Goal: Information Seeking & Learning: Learn about a topic

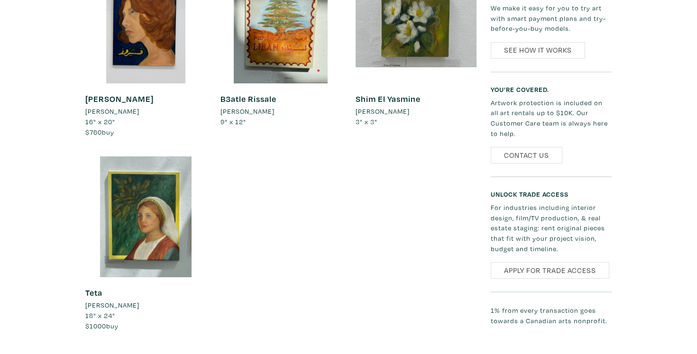
scroll to position [557, 0]
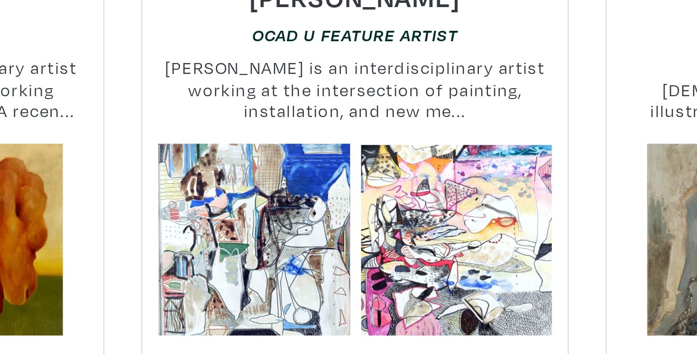
scroll to position [345, 0]
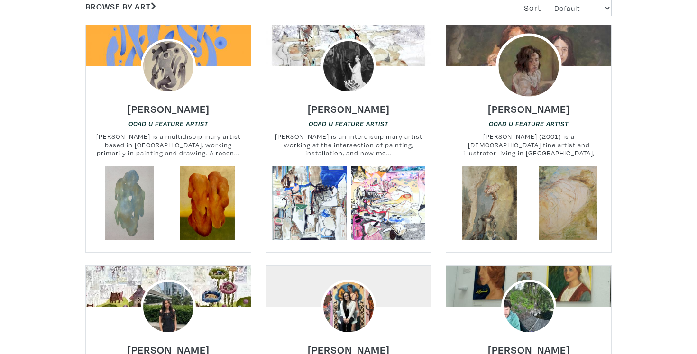
click at [535, 74] on img at bounding box center [529, 67] width 66 height 66
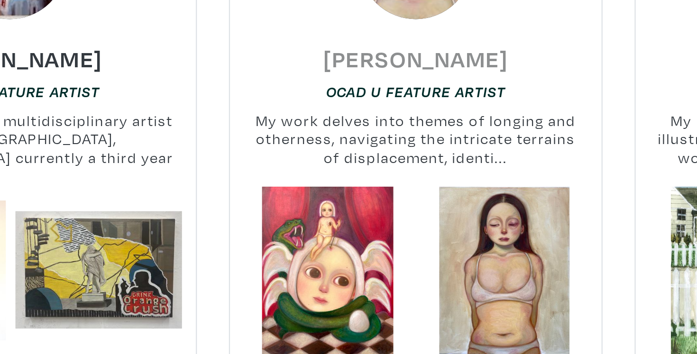
scroll to position [1108, 0]
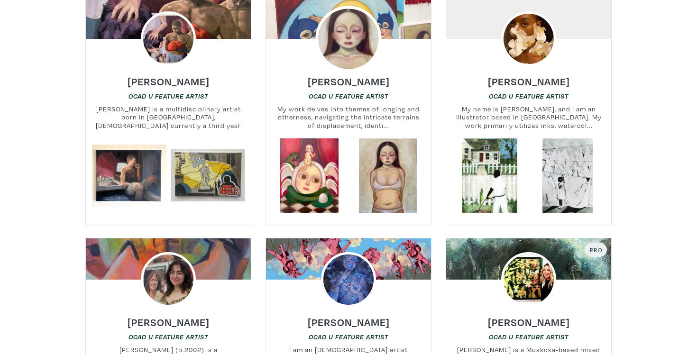
click at [341, 35] on img at bounding box center [348, 39] width 66 height 66
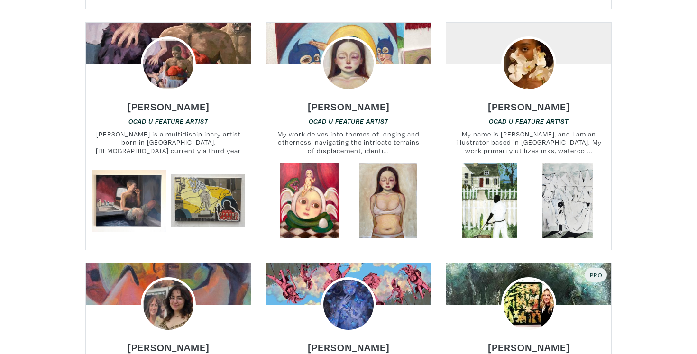
scroll to position [1081, 0]
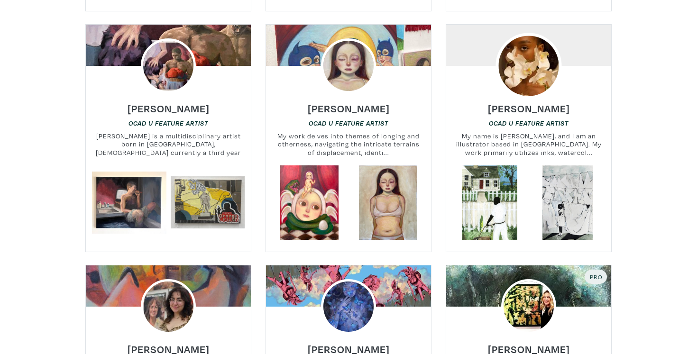
click at [538, 65] on img at bounding box center [529, 66] width 66 height 66
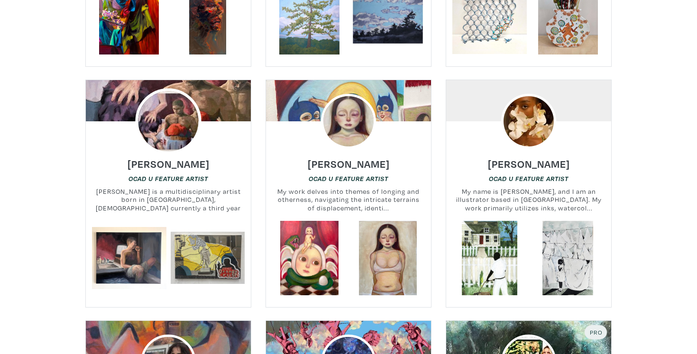
click at [158, 116] on img at bounding box center [168, 121] width 66 height 66
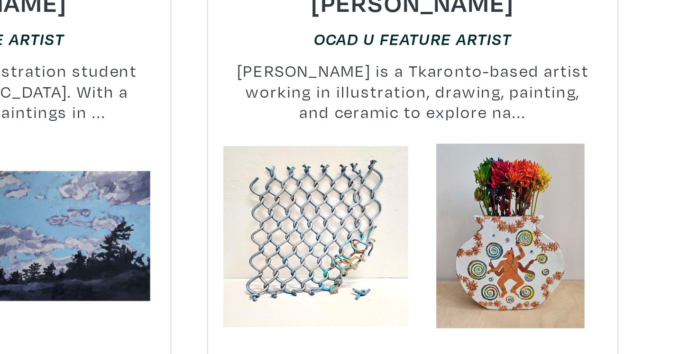
scroll to position [836, 0]
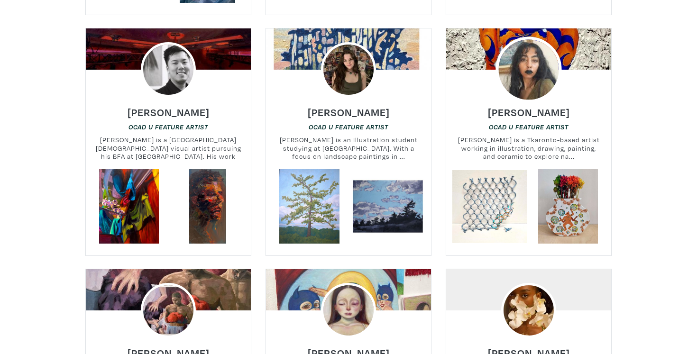
click at [514, 53] on img at bounding box center [529, 70] width 66 height 66
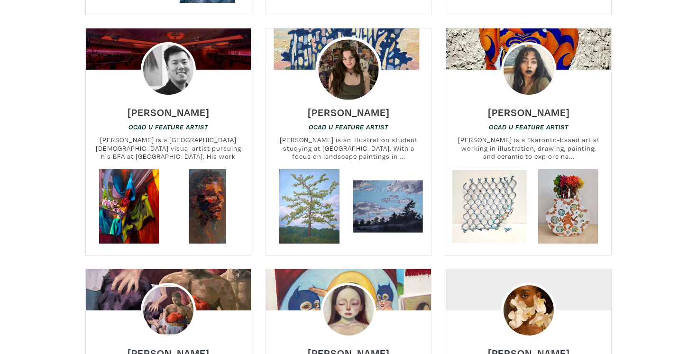
click at [352, 57] on img at bounding box center [348, 70] width 66 height 66
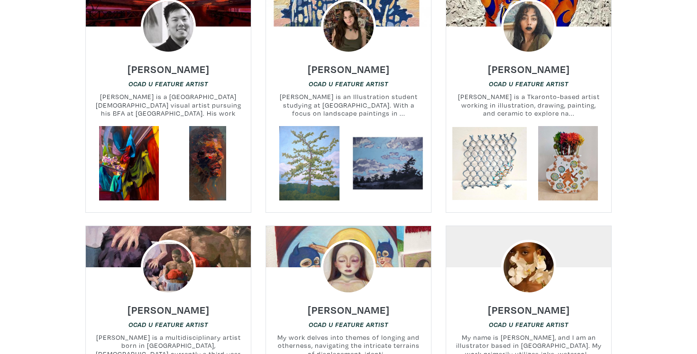
scroll to position [538, 0]
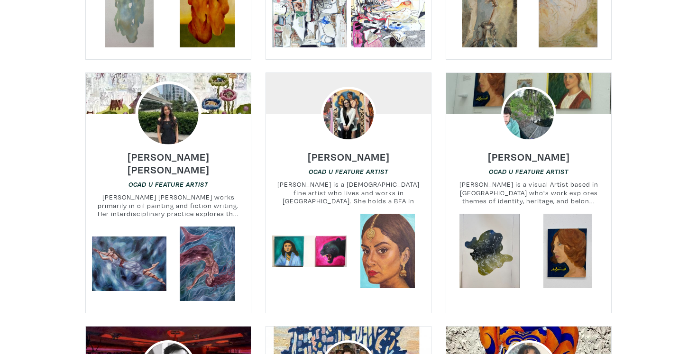
click at [167, 118] on img at bounding box center [168, 114] width 66 height 66
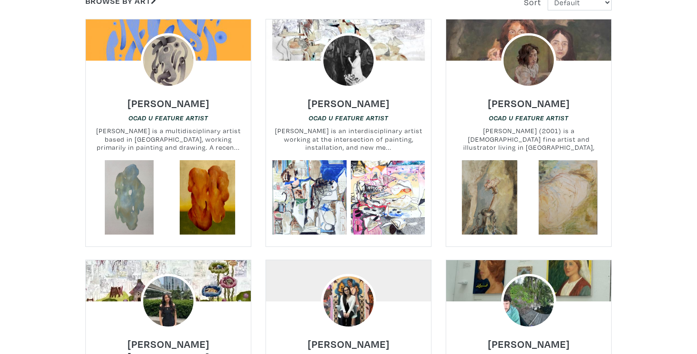
scroll to position [347, 0]
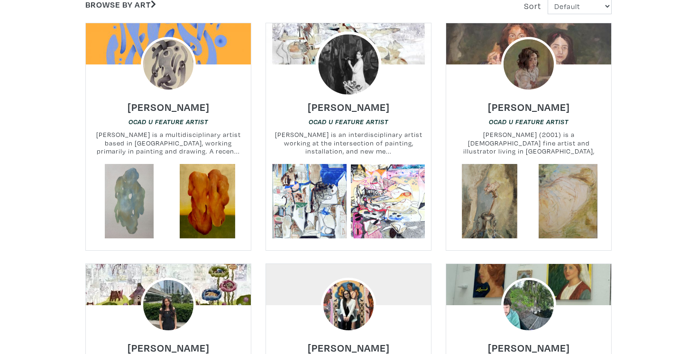
click at [346, 82] on img at bounding box center [348, 65] width 66 height 66
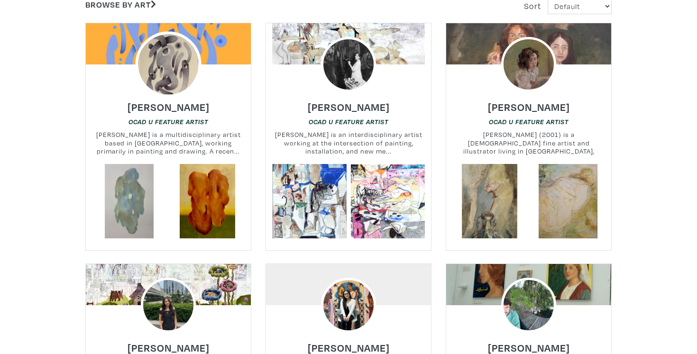
click at [169, 74] on img at bounding box center [168, 65] width 66 height 66
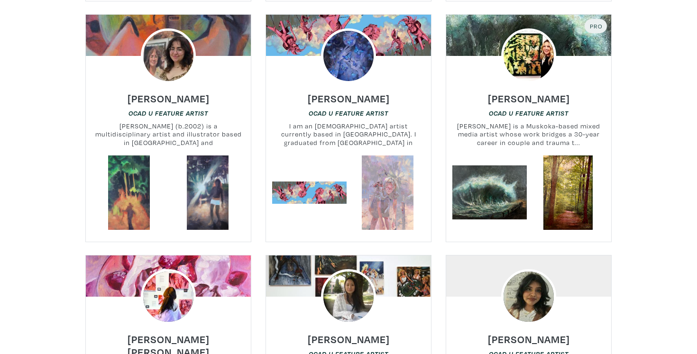
scroll to position [1331, 0]
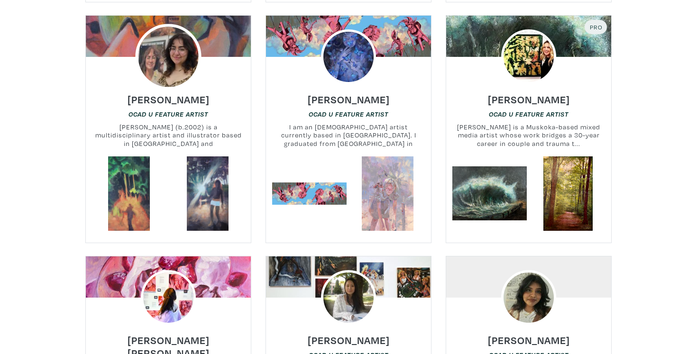
click at [180, 58] on img at bounding box center [168, 57] width 66 height 66
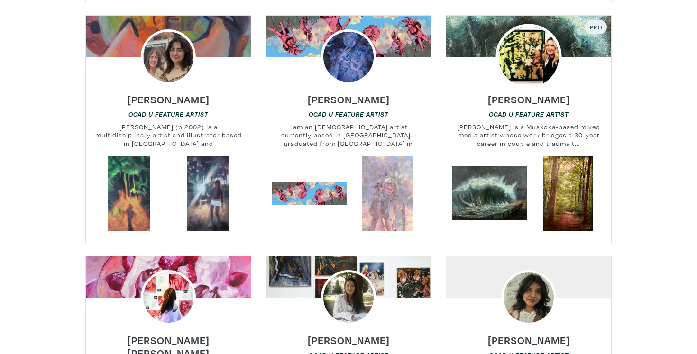
click at [524, 59] on img at bounding box center [529, 57] width 66 height 66
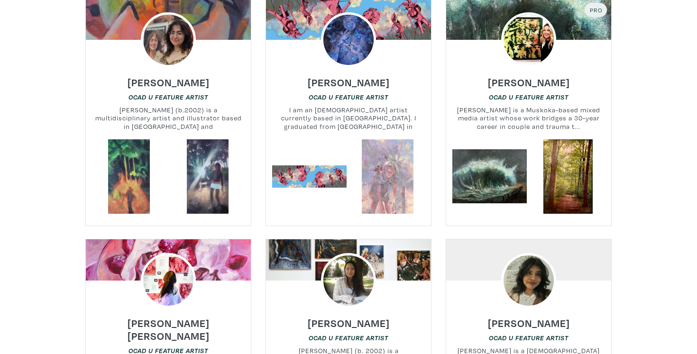
scroll to position [1348, 0]
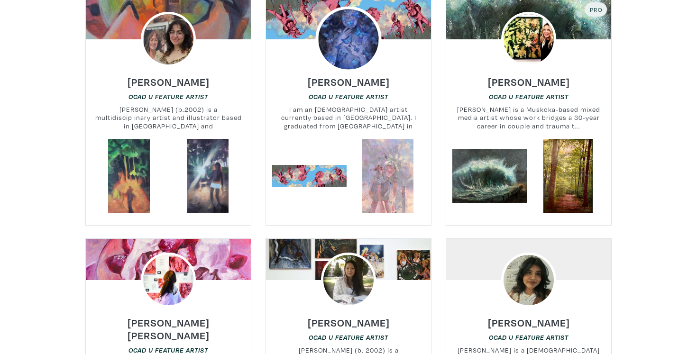
click at [356, 45] on img at bounding box center [348, 39] width 66 height 66
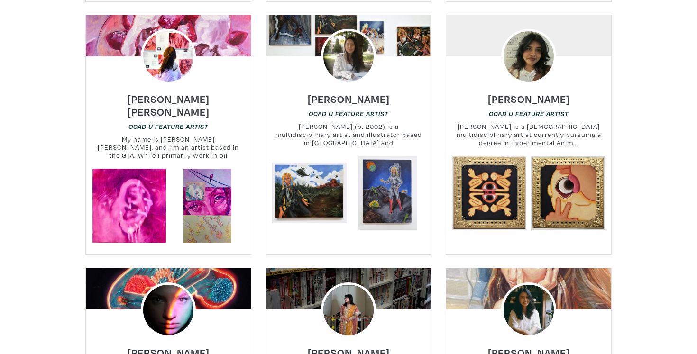
scroll to position [1572, 0]
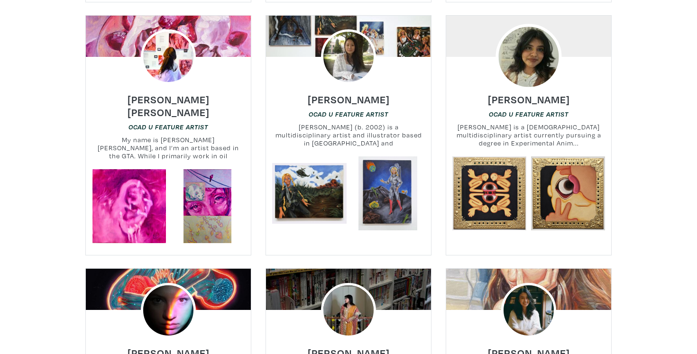
click at [526, 65] on img at bounding box center [529, 57] width 66 height 66
click at [437, 111] on div "Tiffany Duong OCAD U Feature Artist Tiffany Duong (b. 2002) is a multidisciplin…" at bounding box center [348, 120] width 179 height 72
click at [256, 127] on div "Stephanie Camille OCAD U Feature Artist My name is Stephanie Camille, and I’m a…" at bounding box center [168, 126] width 179 height 85
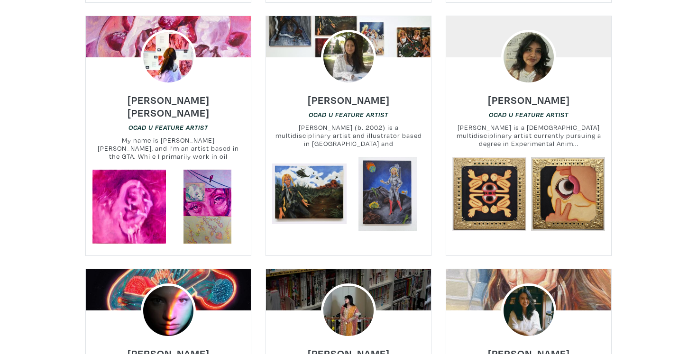
scroll to position [1574, 0]
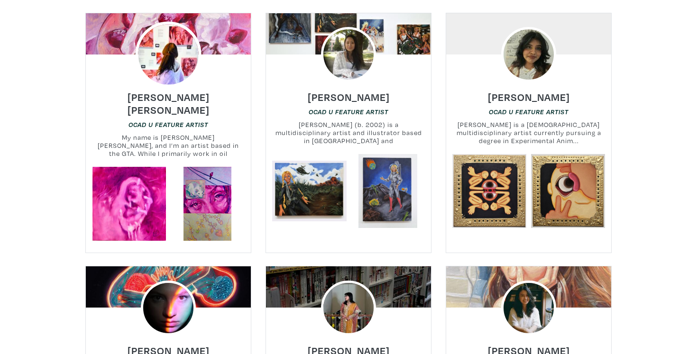
click at [162, 48] on img at bounding box center [168, 54] width 66 height 66
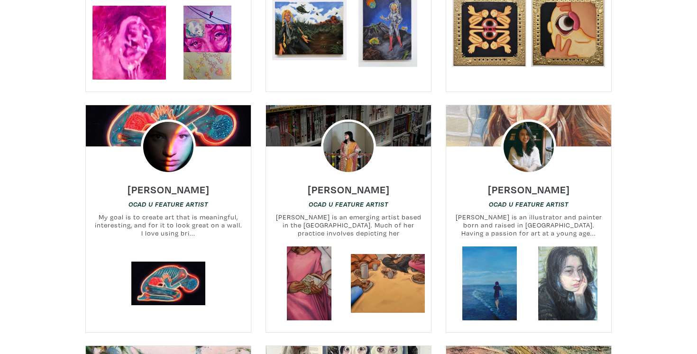
scroll to position [1822, 0]
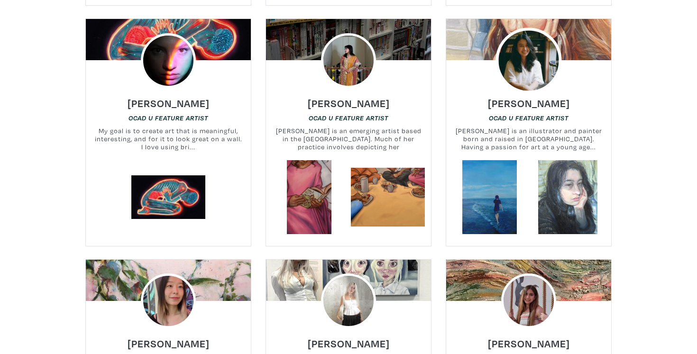
click at [524, 55] on img at bounding box center [529, 61] width 66 height 66
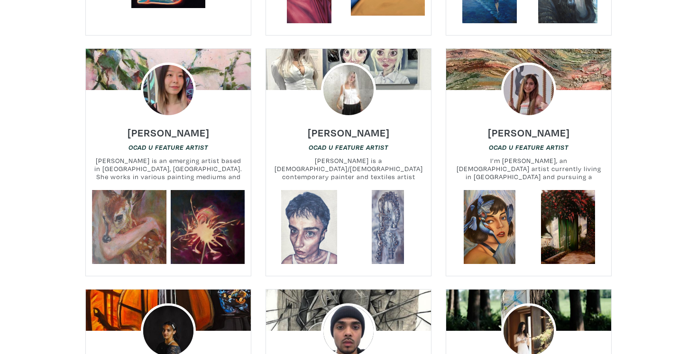
scroll to position [2025, 0]
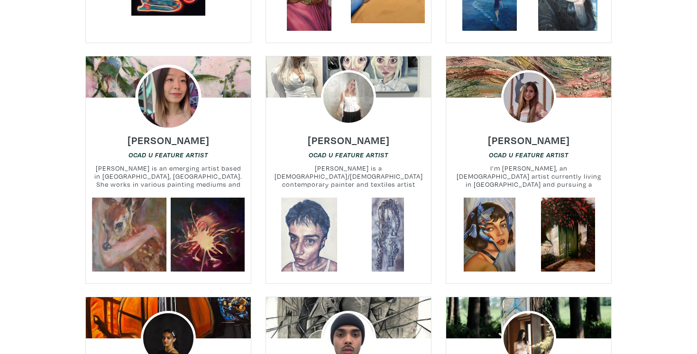
click at [179, 90] on img at bounding box center [168, 98] width 66 height 66
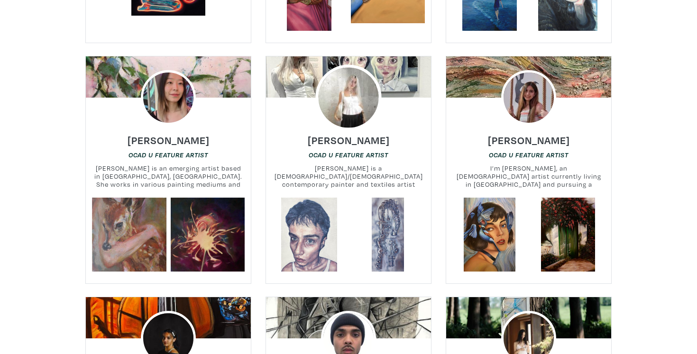
click at [339, 86] on img at bounding box center [348, 98] width 66 height 66
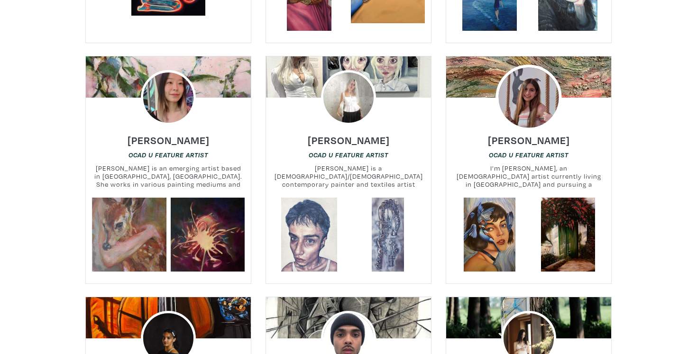
click at [518, 80] on img at bounding box center [529, 98] width 66 height 66
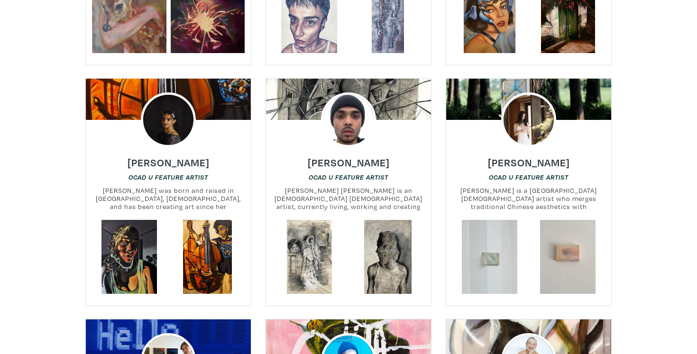
scroll to position [2244, 0]
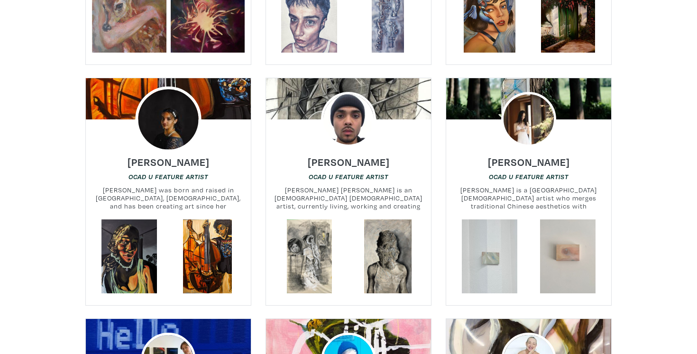
click at [164, 91] on img at bounding box center [168, 120] width 66 height 66
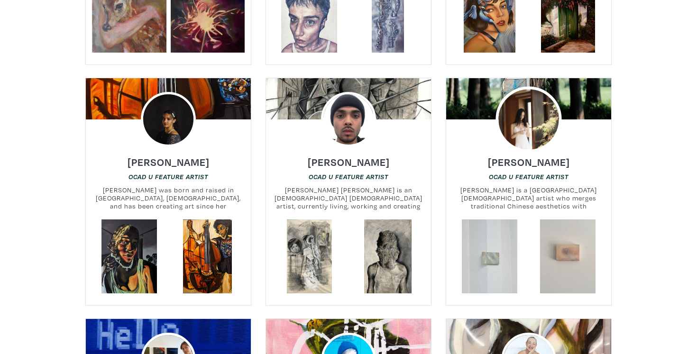
click at [540, 106] on img at bounding box center [529, 120] width 66 height 66
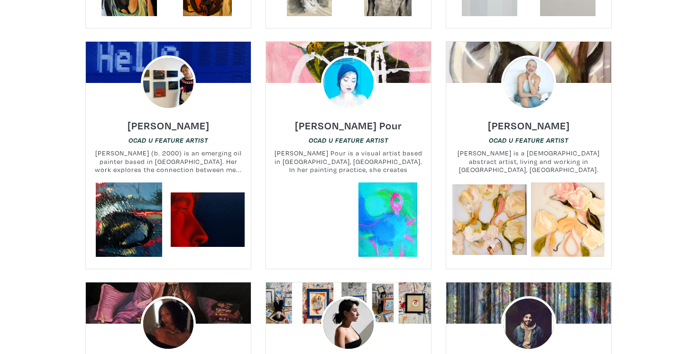
scroll to position [2530, 0]
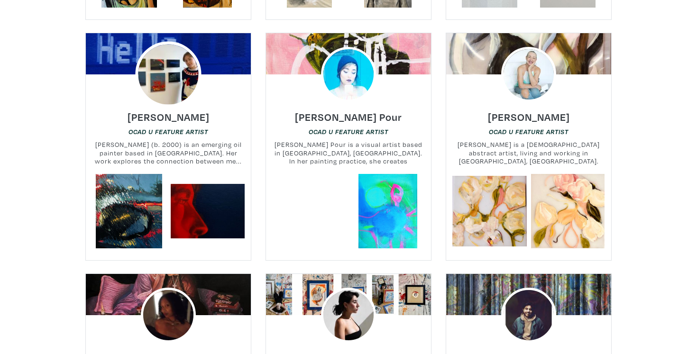
click at [188, 65] on img at bounding box center [168, 75] width 66 height 66
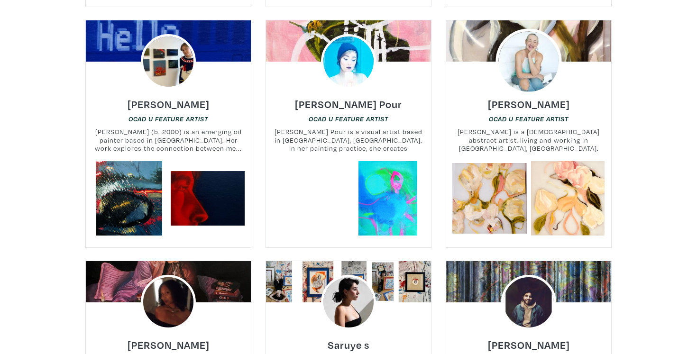
click at [522, 51] on img at bounding box center [529, 62] width 66 height 66
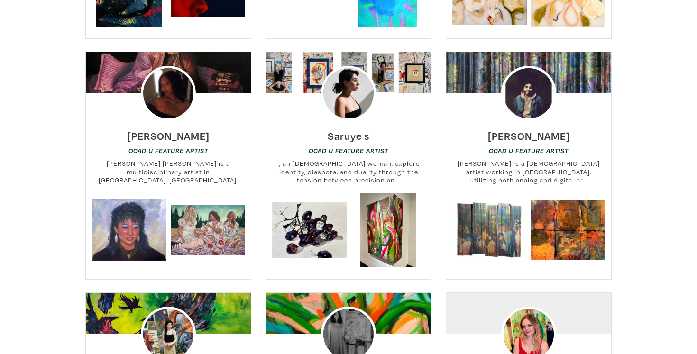
scroll to position [2753, 0]
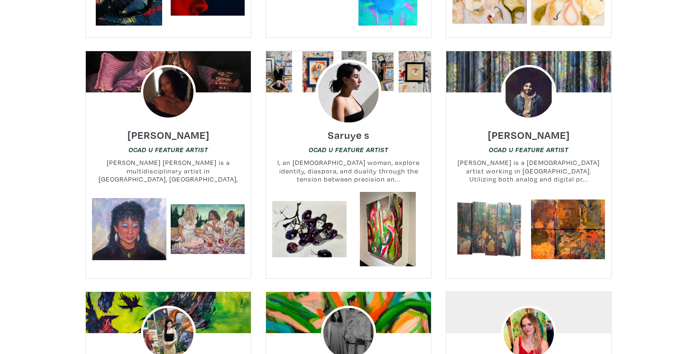
click at [353, 81] on img at bounding box center [348, 92] width 66 height 66
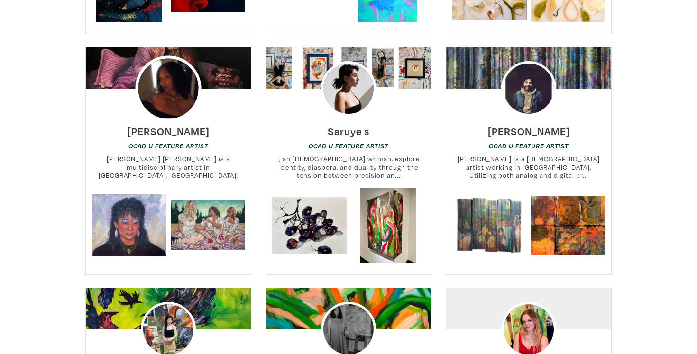
click at [169, 76] on img at bounding box center [168, 88] width 66 height 66
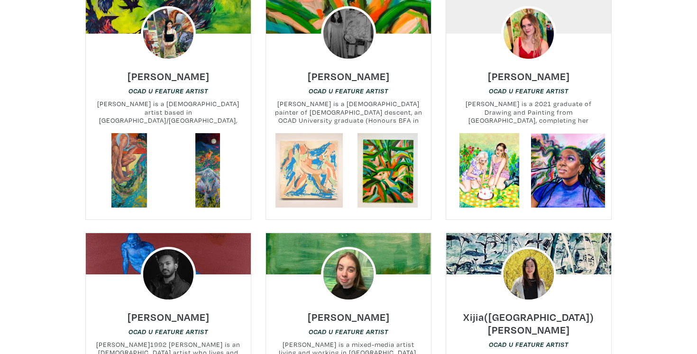
scroll to position [2991, 0]
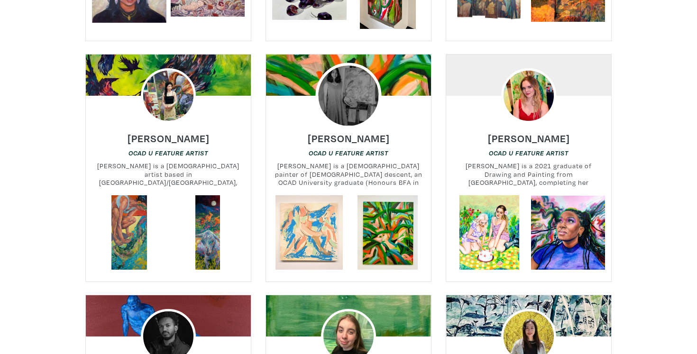
click at [347, 94] on img at bounding box center [348, 96] width 66 height 66
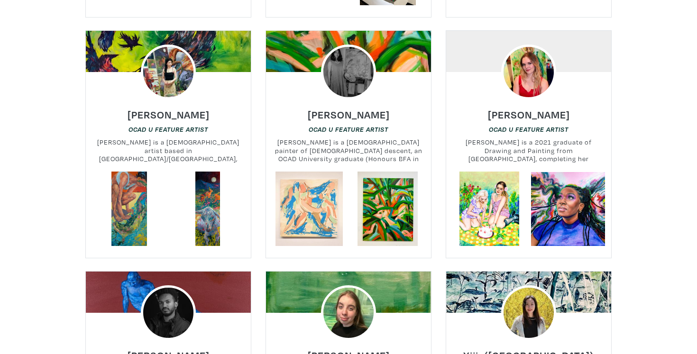
scroll to position [3011, 0]
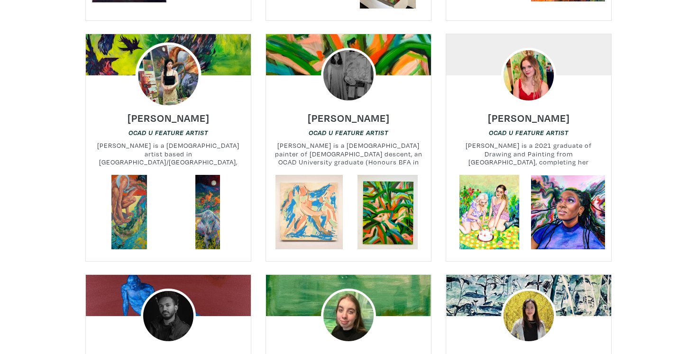
click at [171, 57] on img at bounding box center [168, 75] width 66 height 66
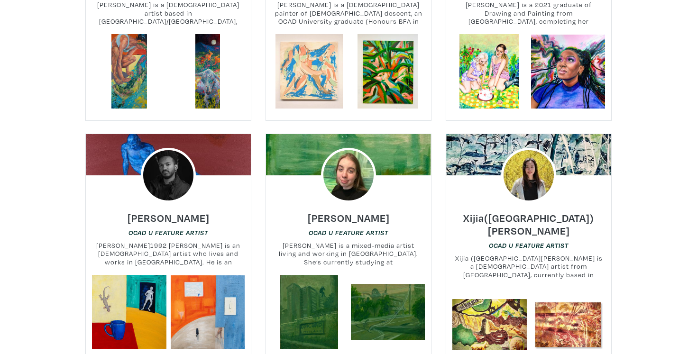
scroll to position [3226, 0]
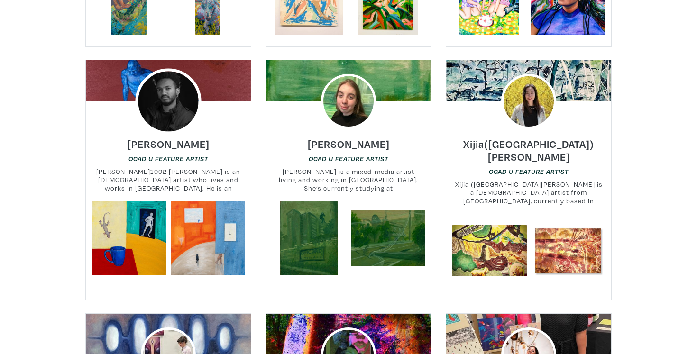
click at [160, 87] on img at bounding box center [168, 101] width 66 height 66
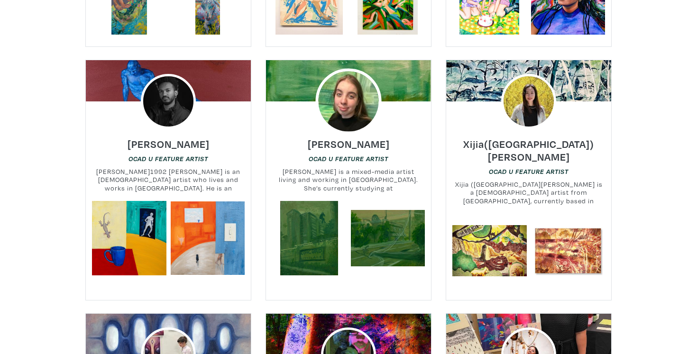
click at [355, 93] on img at bounding box center [348, 101] width 66 height 66
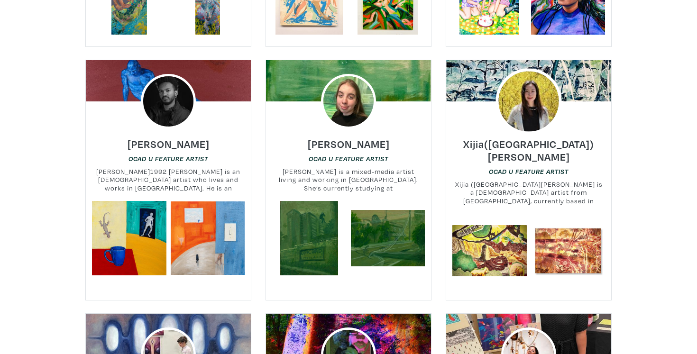
click at [519, 76] on img at bounding box center [529, 101] width 66 height 66
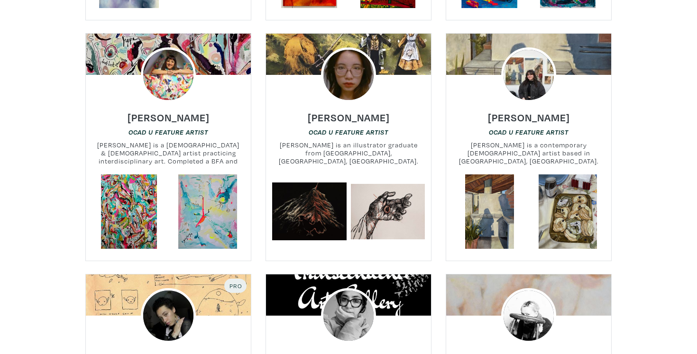
scroll to position [3746, 0]
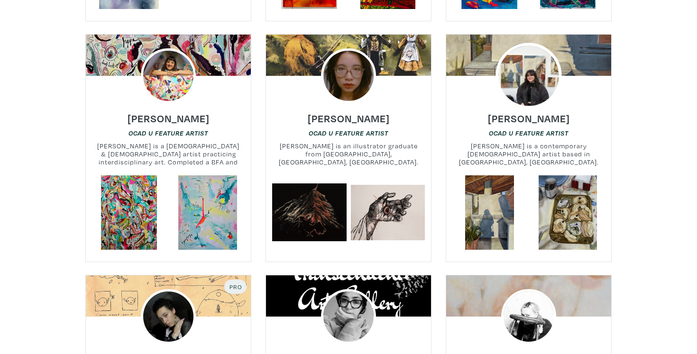
click at [528, 47] on img at bounding box center [529, 76] width 66 height 66
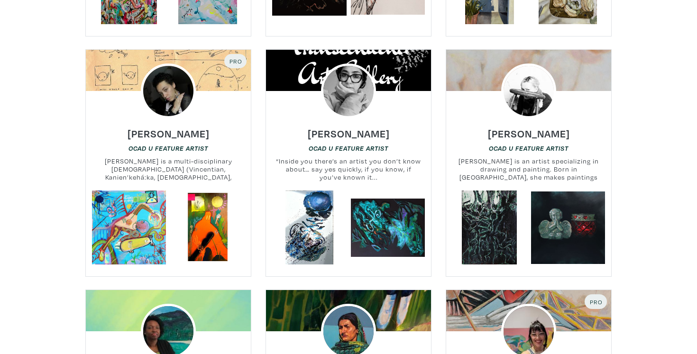
scroll to position [3974, 0]
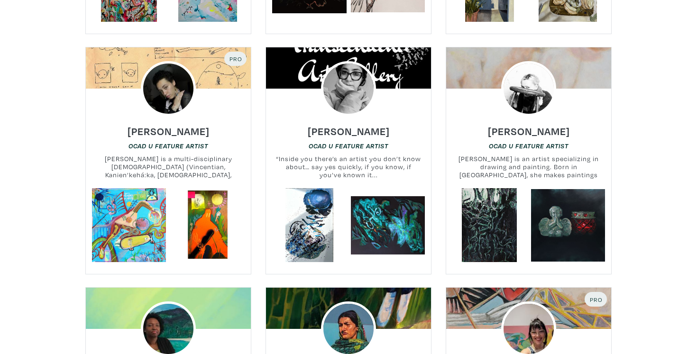
click at [437, 116] on div "Dilshad Kanji OCAD U Feature Artist “Inside you there’s an artist you don’t kno…" at bounding box center [348, 152] width 179 height 72
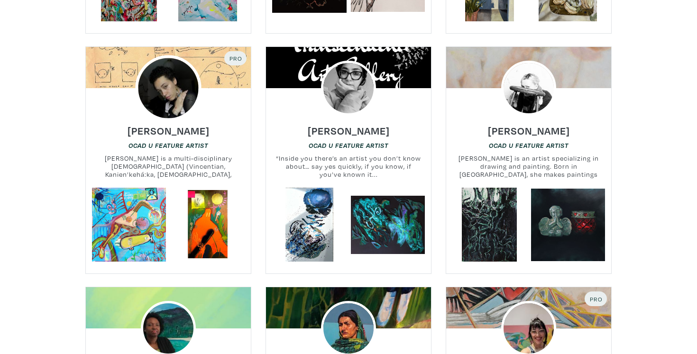
click at [158, 56] on img at bounding box center [168, 88] width 66 height 66
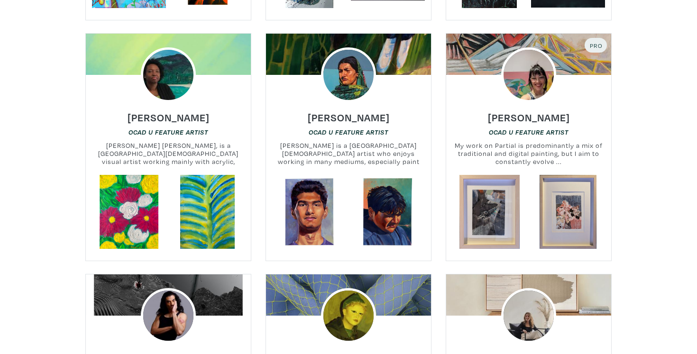
scroll to position [4229, 0]
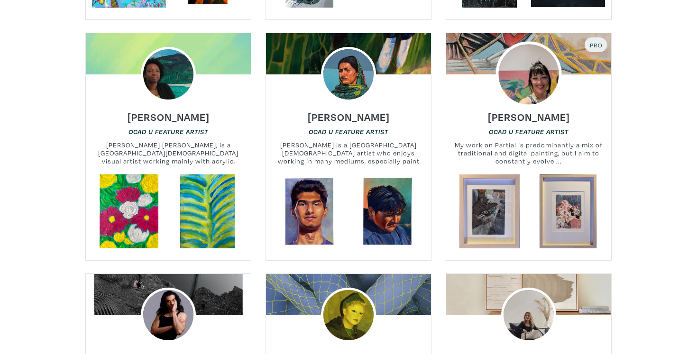
click at [535, 46] on img at bounding box center [529, 75] width 66 height 66
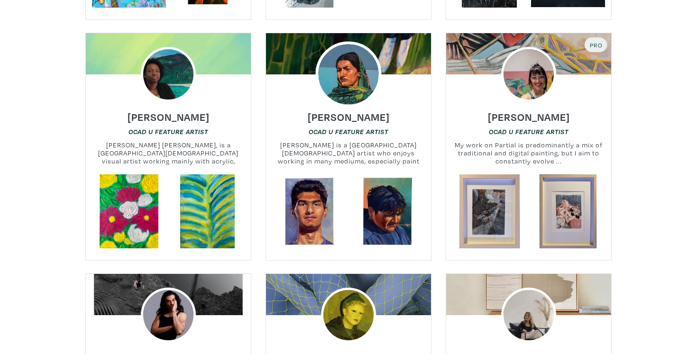
click at [351, 45] on img at bounding box center [348, 75] width 66 height 66
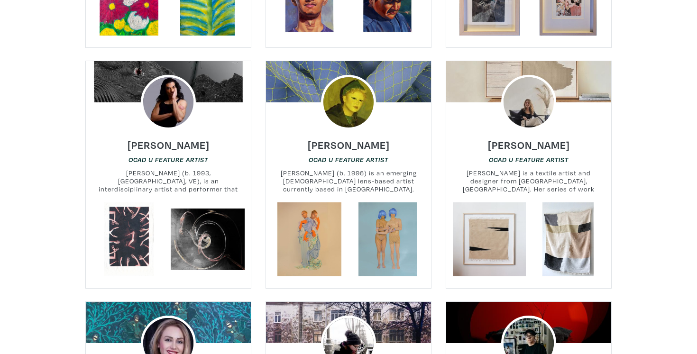
scroll to position [4448, 0]
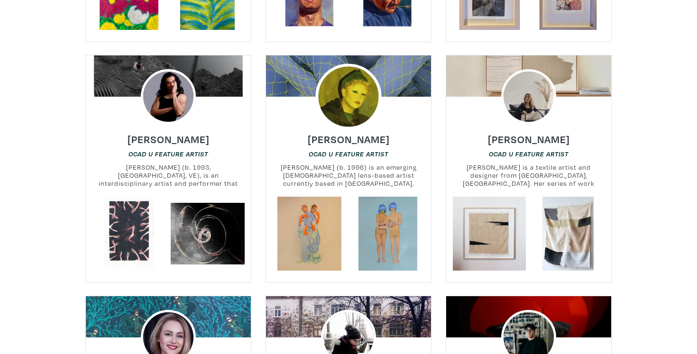
click at [341, 71] on img at bounding box center [348, 97] width 66 height 66
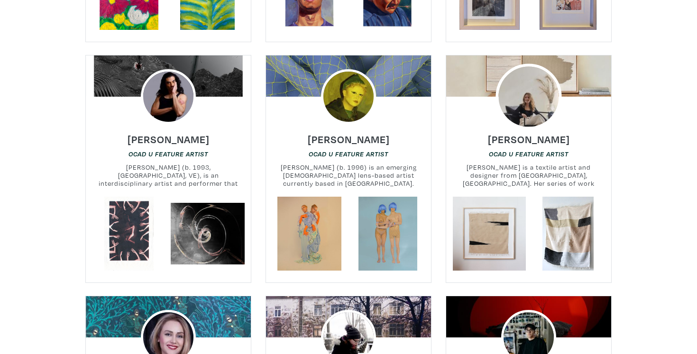
click at [536, 70] on img at bounding box center [529, 97] width 66 height 66
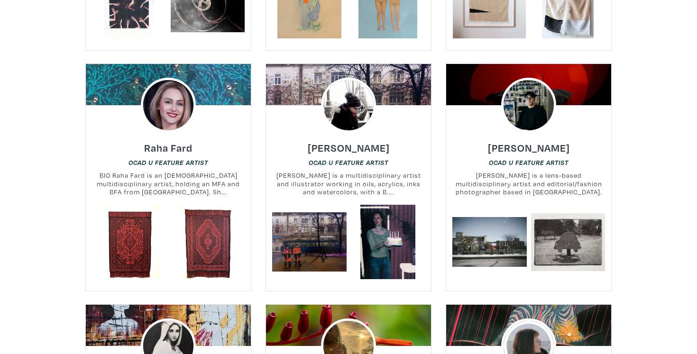
scroll to position [4686, 0]
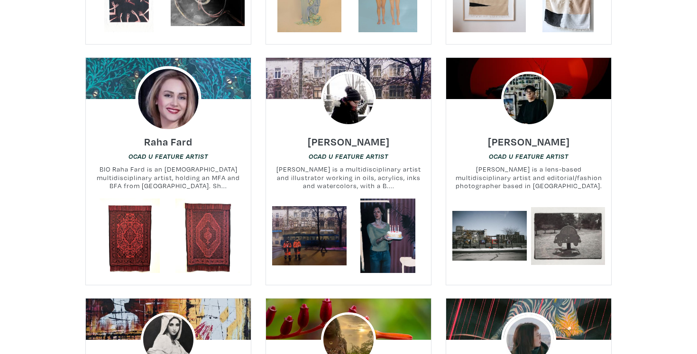
click at [175, 80] on img at bounding box center [168, 99] width 66 height 66
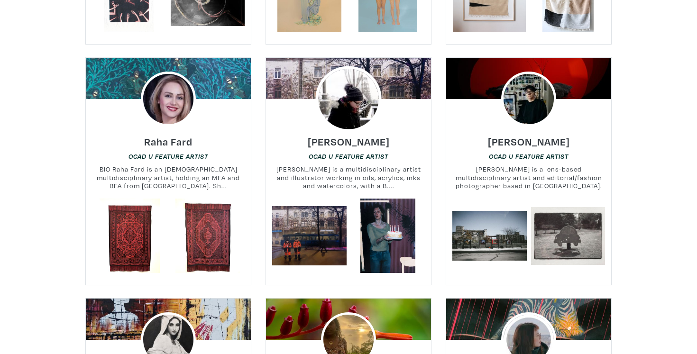
click at [339, 77] on img at bounding box center [348, 99] width 66 height 66
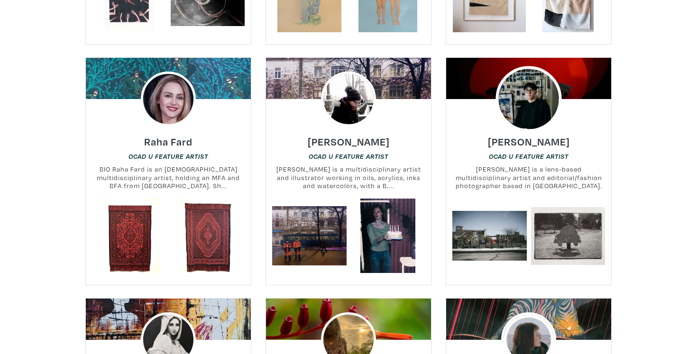
click at [525, 71] on img at bounding box center [529, 99] width 66 height 66
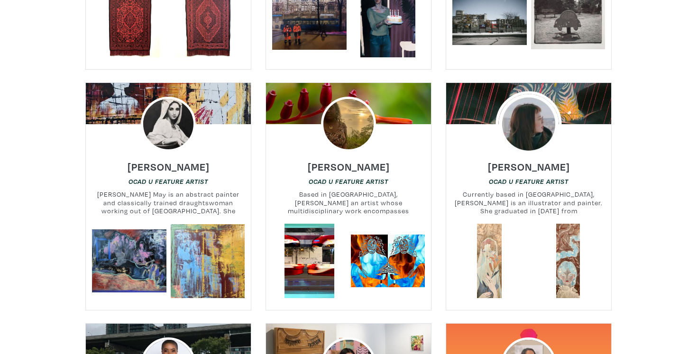
scroll to position [4902, 0]
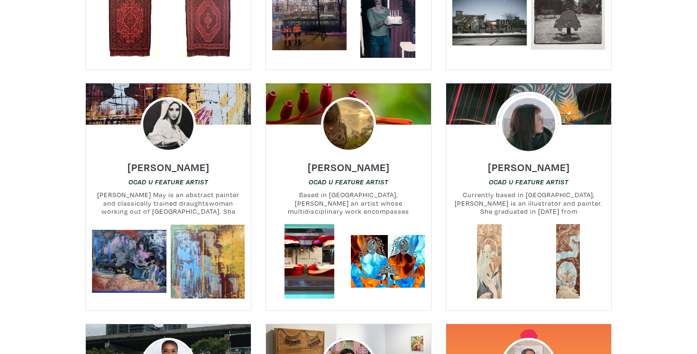
click at [514, 93] on img at bounding box center [529, 125] width 66 height 66
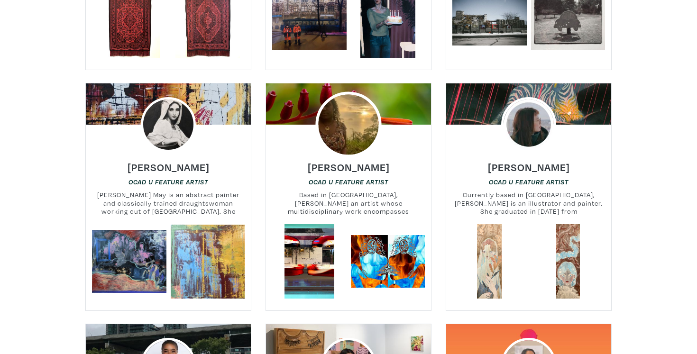
click at [367, 97] on img at bounding box center [348, 125] width 66 height 66
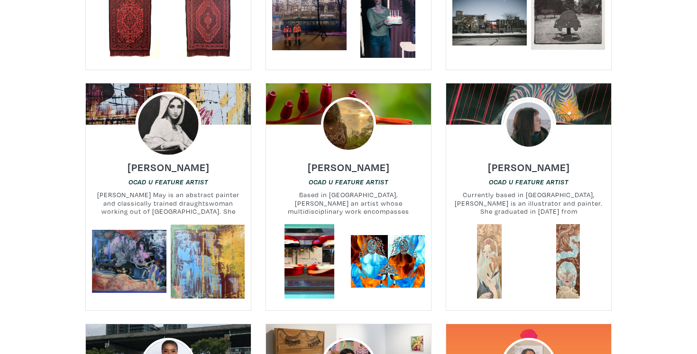
click at [153, 104] on img at bounding box center [168, 125] width 66 height 66
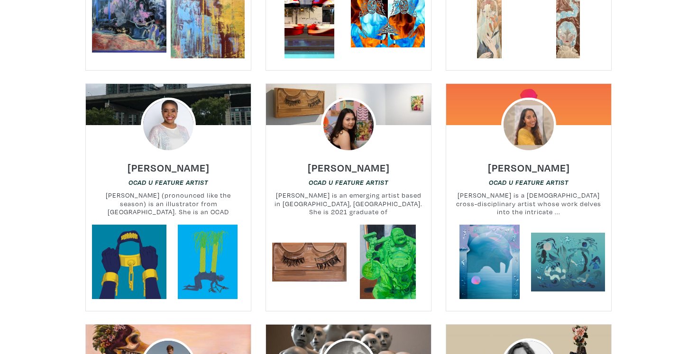
scroll to position [5152, 0]
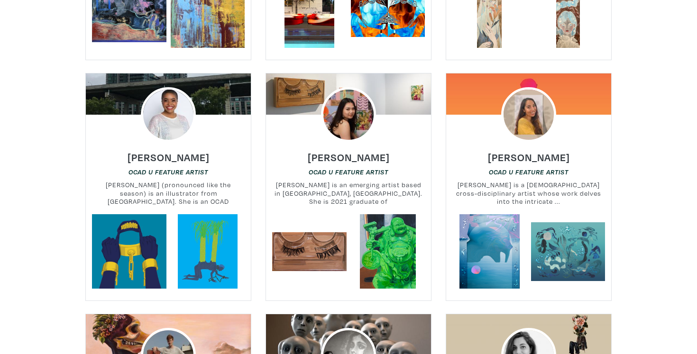
click at [268, 168] on h6 "OCAD U Feature Artist" at bounding box center [348, 172] width 165 height 9
click at [336, 93] on img at bounding box center [348, 115] width 66 height 66
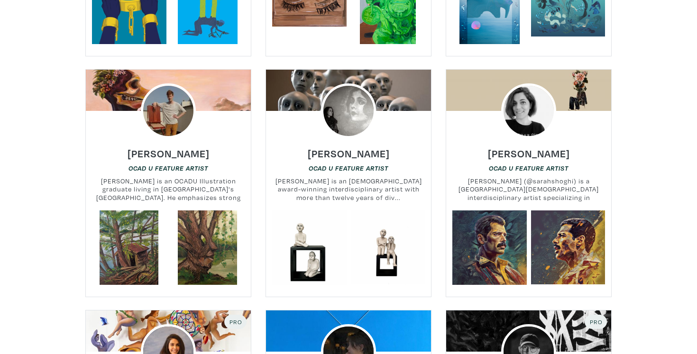
scroll to position [5385, 0]
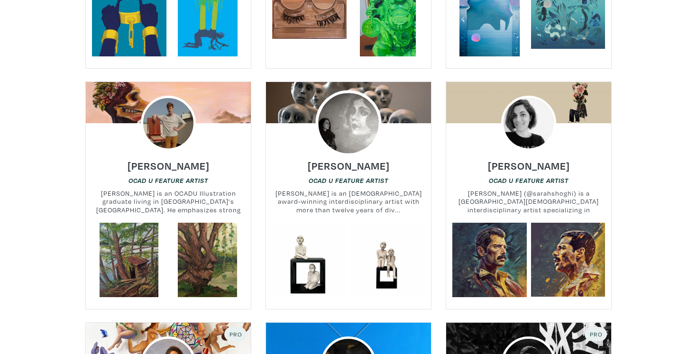
click at [351, 92] on img at bounding box center [348, 123] width 66 height 66
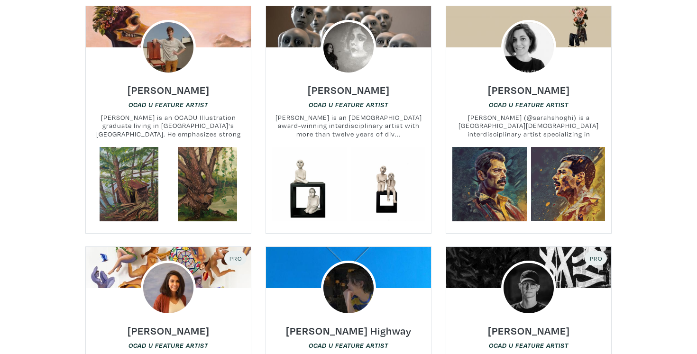
scroll to position [5463, 0]
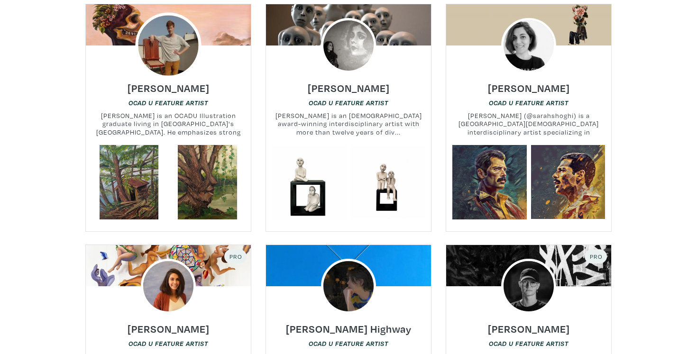
click at [169, 23] on img at bounding box center [168, 45] width 66 height 66
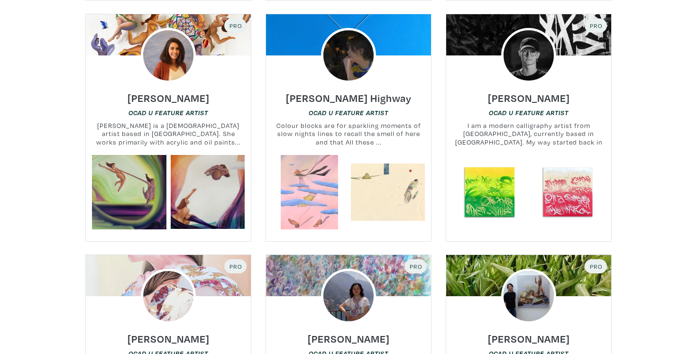
scroll to position [5631, 0]
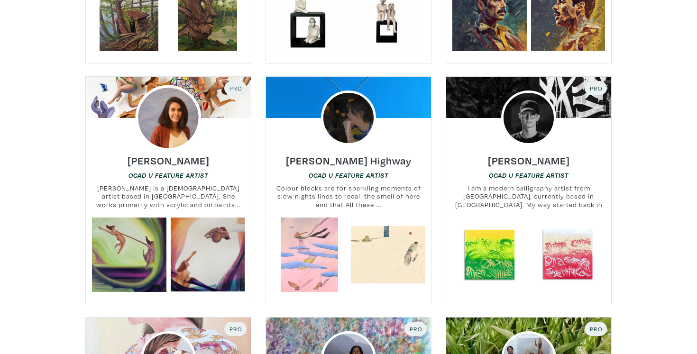
click at [180, 98] on img at bounding box center [168, 118] width 66 height 66
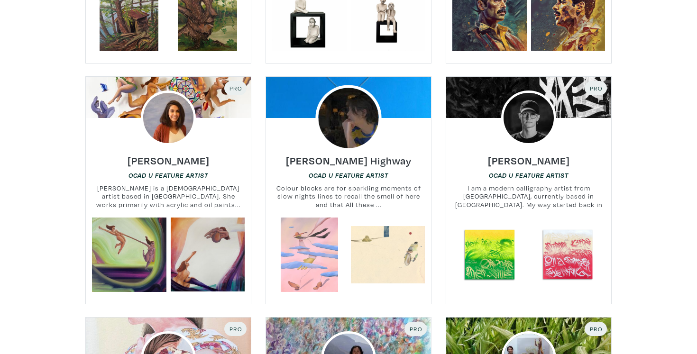
click at [351, 92] on img at bounding box center [348, 118] width 66 height 66
click at [446, 146] on div "Nick Zhurid OCAD U Feature Artist I am a modern calligraphy artist from Kiev, c…" at bounding box center [528, 182] width 179 height 72
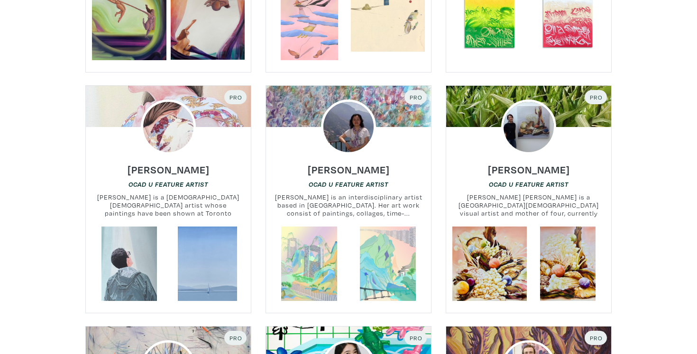
scroll to position [5877, 0]
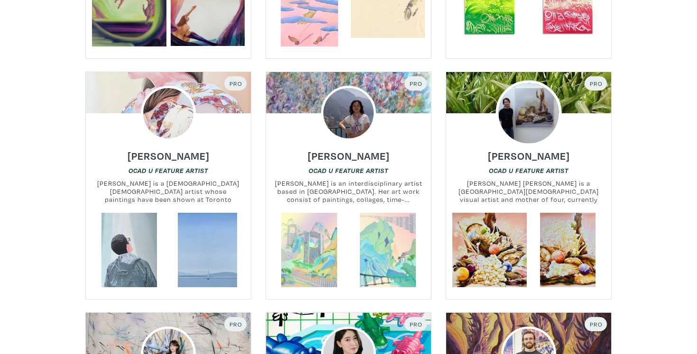
click at [517, 98] on img at bounding box center [529, 113] width 66 height 66
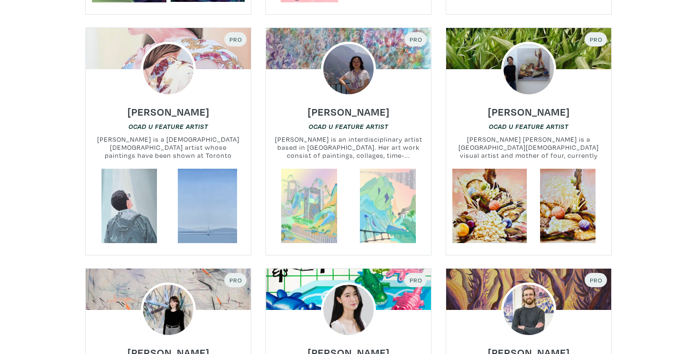
scroll to position [5904, 0]
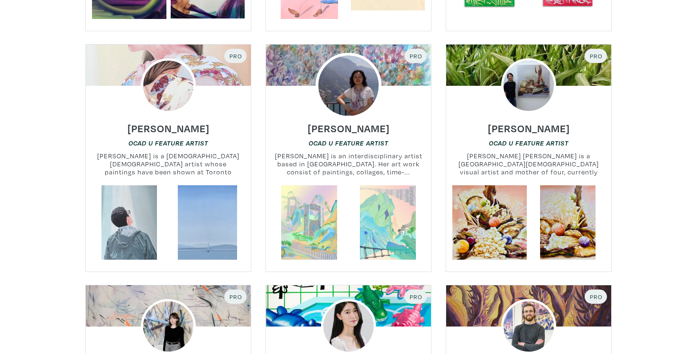
click at [350, 57] on img at bounding box center [348, 86] width 66 height 66
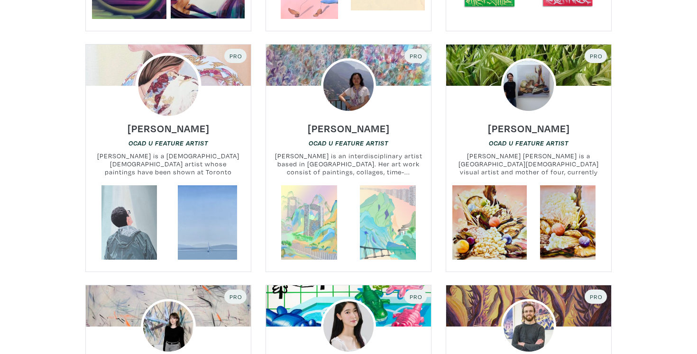
click at [157, 61] on img at bounding box center [168, 86] width 66 height 66
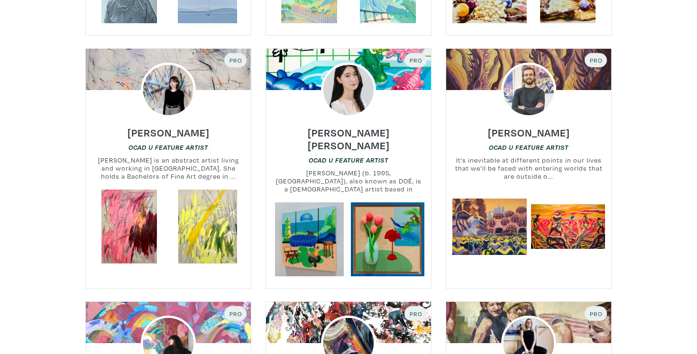
scroll to position [6140, 0]
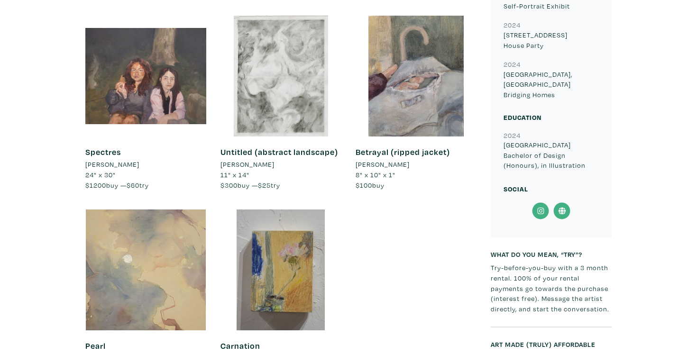
scroll to position [796, 0]
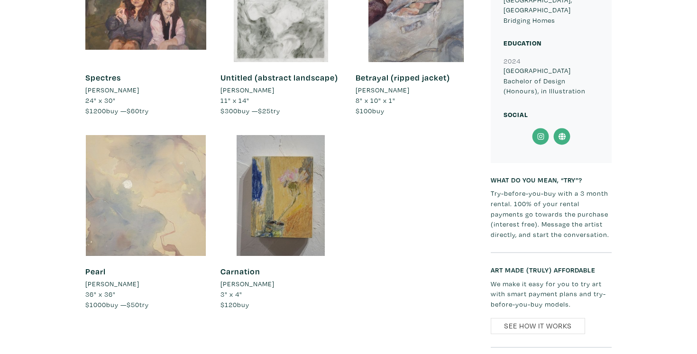
click at [106, 181] on div at bounding box center [145, 195] width 121 height 121
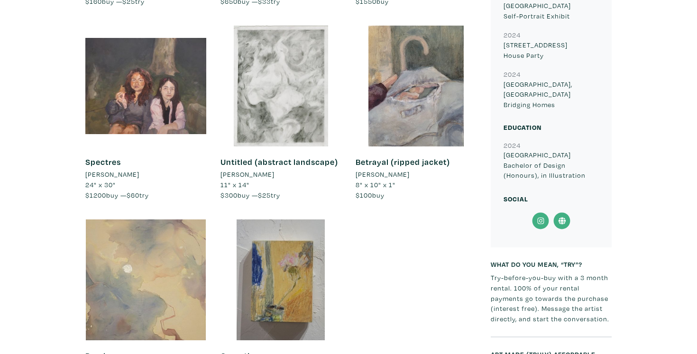
scroll to position [712, 0]
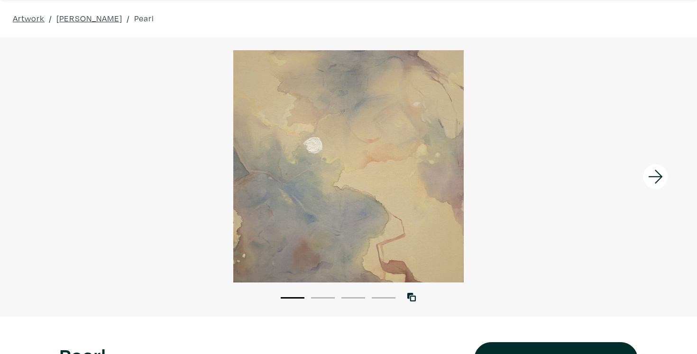
scroll to position [58, 0]
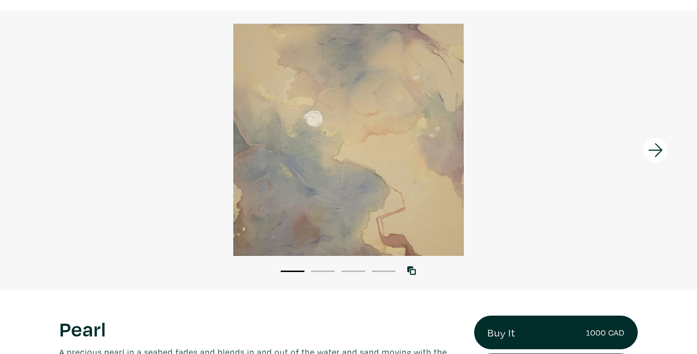
click at [640, 147] on icon at bounding box center [656, 151] width 32 height 26
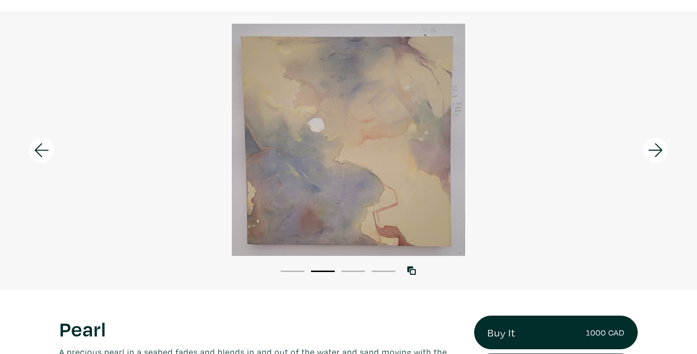
click at [640, 147] on icon at bounding box center [656, 151] width 32 height 26
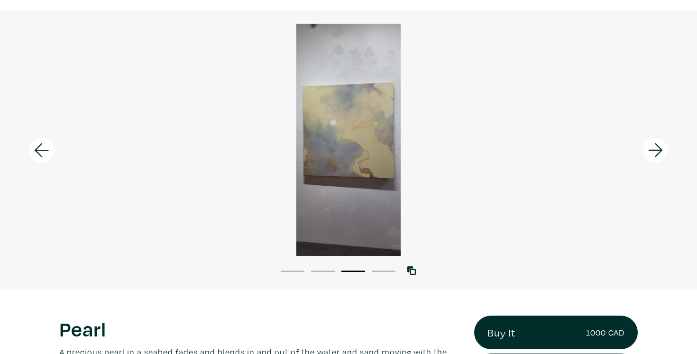
click at [640, 147] on icon at bounding box center [656, 151] width 32 height 26
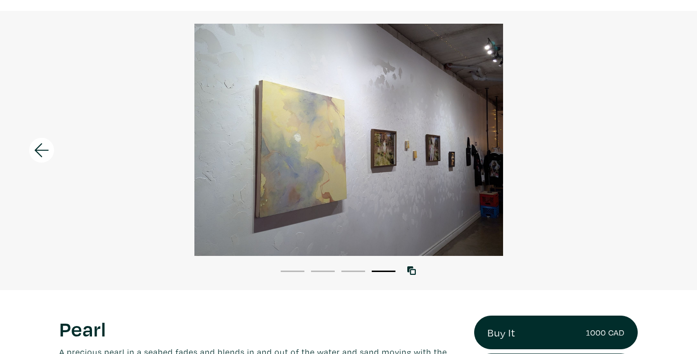
click at [639, 147] on div at bounding box center [348, 140] width 697 height 232
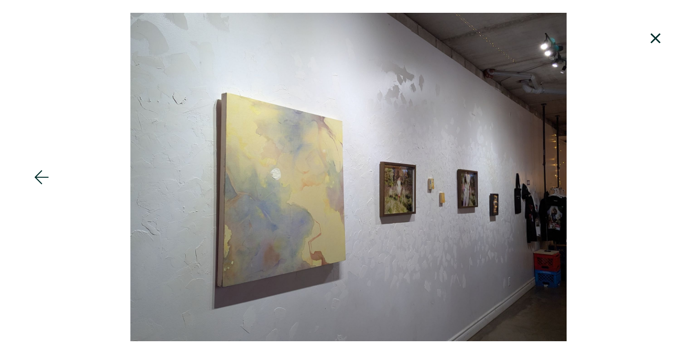
click at [639, 147] on div at bounding box center [348, 177] width 697 height 329
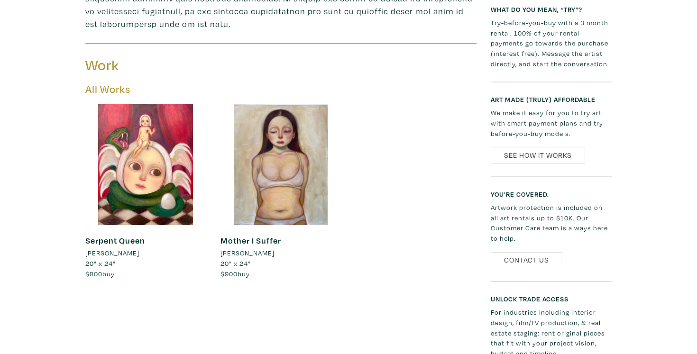
scroll to position [468, 0]
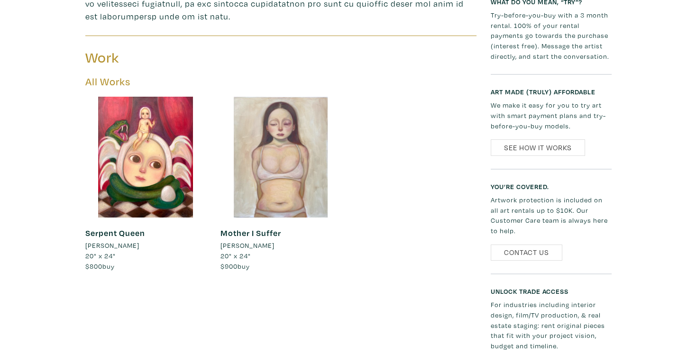
click at [292, 189] on div at bounding box center [281, 157] width 121 height 121
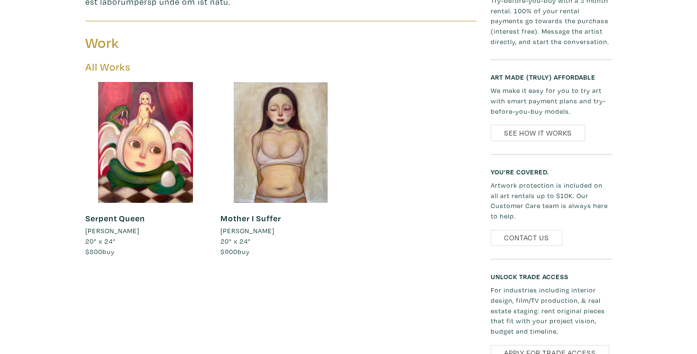
scroll to position [483, 0]
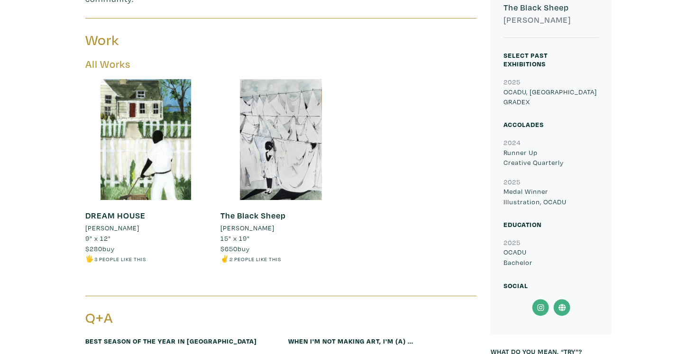
scroll to position [358, 0]
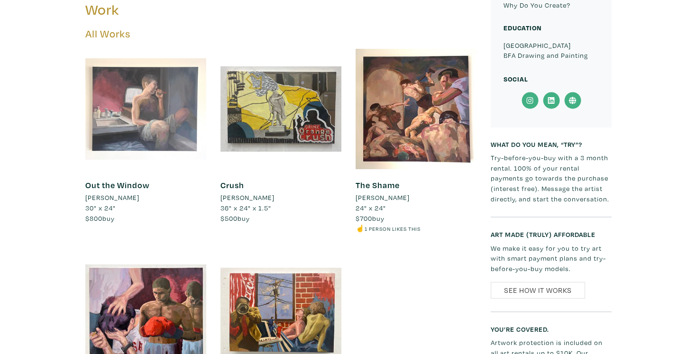
scroll to position [288, 0]
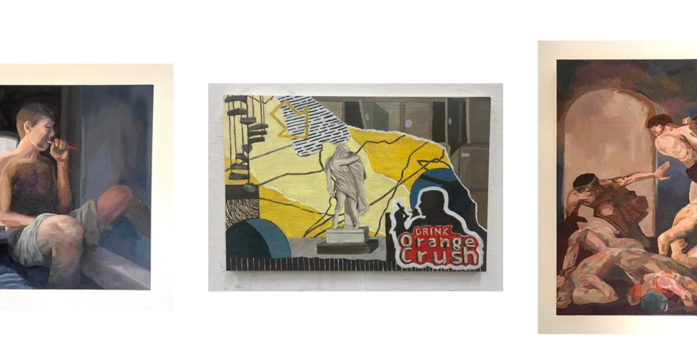
click at [213, 226] on div "Crush [PERSON_NAME] 36" x 24" x 1.5" $500 buy #people #collage" at bounding box center [280, 328] width 135 height 204
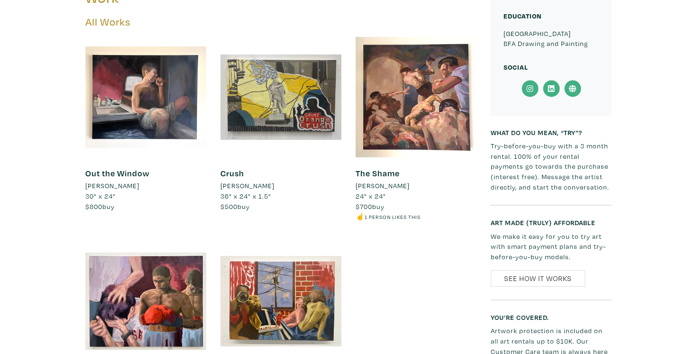
scroll to position [475, 0]
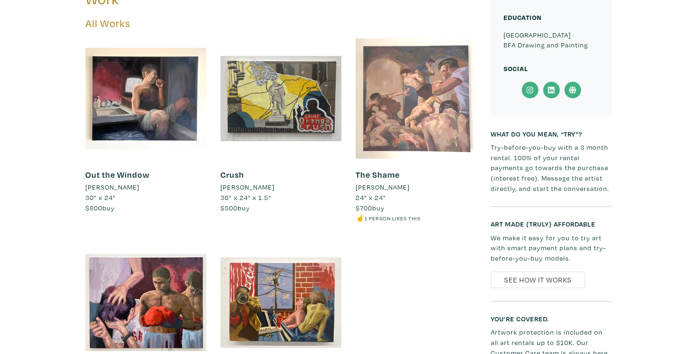
click at [408, 92] on div at bounding box center [416, 98] width 121 height 121
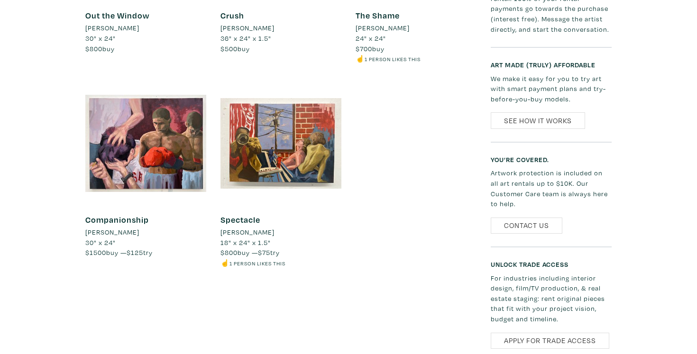
scroll to position [638, 0]
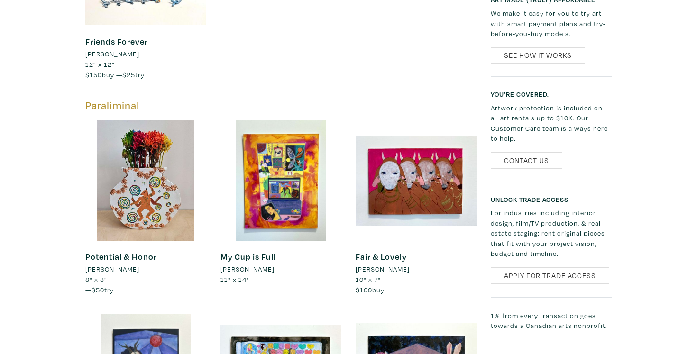
scroll to position [452, 0]
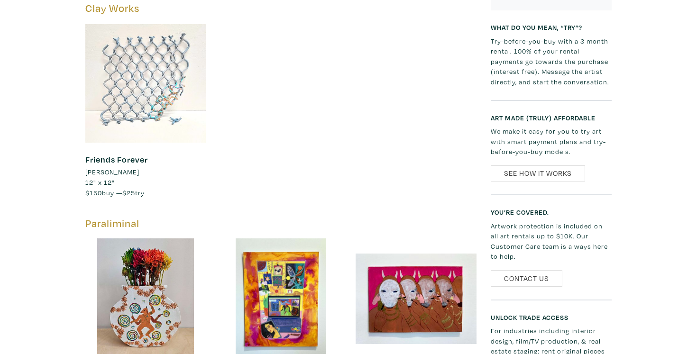
click at [125, 79] on div at bounding box center [145, 83] width 121 height 121
click at [144, 94] on div at bounding box center [145, 83] width 121 height 121
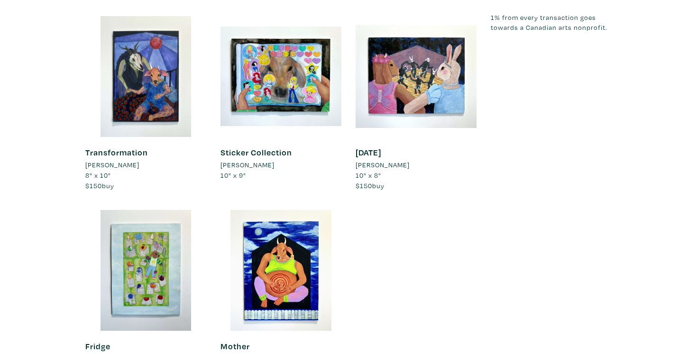
scroll to position [869, 0]
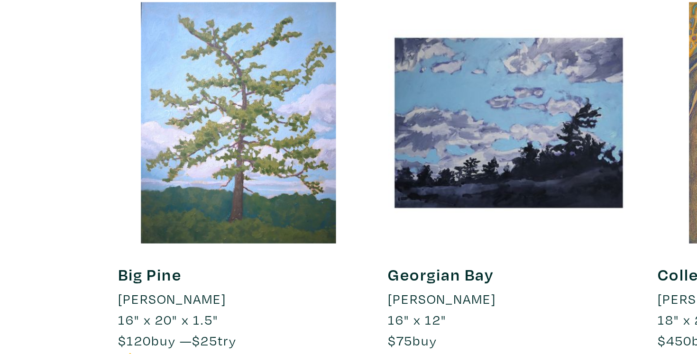
scroll to position [363, 0]
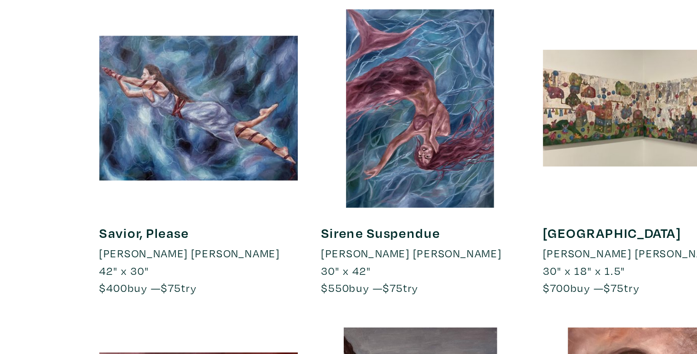
scroll to position [493, 0]
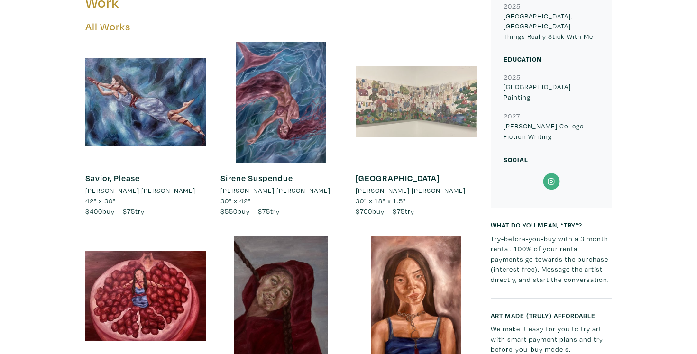
click at [386, 86] on div at bounding box center [416, 102] width 121 height 121
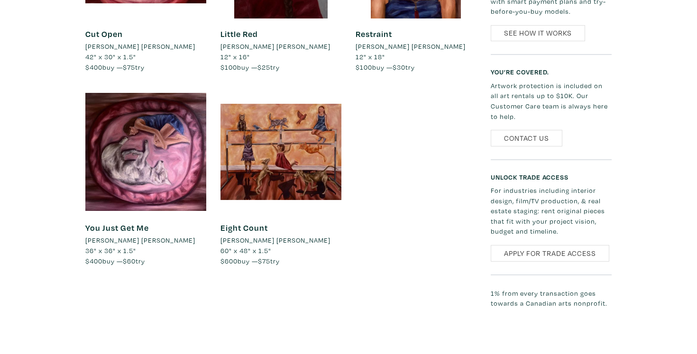
scroll to position [826, 0]
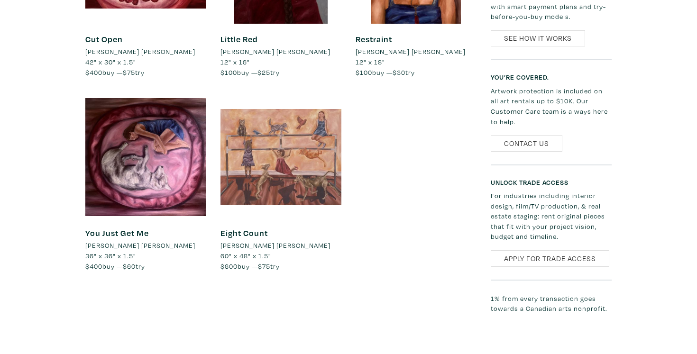
click at [307, 150] on div at bounding box center [281, 157] width 121 height 121
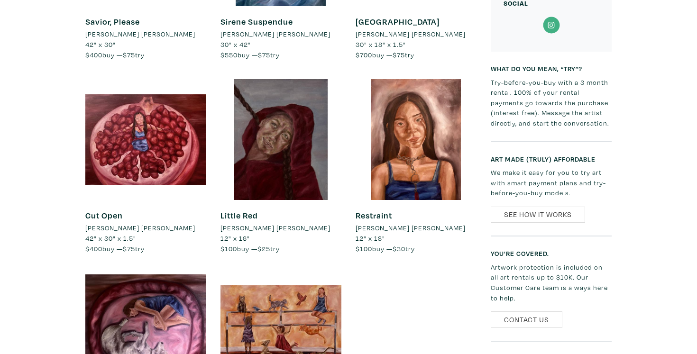
scroll to position [698, 0]
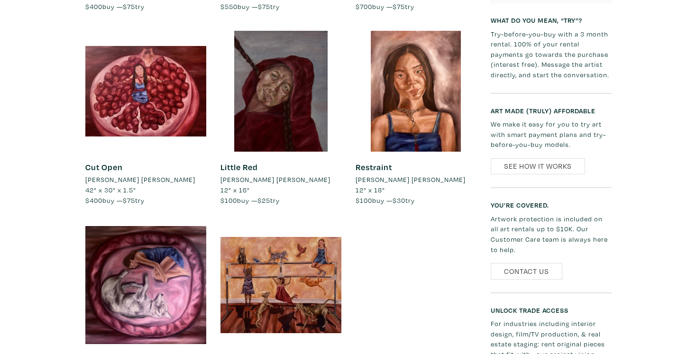
click at [379, 246] on div "All Works Savior, Please [PERSON_NAME] [PERSON_NAME] 42" x 30" $400 buy — $75 t…" at bounding box center [281, 117] width 406 height 603
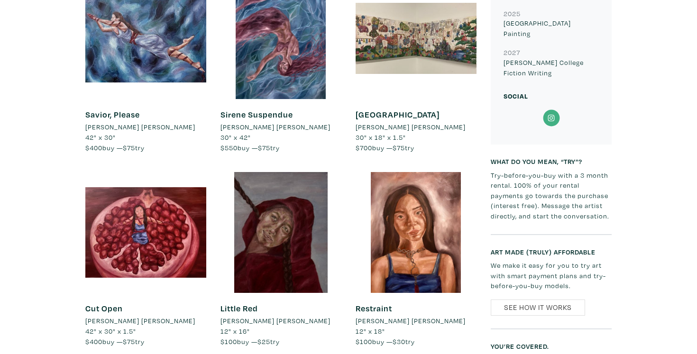
scroll to position [740, 0]
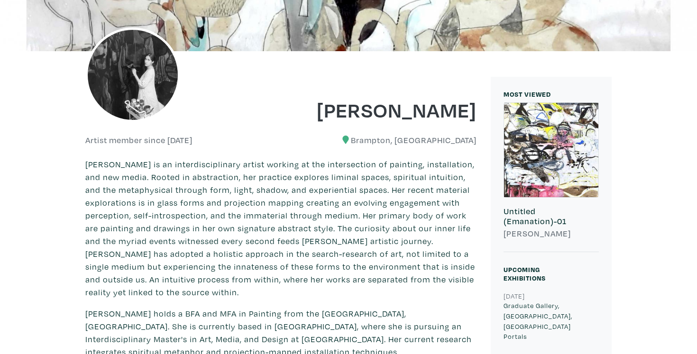
scroll to position [88, 0]
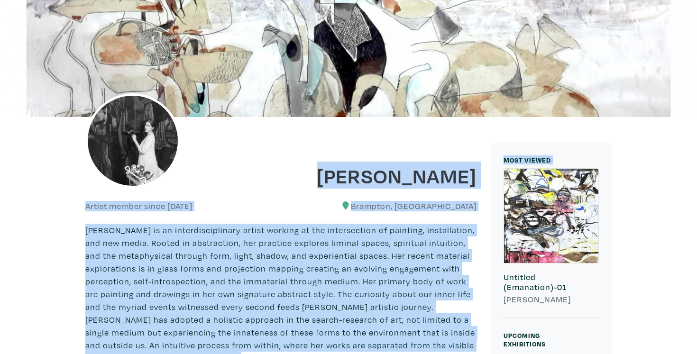
drag, startPoint x: 367, startPoint y: 176, endPoint x: 489, endPoint y: 188, distance: 122.9
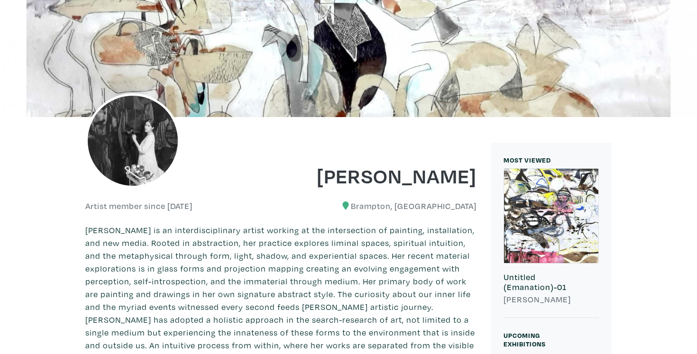
click at [472, 182] on h1 "Tavleen Lall" at bounding box center [382, 176] width 189 height 26
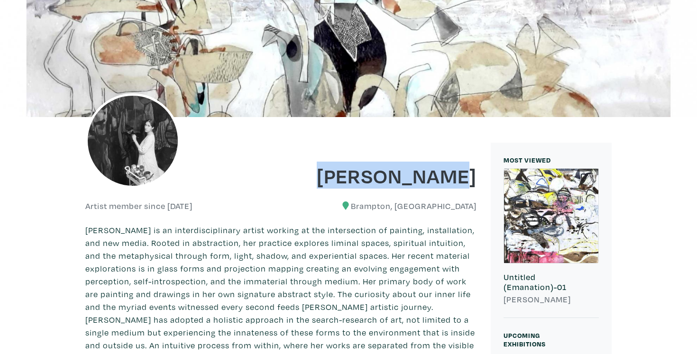
drag, startPoint x: 477, startPoint y: 176, endPoint x: 372, endPoint y: 177, distance: 104.8
click at [372, 177] on div "Tavleen Lall" at bounding box center [382, 169] width 203 height 38
copy h1 "Tavleen Lall"
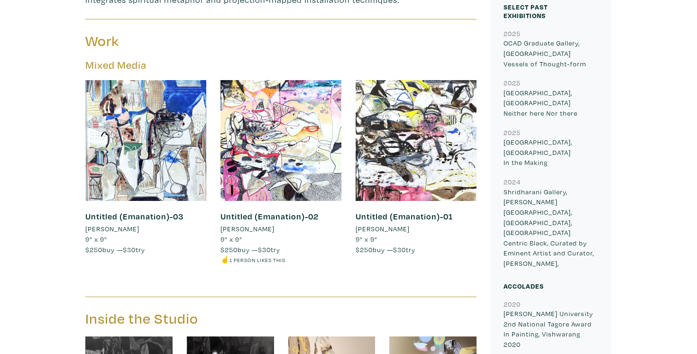
scroll to position [685, 0]
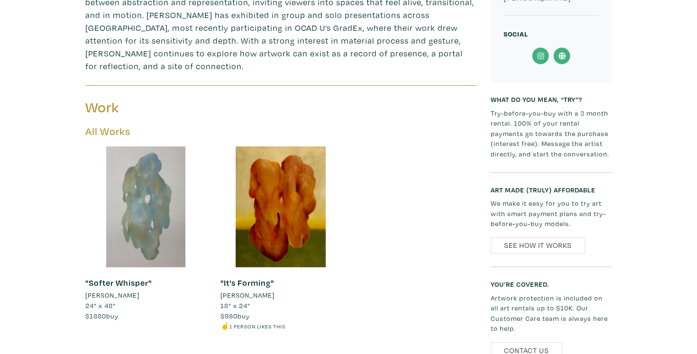
scroll to position [383, 0]
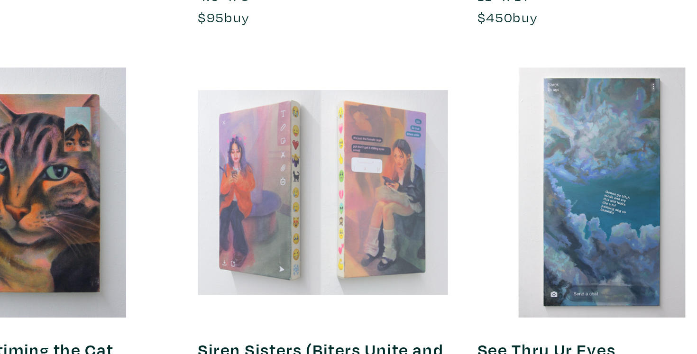
scroll to position [581, 0]
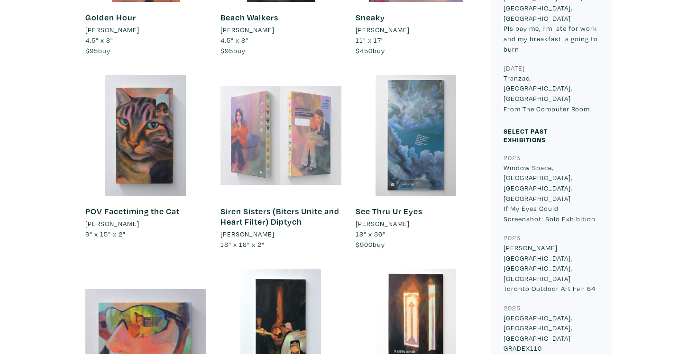
click at [274, 142] on div at bounding box center [281, 135] width 121 height 121
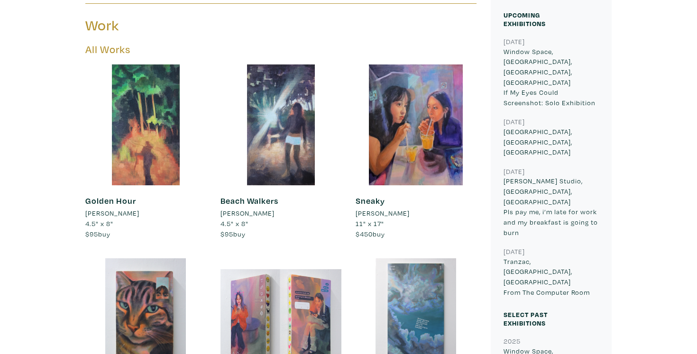
scroll to position [401, 0]
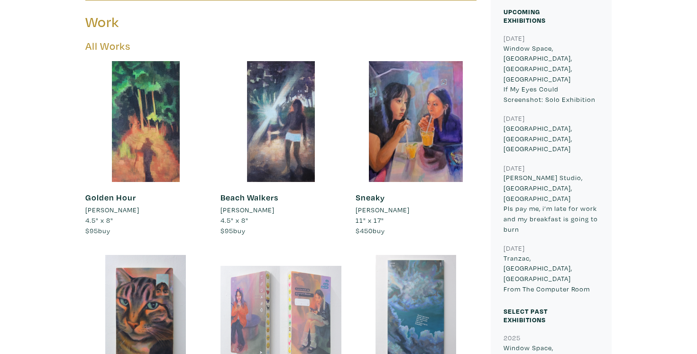
click at [313, 298] on div at bounding box center [281, 315] width 121 height 121
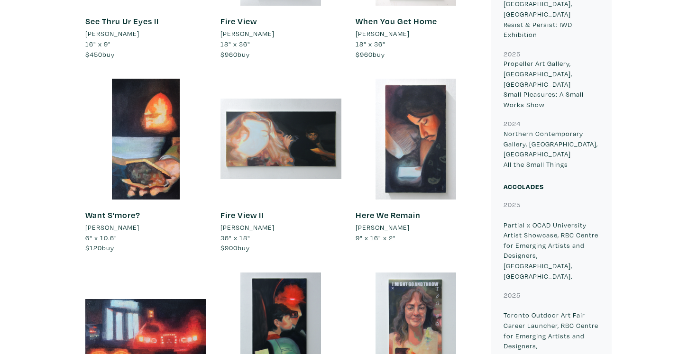
scroll to position [967, 0]
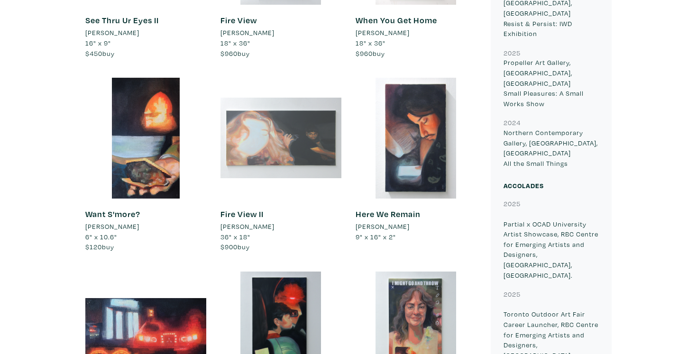
click at [275, 138] on div at bounding box center [281, 138] width 121 height 121
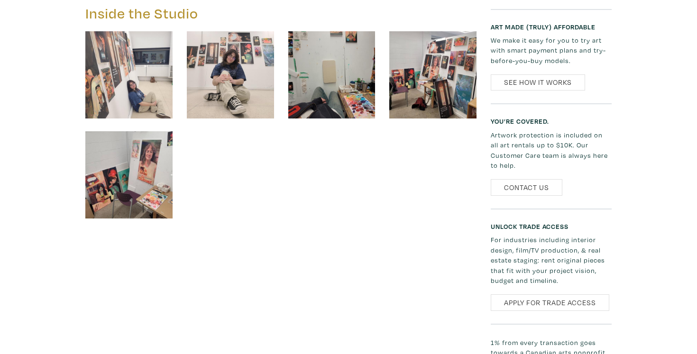
scroll to position [1640, 0]
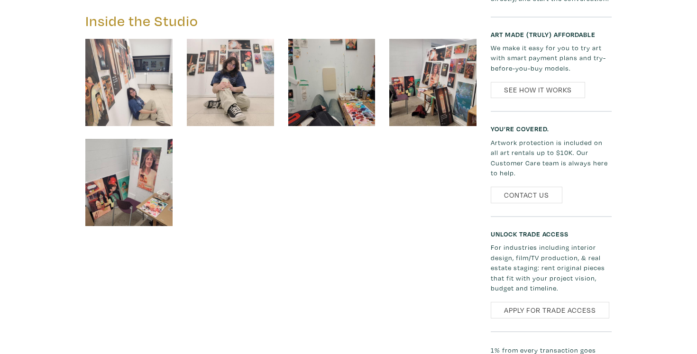
click at [118, 68] on img at bounding box center [128, 82] width 87 height 87
click at [286, 165] on div at bounding box center [281, 139] width 406 height 200
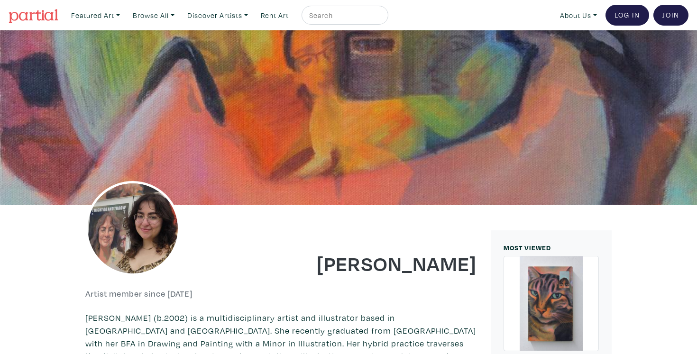
scroll to position [-7, 0]
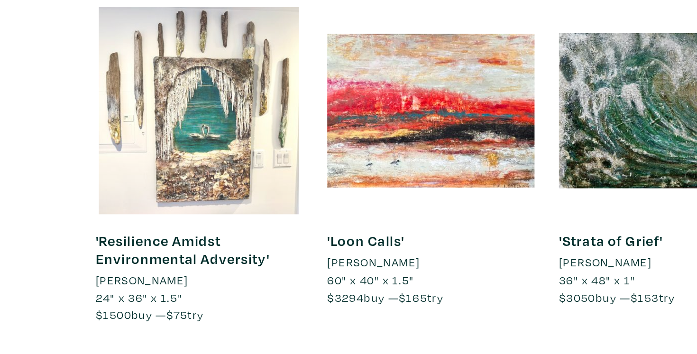
scroll to position [747, 0]
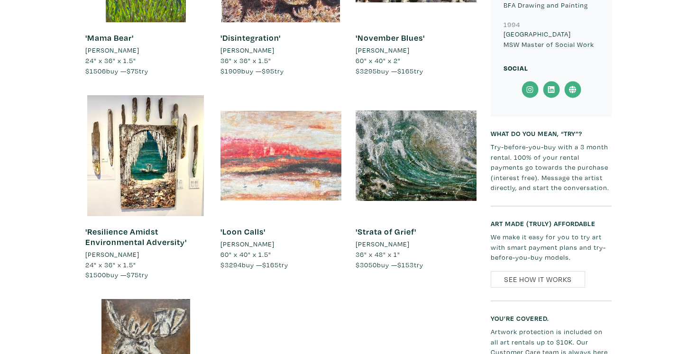
click at [266, 183] on div at bounding box center [281, 155] width 121 height 121
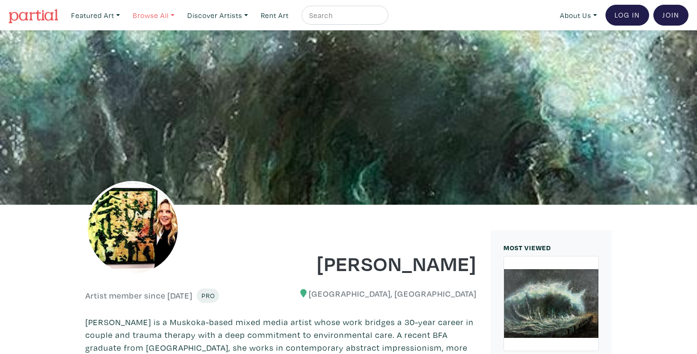
scroll to position [0, 0]
click at [189, 0] on nav "Featured Art Smalls Landscapes Abstracts New Contemporary The Minimalist Bold D…" at bounding box center [348, 15] width 697 height 30
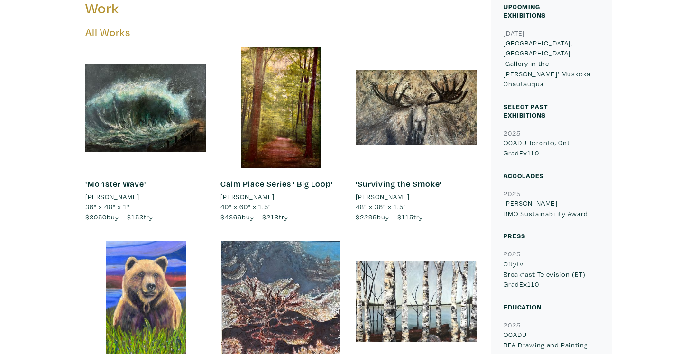
scroll to position [342, 0]
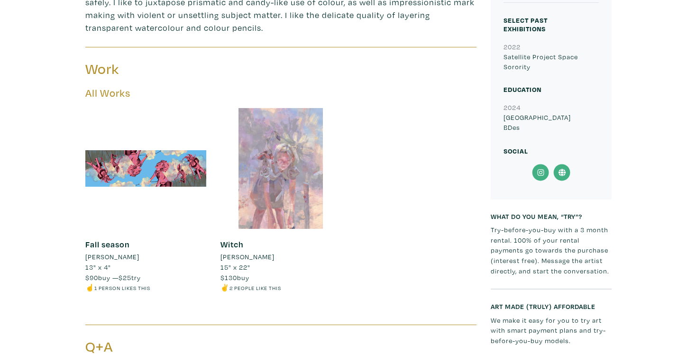
scroll to position [429, 0]
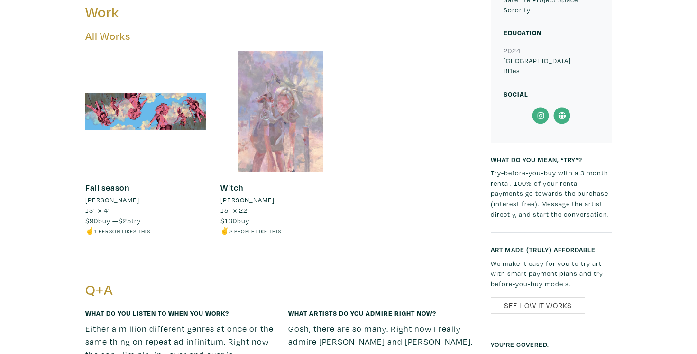
click at [36, 139] on div "Mariam Fahmy Artist member since 2024 Work All Works Fall season Mariam Fahmy 1…" at bounding box center [348, 172] width 683 height 835
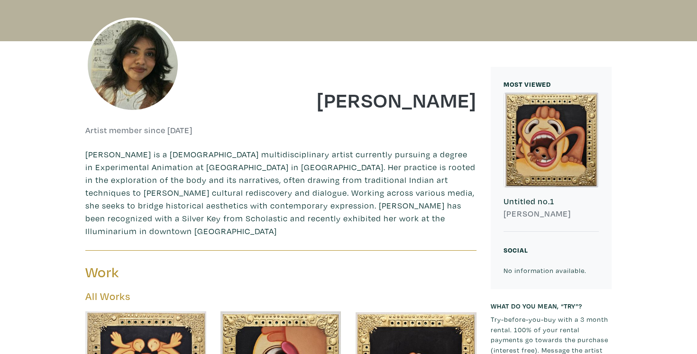
scroll to position [161, 0]
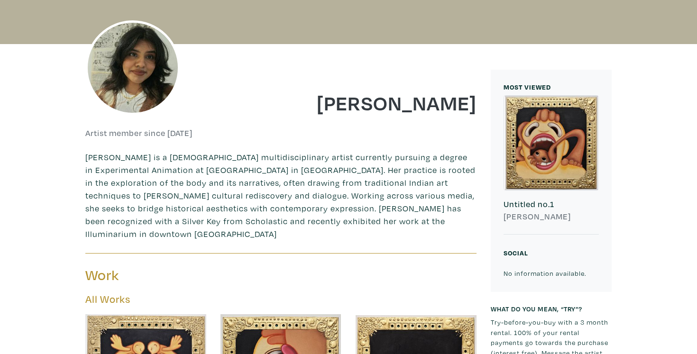
drag, startPoint x: 294, startPoint y: 105, endPoint x: 481, endPoint y: 102, distance: 186.9
click at [481, 102] on div "[PERSON_NAME]" at bounding box center [382, 96] width 203 height 38
copy h1 "[PERSON_NAME]"
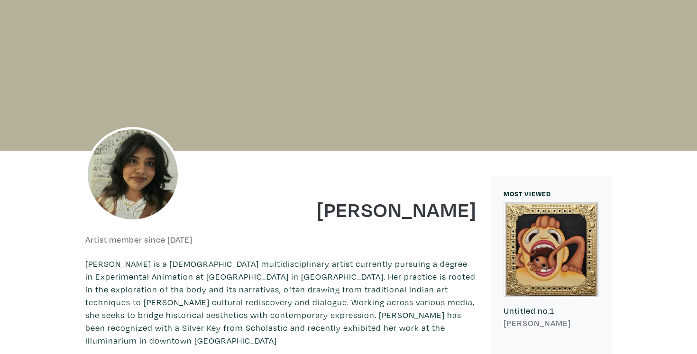
scroll to position [74, 0]
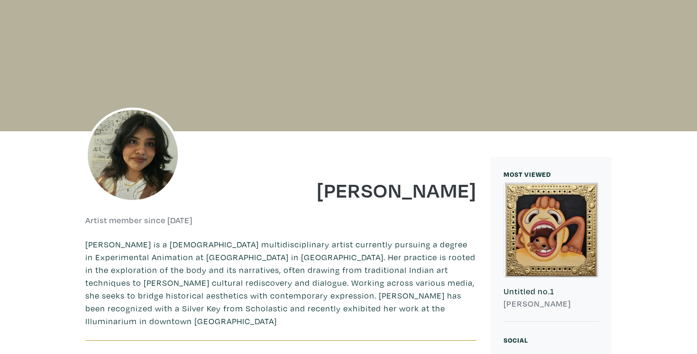
drag, startPoint x: 290, startPoint y: 194, endPoint x: 472, endPoint y: 192, distance: 182.1
click at [472, 192] on h1 "[PERSON_NAME]" at bounding box center [382, 190] width 189 height 26
copy h1 "[PERSON_NAME]"
click at [238, 140] on div at bounding box center [179, 166] width 203 height 71
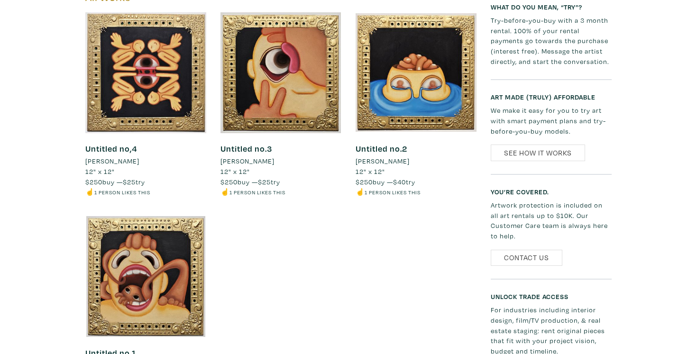
scroll to position [464, 0]
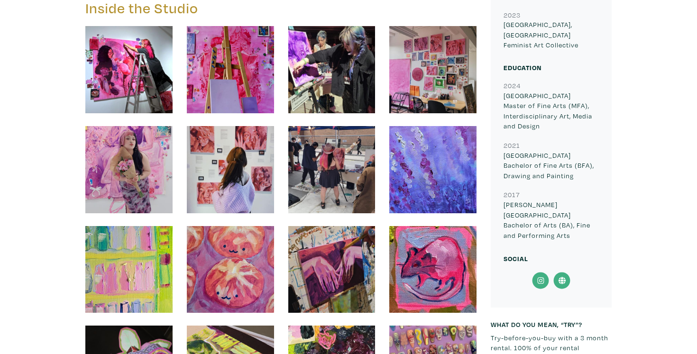
scroll to position [365, 0]
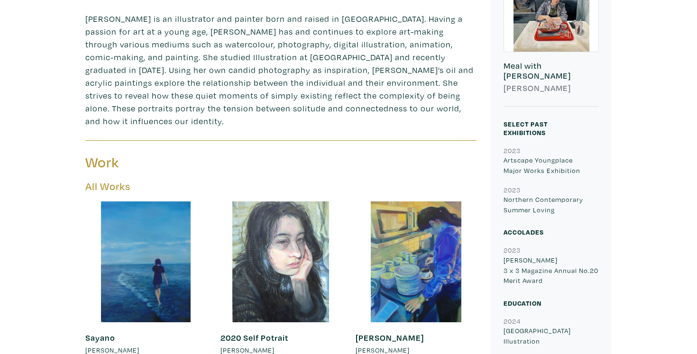
scroll to position [244, 0]
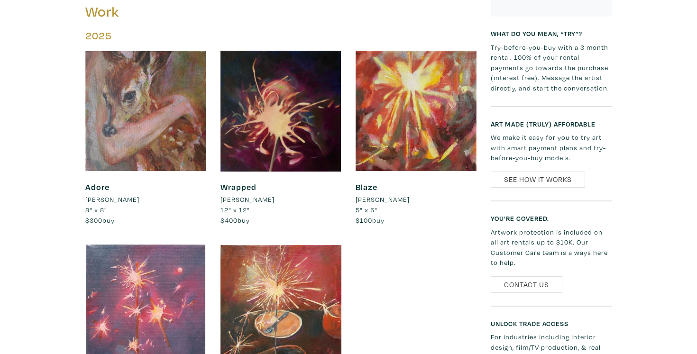
scroll to position [445, 0]
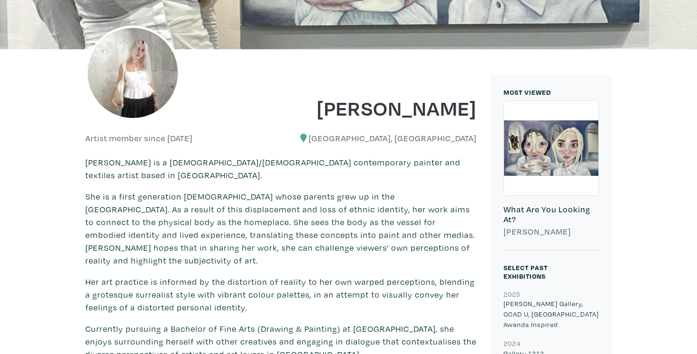
scroll to position [157, 0]
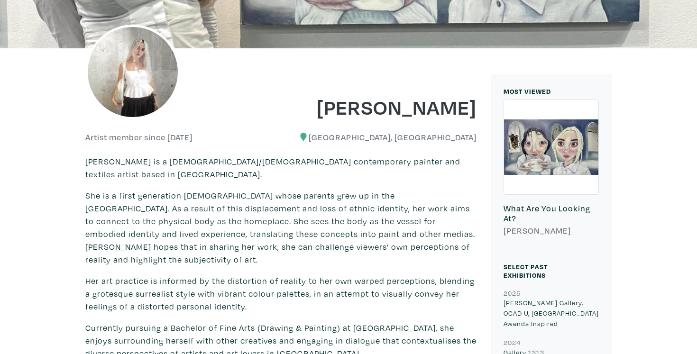
drag, startPoint x: 336, startPoint y: 106, endPoint x: 480, endPoint y: 105, distance: 144.2
click at [480, 105] on div "Nadine Alexeev" at bounding box center [382, 100] width 203 height 38
copy h1 "Nadine Alexeev"
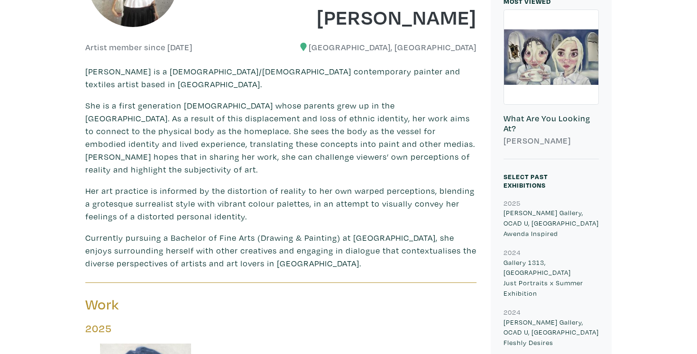
scroll to position [247, 0]
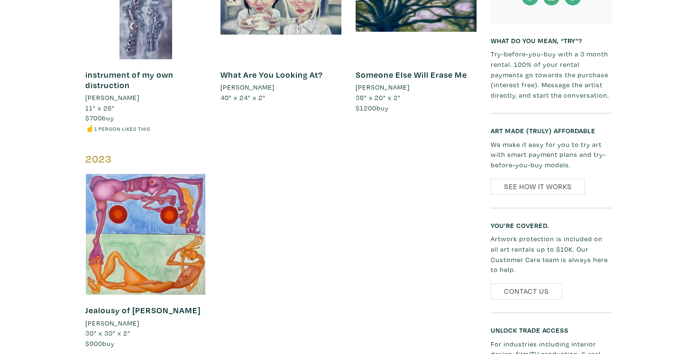
scroll to position [718, 0]
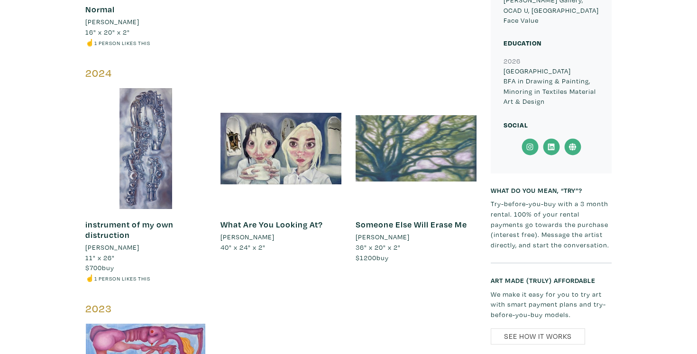
click at [434, 120] on div at bounding box center [416, 148] width 121 height 121
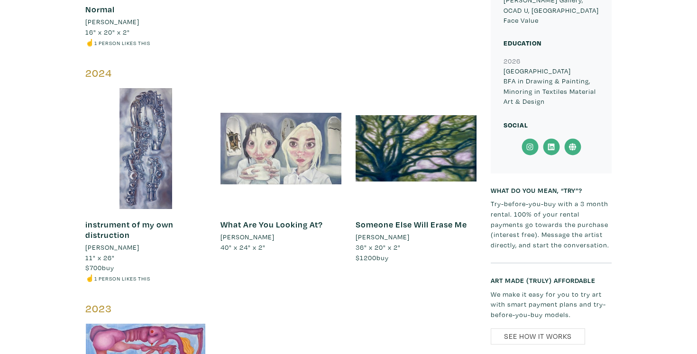
click at [276, 133] on div at bounding box center [281, 148] width 121 height 121
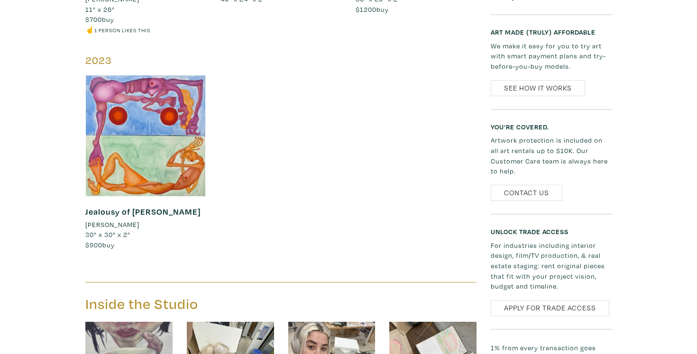
scroll to position [1188, 0]
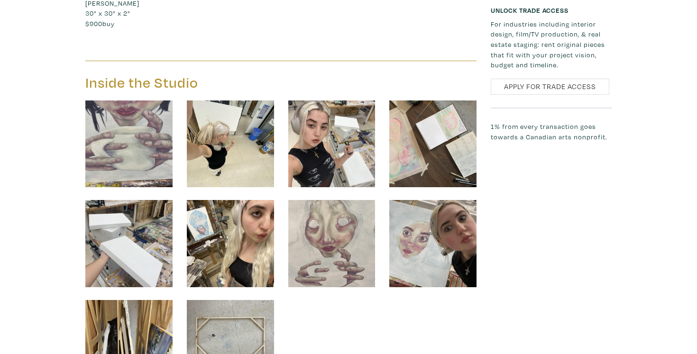
click at [182, 102] on div at bounding box center [230, 144] width 101 height 87
click at [207, 110] on img at bounding box center [230, 144] width 87 height 87
click at [226, 134] on img at bounding box center [230, 144] width 87 height 87
click at [347, 277] on div at bounding box center [281, 251] width 406 height 300
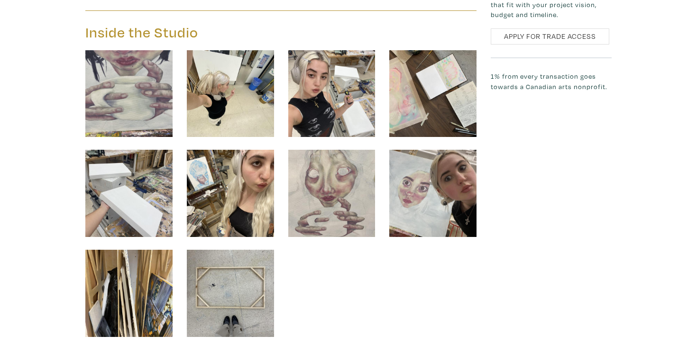
scroll to position [1239, 0]
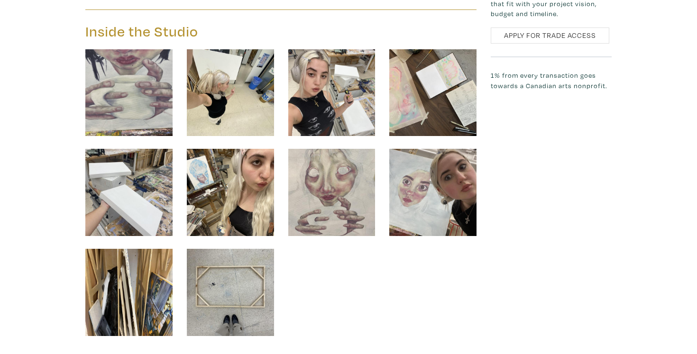
click at [418, 187] on img at bounding box center [432, 192] width 87 height 87
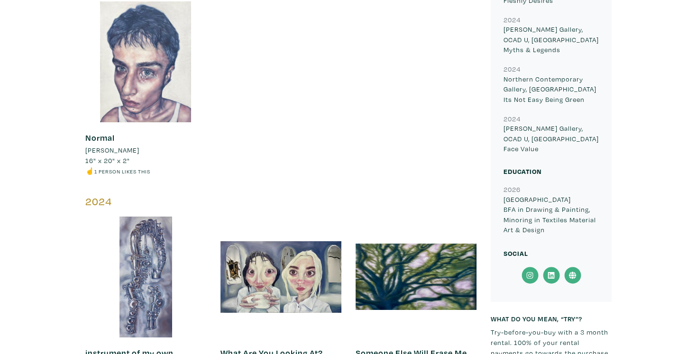
scroll to position [590, 0]
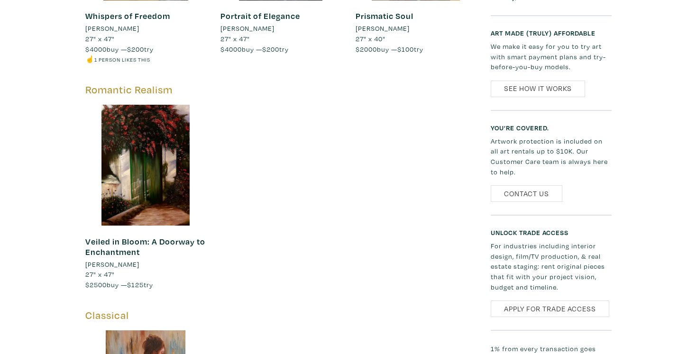
scroll to position [436, 0]
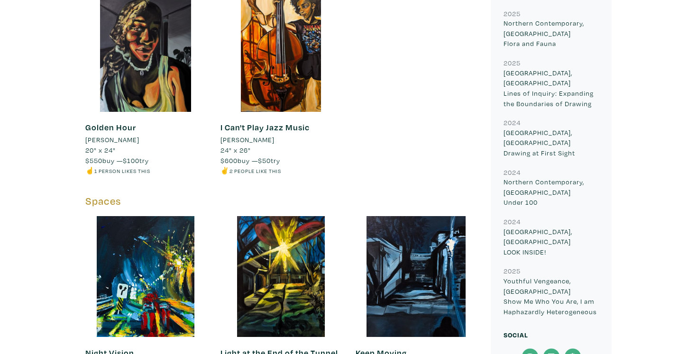
scroll to position [680, 0]
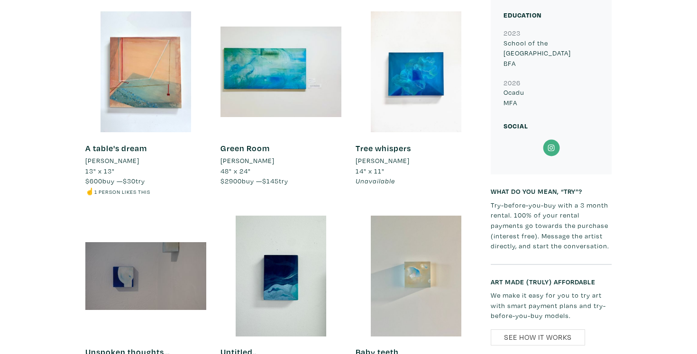
scroll to position [719, 0]
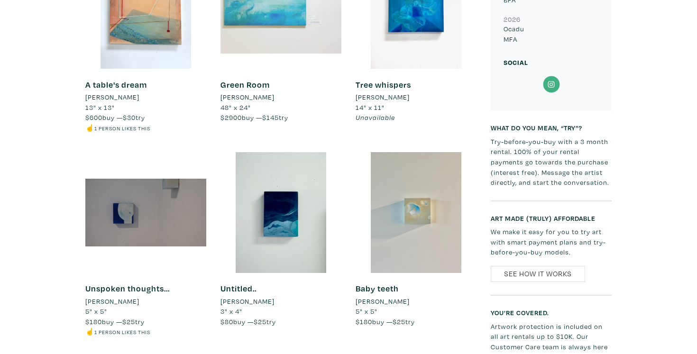
click at [258, 24] on div at bounding box center [281, 8] width 121 height 121
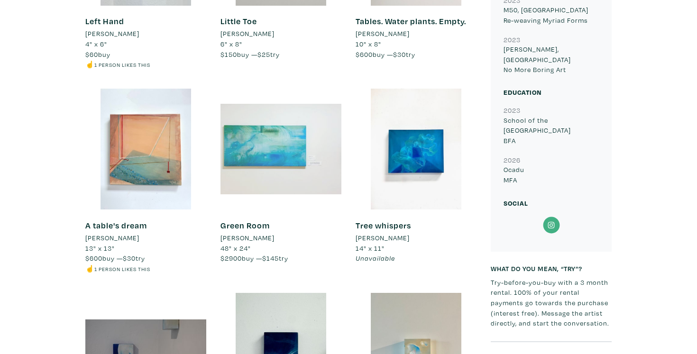
scroll to position [653, 0]
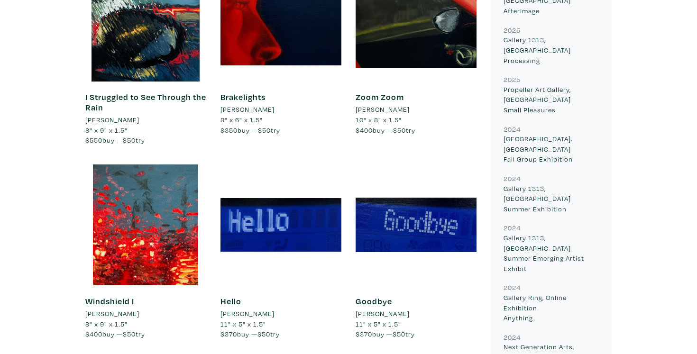
scroll to position [660, 0]
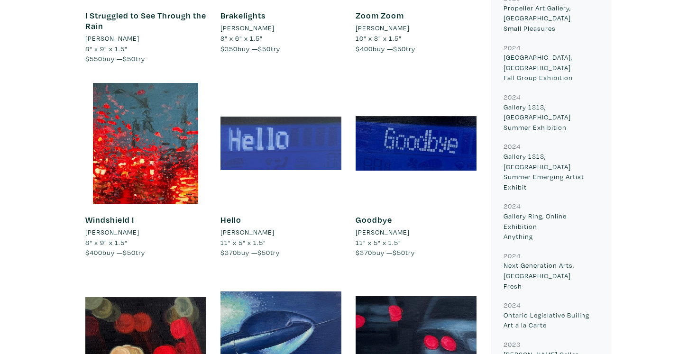
click at [300, 131] on div at bounding box center [281, 143] width 121 height 121
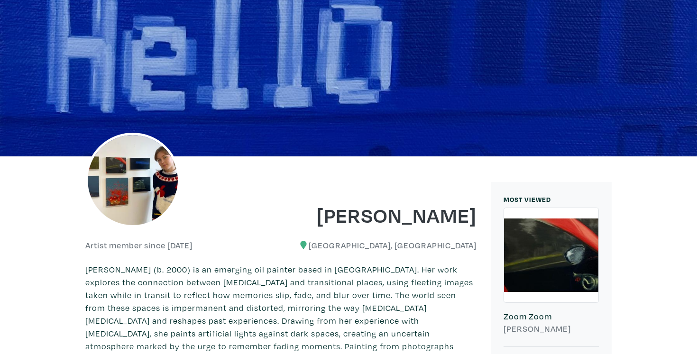
scroll to position [60, 0]
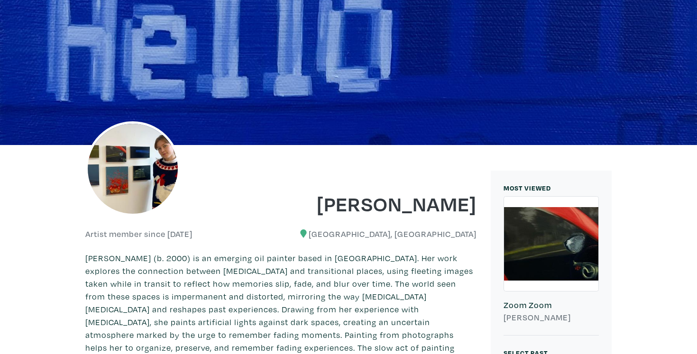
click at [119, 169] on img at bounding box center [132, 168] width 95 height 95
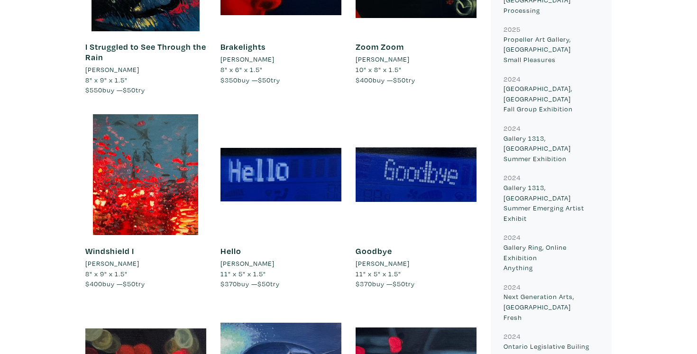
scroll to position [624, 0]
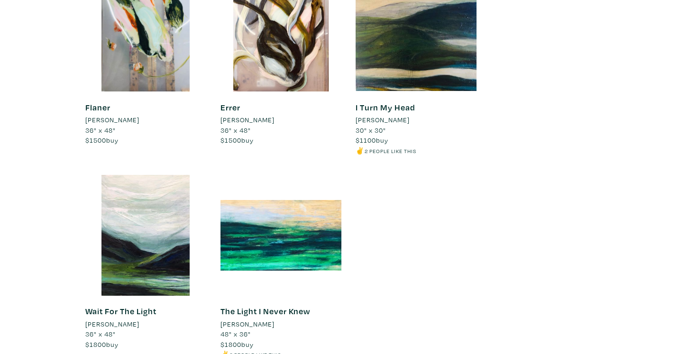
scroll to position [1231, 0]
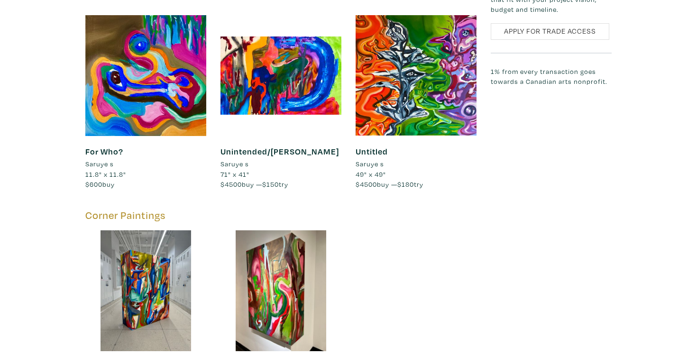
scroll to position [1779, 0]
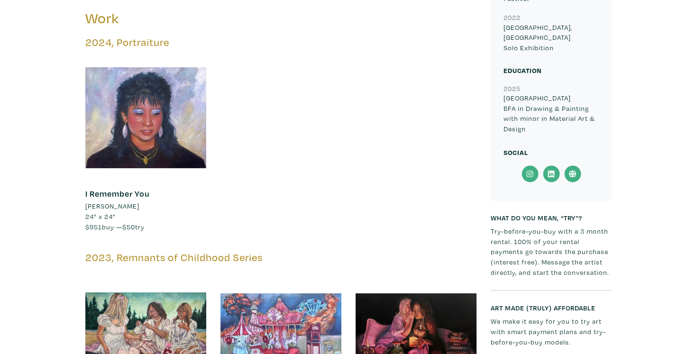
click at [21, 148] on div "Elyse Ricketts Artist member since 2023 Vaughan, Ontario Work 2024, Portraiture…" at bounding box center [348, 339] width 683 height 1233
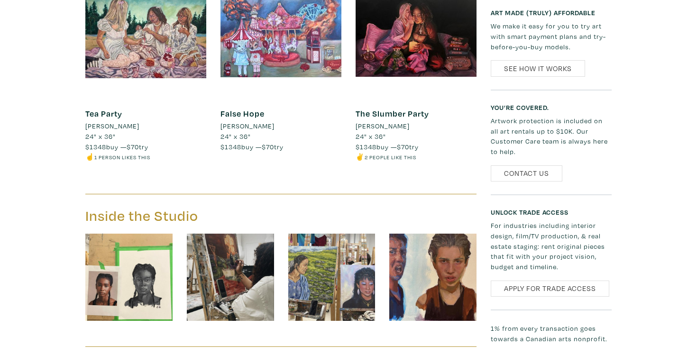
scroll to position [563, 0]
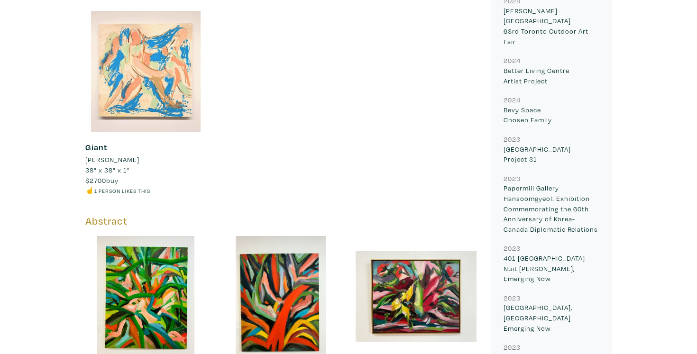
scroll to position [759, 0]
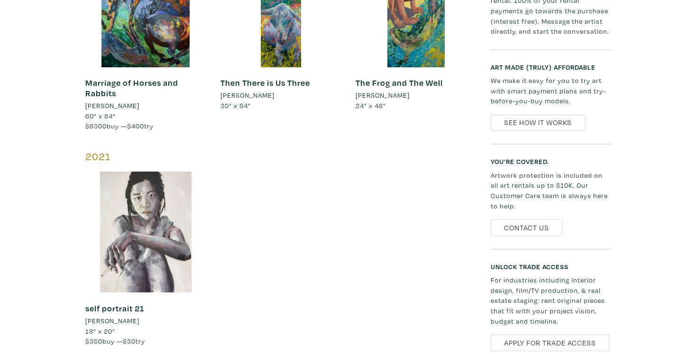
scroll to position [505, 0]
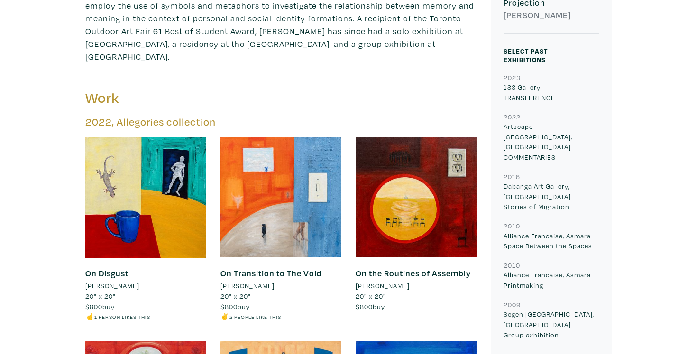
scroll to position [354, 0]
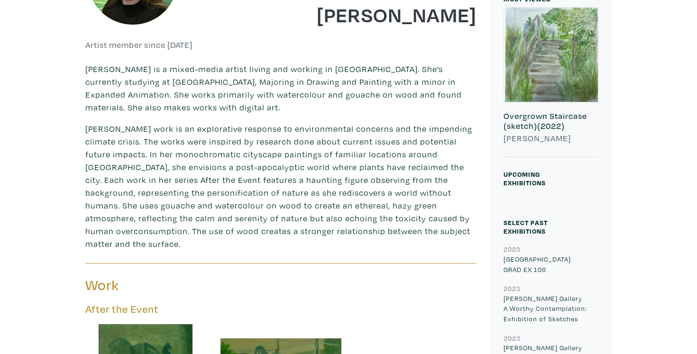
scroll to position [159, 0]
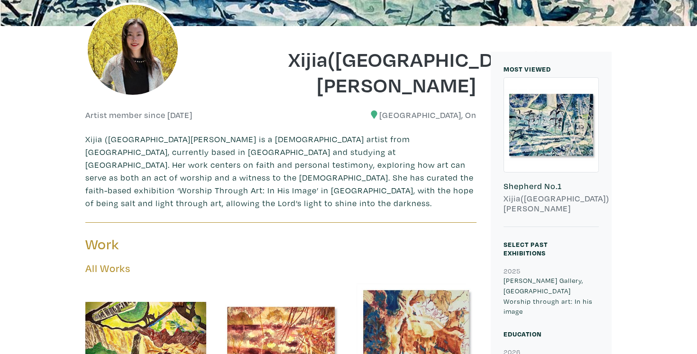
scroll to position [181, 0]
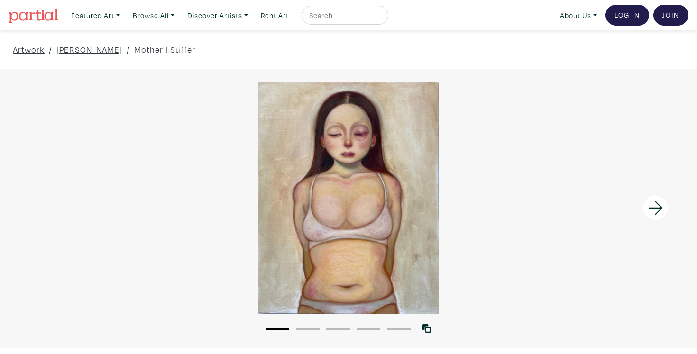
click at [653, 200] on icon at bounding box center [656, 208] width 32 height 26
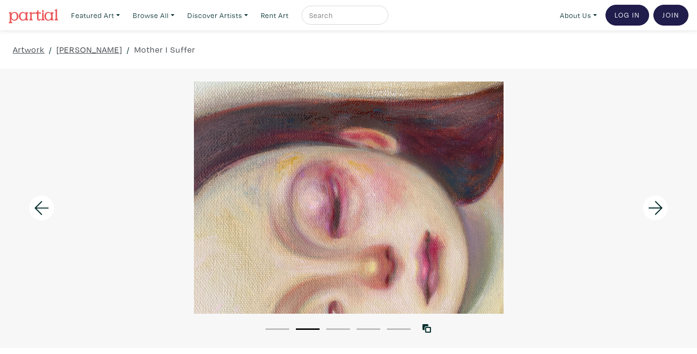
click at [653, 200] on icon at bounding box center [656, 208] width 32 height 26
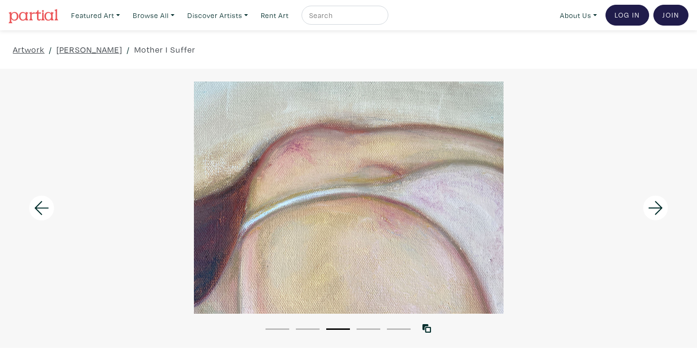
click at [653, 200] on icon at bounding box center [656, 208] width 32 height 26
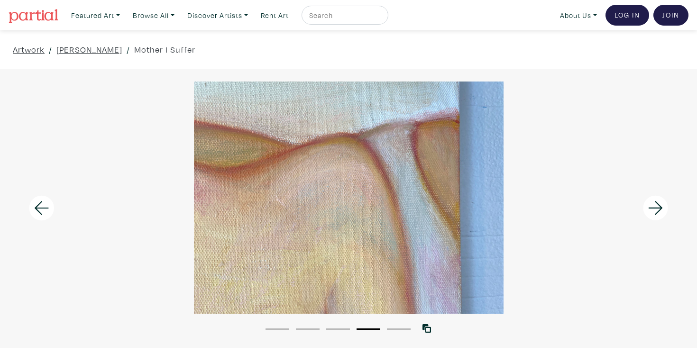
click at [653, 200] on icon at bounding box center [656, 208] width 32 height 26
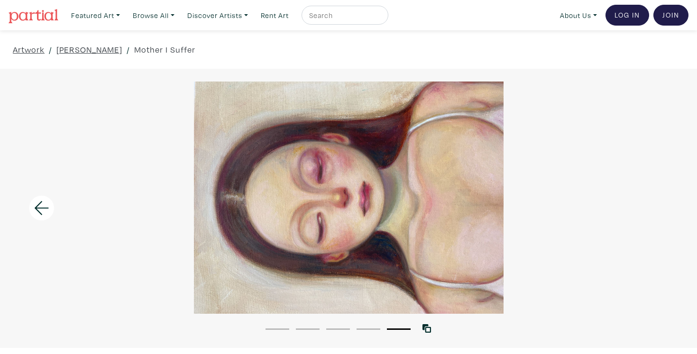
click at [653, 200] on div at bounding box center [348, 198] width 697 height 232
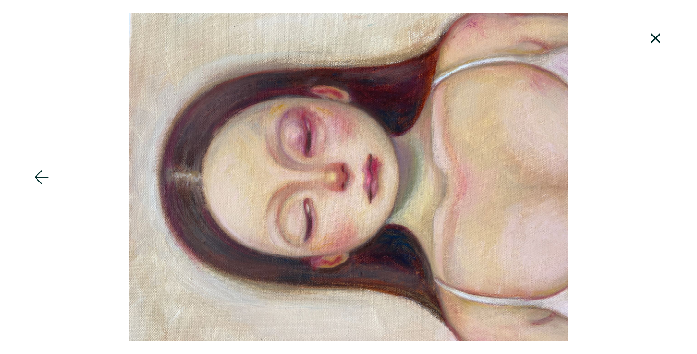
click at [653, 200] on div at bounding box center [348, 177] width 697 height 329
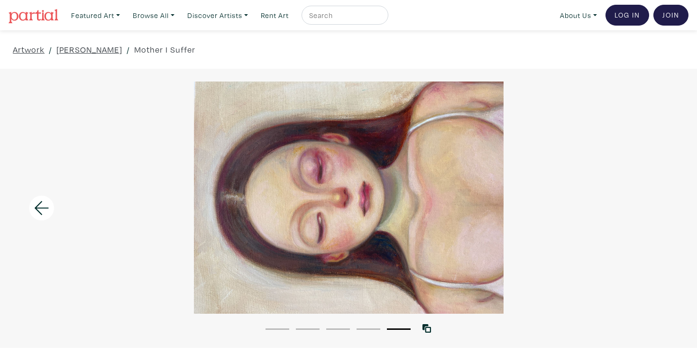
click at [50, 205] on icon at bounding box center [42, 208] width 32 height 26
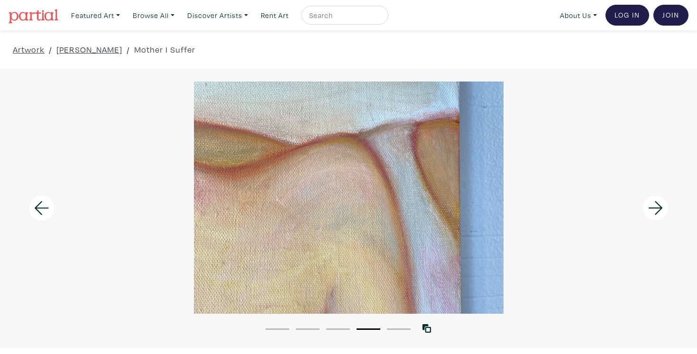
click at [17, 203] on div at bounding box center [87, 208] width 175 height 279
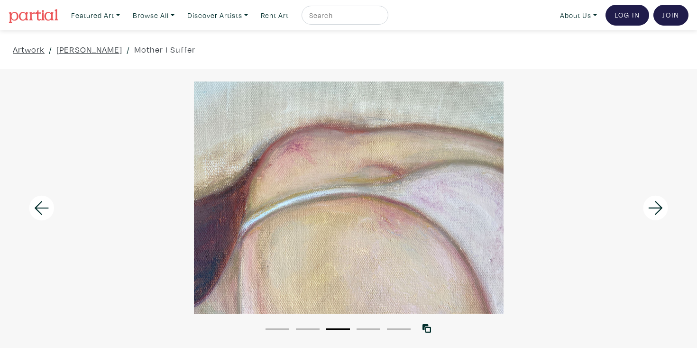
click at [51, 211] on icon at bounding box center [42, 208] width 32 height 26
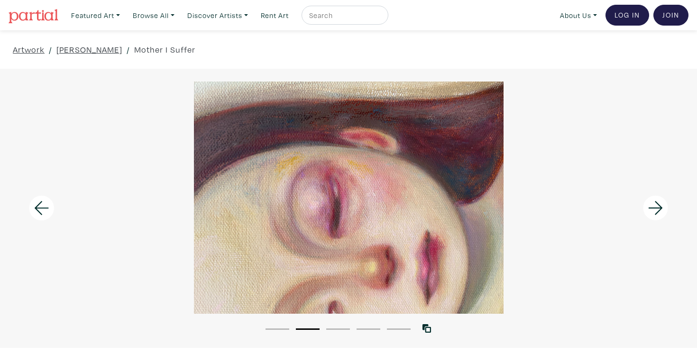
click at [51, 211] on icon at bounding box center [42, 208] width 32 height 26
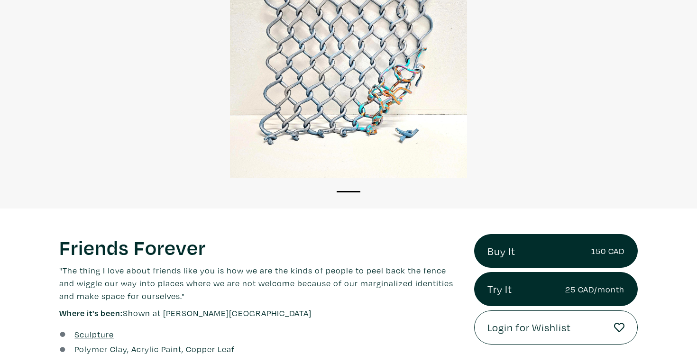
scroll to position [164, 0]
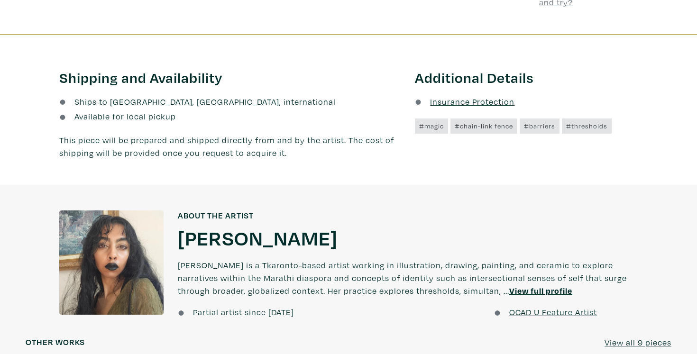
scroll to position [562, 0]
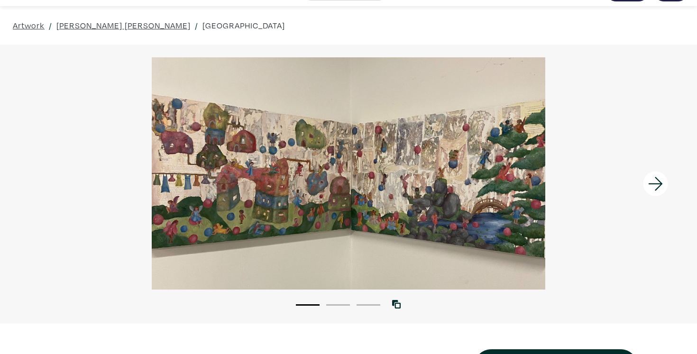
scroll to position [26, 0]
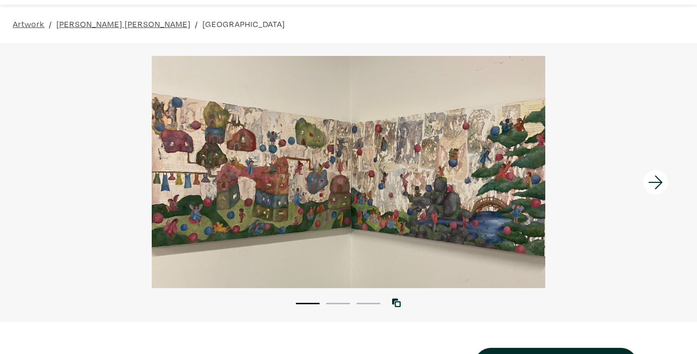
click at [652, 180] on icon at bounding box center [656, 183] width 32 height 26
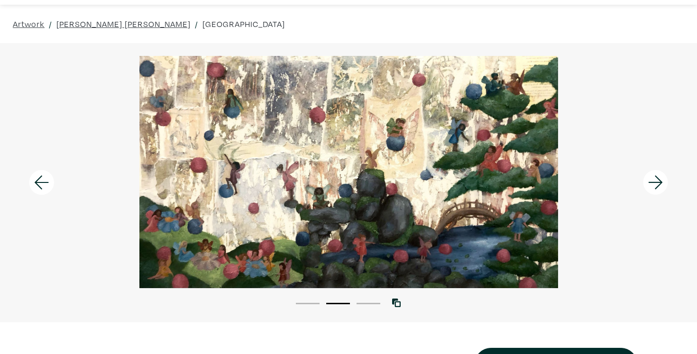
click at [662, 184] on icon at bounding box center [656, 183] width 32 height 26
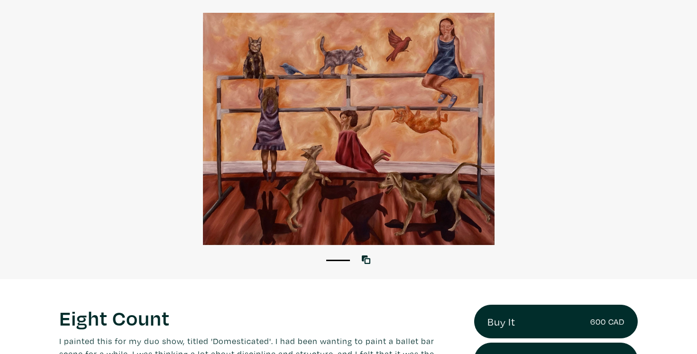
scroll to position [67, 0]
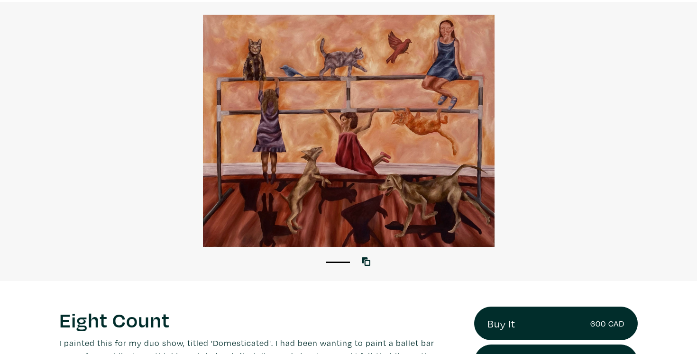
click at [248, 133] on div at bounding box center [348, 131] width 697 height 232
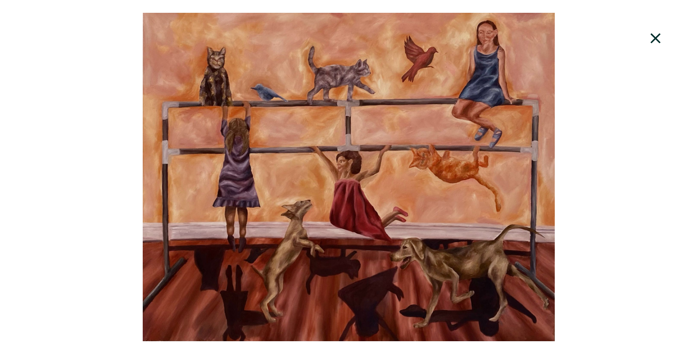
click at [654, 31] on icon at bounding box center [656, 39] width 32 height 26
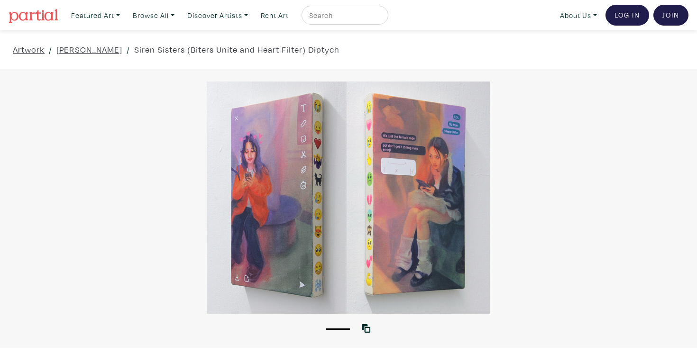
click at [405, 147] on div at bounding box center [348, 198] width 697 height 232
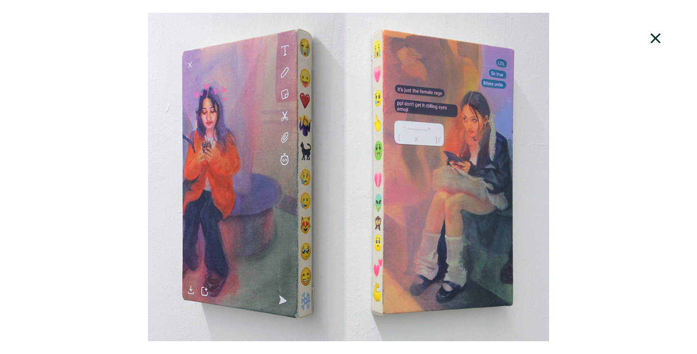
click at [653, 40] on icon at bounding box center [656, 39] width 32 height 26
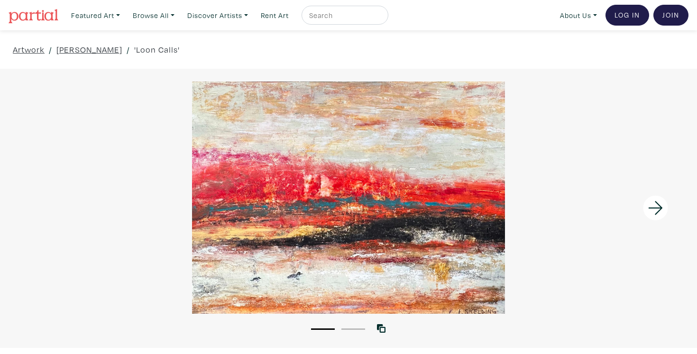
click at [655, 208] on icon at bounding box center [655, 209] width 14 height 14
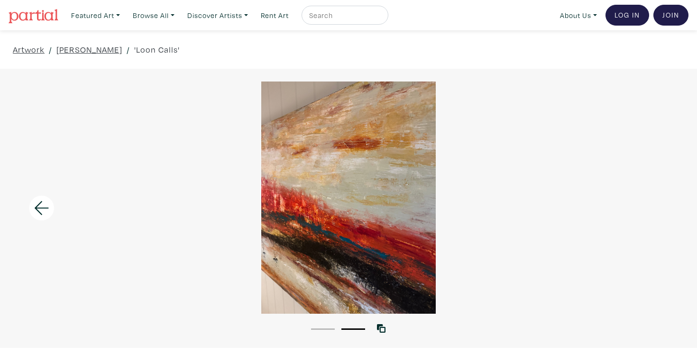
click at [655, 208] on div at bounding box center [348, 198] width 697 height 232
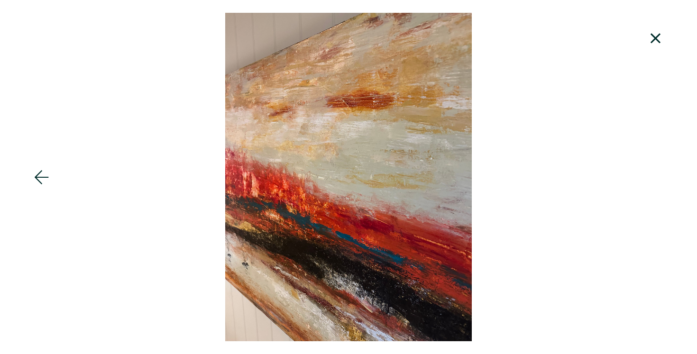
click at [655, 208] on div at bounding box center [348, 177] width 697 height 329
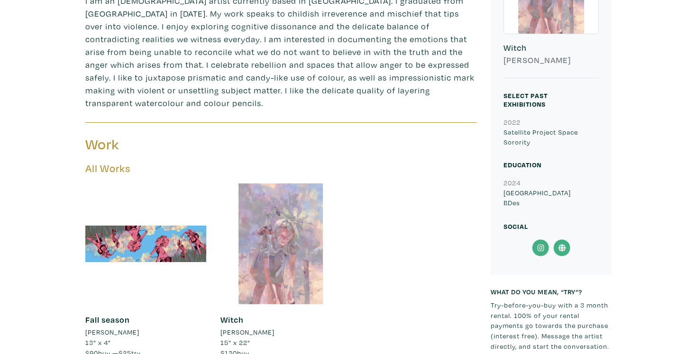
scroll to position [92, 0]
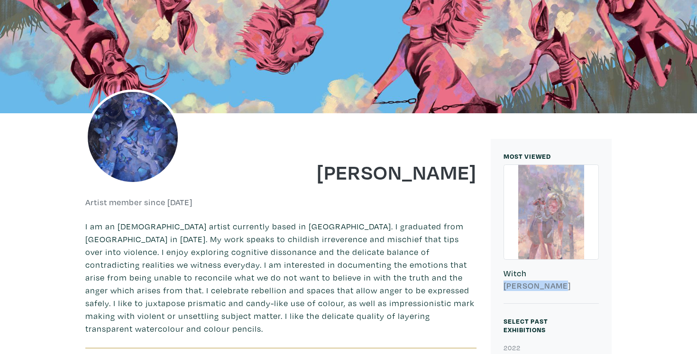
drag, startPoint x: 500, startPoint y: 286, endPoint x: 580, endPoint y: 288, distance: 79.2
click at [580, 288] on div "Witch Mariam Fahmy" at bounding box center [552, 235] width 110 height 140
copy h6 "Mariam Fahmy"
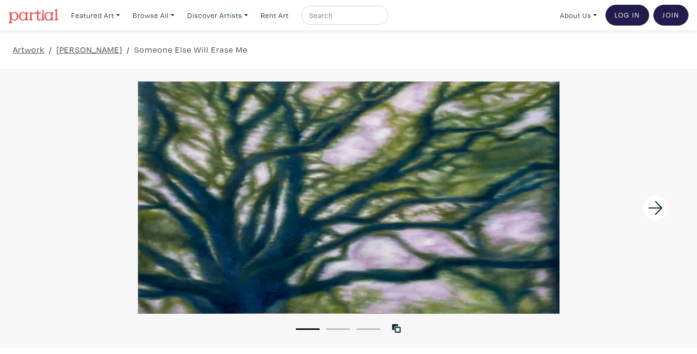
click at [657, 209] on icon at bounding box center [656, 208] width 32 height 26
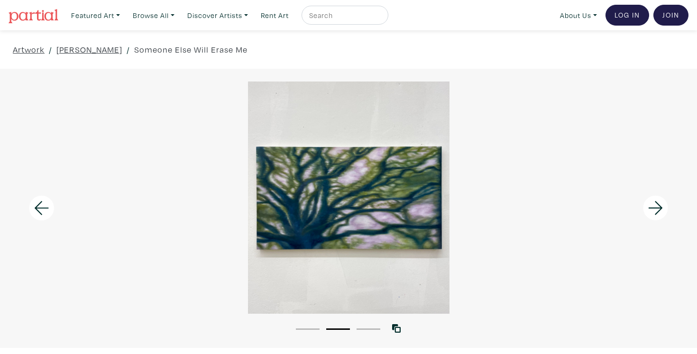
click at [657, 209] on icon at bounding box center [656, 208] width 32 height 26
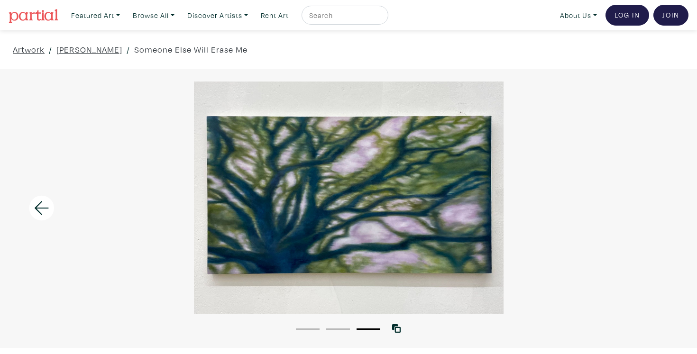
click at [657, 209] on div at bounding box center [348, 198] width 697 height 232
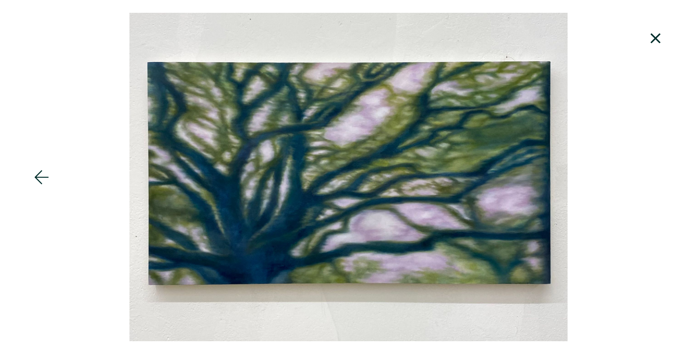
click at [657, 36] on icon at bounding box center [656, 39] width 32 height 26
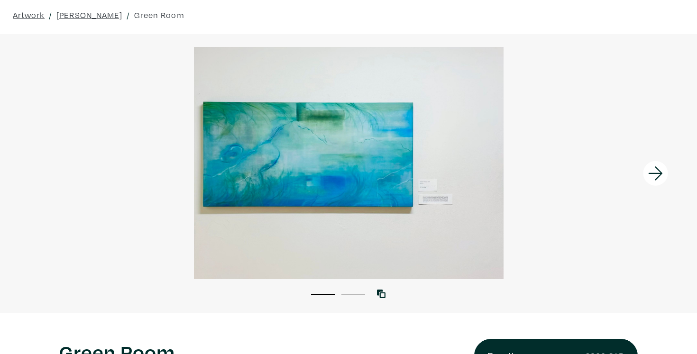
scroll to position [42, 0]
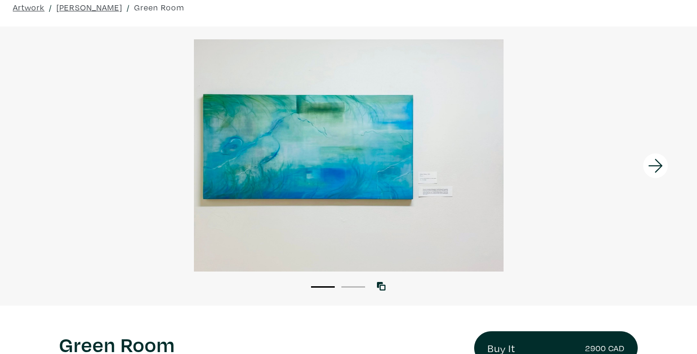
click at [658, 165] on icon at bounding box center [656, 166] width 32 height 26
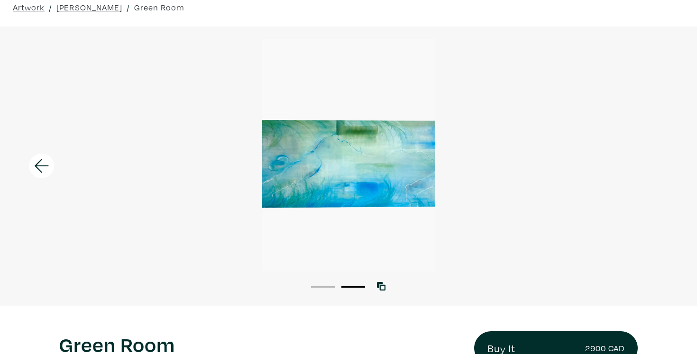
click at [655, 166] on div at bounding box center [348, 155] width 697 height 232
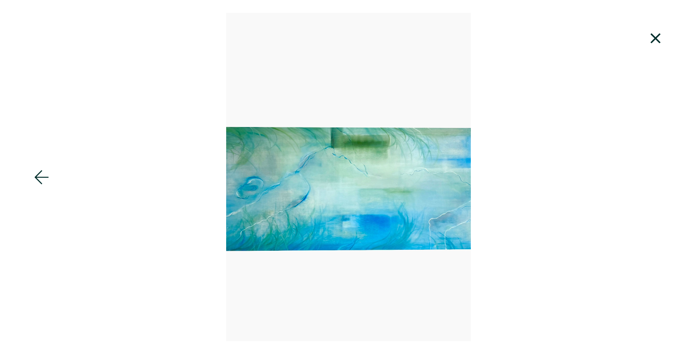
click at [459, 61] on div at bounding box center [348, 177] width 697 height 329
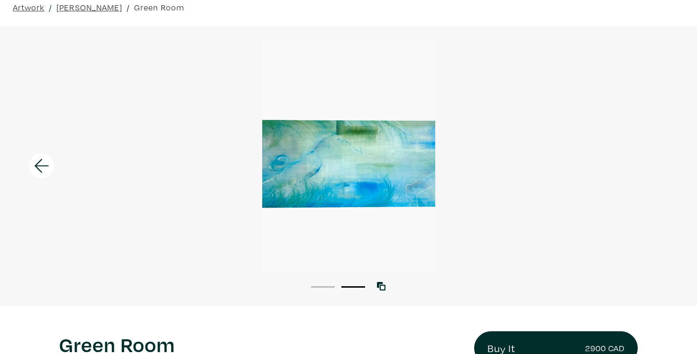
click at [36, 162] on icon at bounding box center [42, 166] width 32 height 26
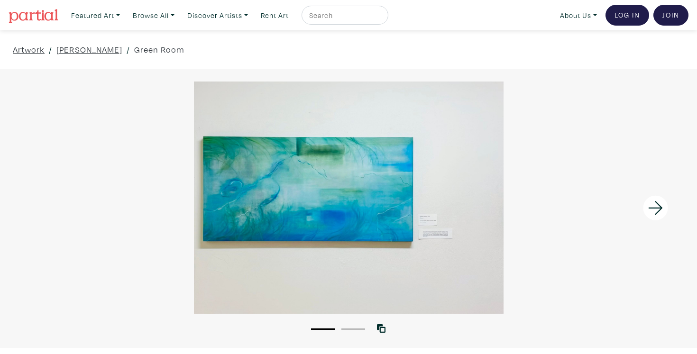
scroll to position [0, 0]
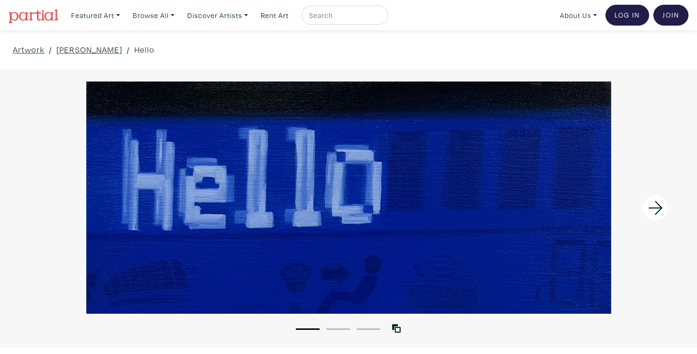
click at [300, 131] on div at bounding box center [348, 198] width 697 height 232
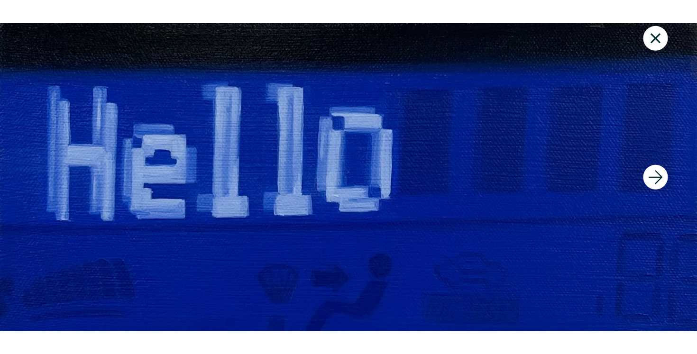
scroll to position [8, 0]
click at [656, 32] on icon at bounding box center [656, 39] width 32 height 26
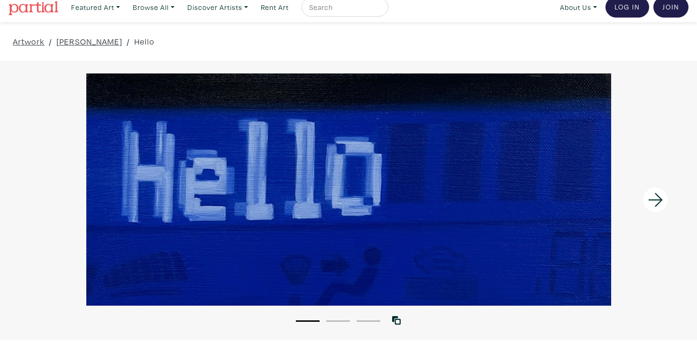
click at [658, 201] on icon at bounding box center [656, 200] width 32 height 26
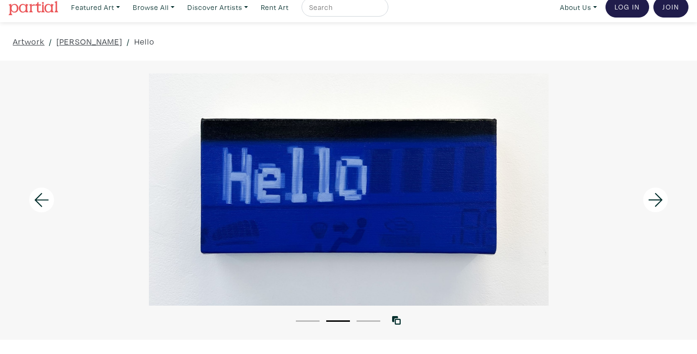
click at [658, 201] on icon at bounding box center [656, 200] width 32 height 26
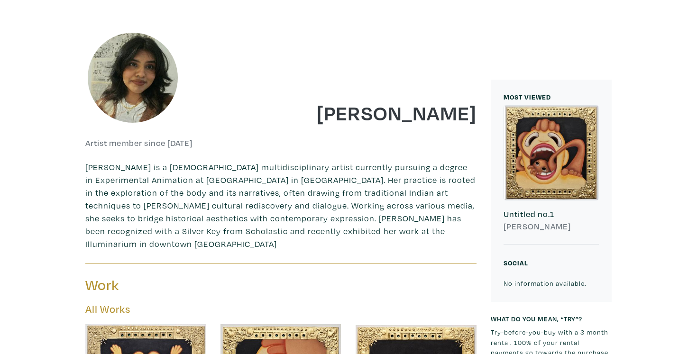
scroll to position [149, 0]
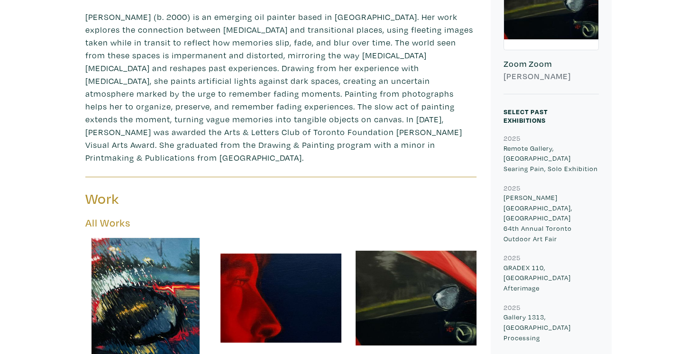
scroll to position [7, 0]
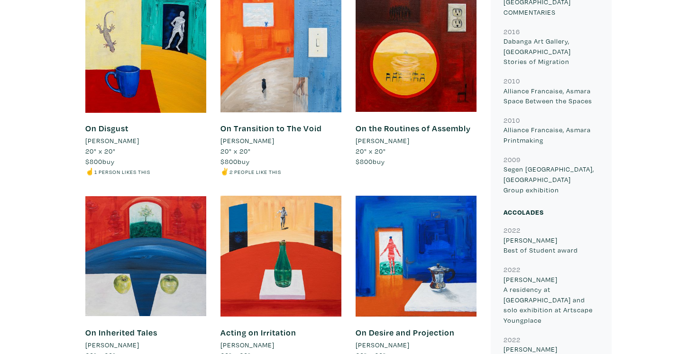
scroll to position [514, 0]
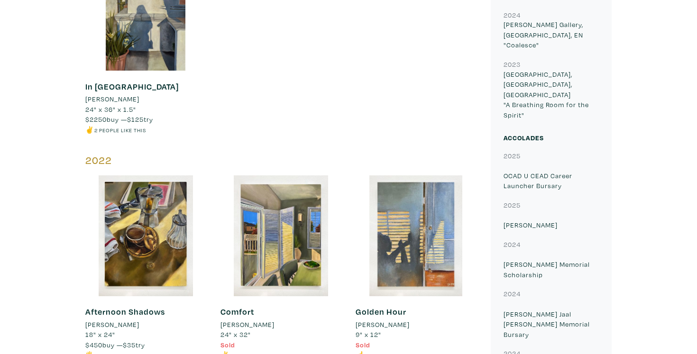
scroll to position [1178, 0]
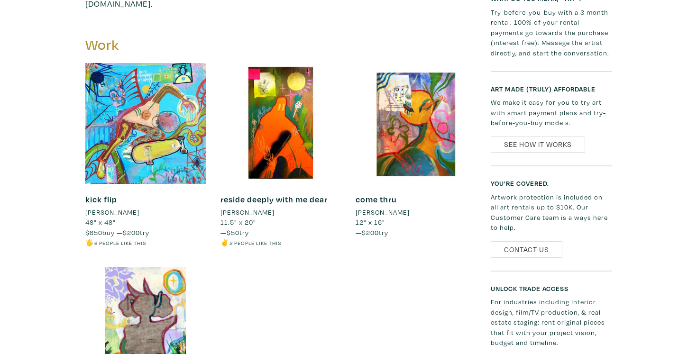
scroll to position [482, 0]
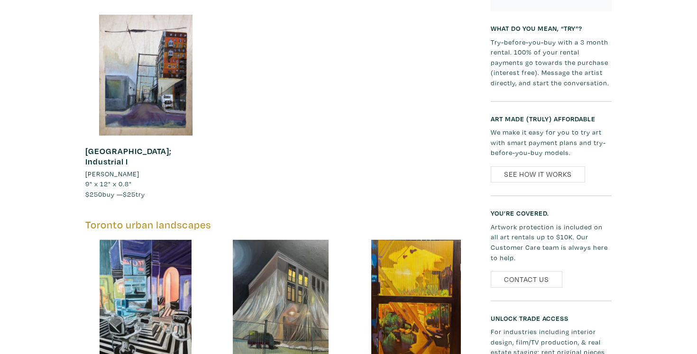
scroll to position [1039, 0]
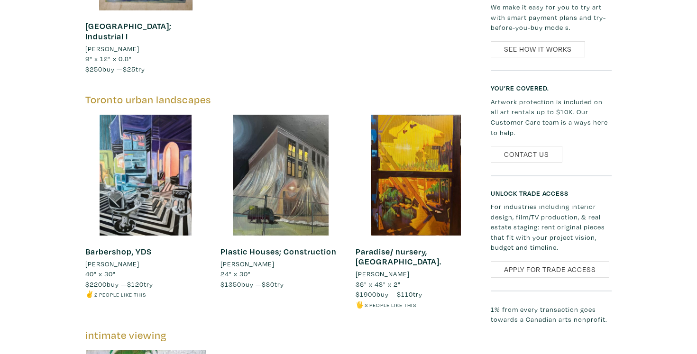
click at [49, 68] on div "Ayan Melikli Artist member since 2022 Pro Toronto, ON My work on Partial is pre…" at bounding box center [348, 274] width 683 height 2216
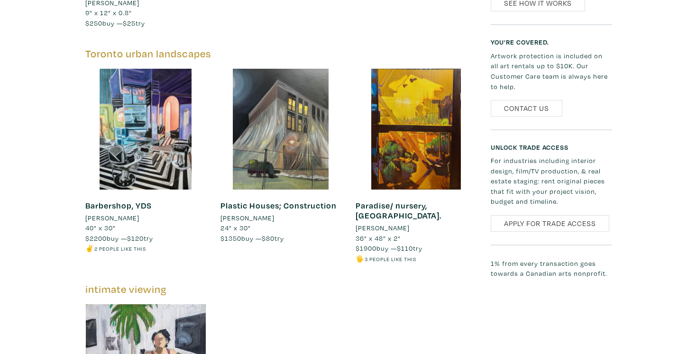
scroll to position [1110, 0]
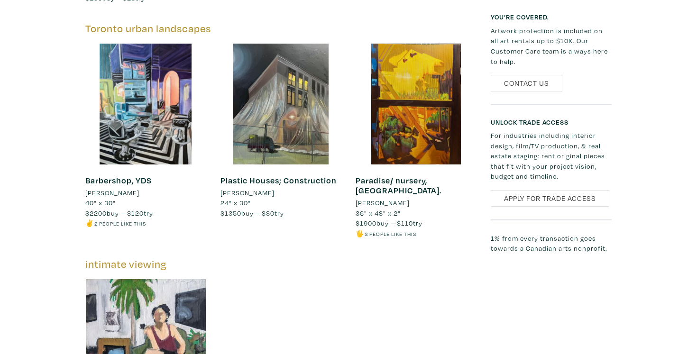
click at [387, 272] on div "Other Shed; 2021 Ayan Melikli 40" x 30" Sold 🖐️ 3 people like this #spacial #bl…" at bounding box center [281, 33] width 406 height 1352
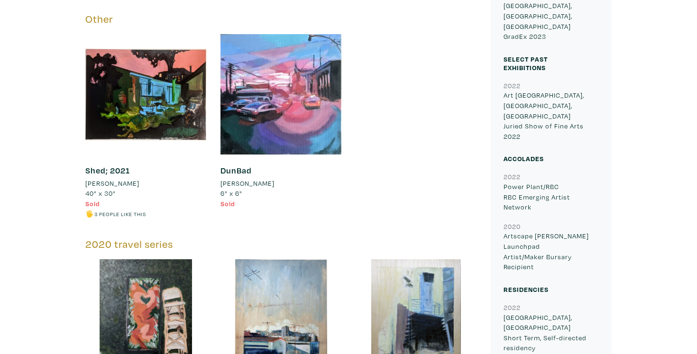
scroll to position [221, 0]
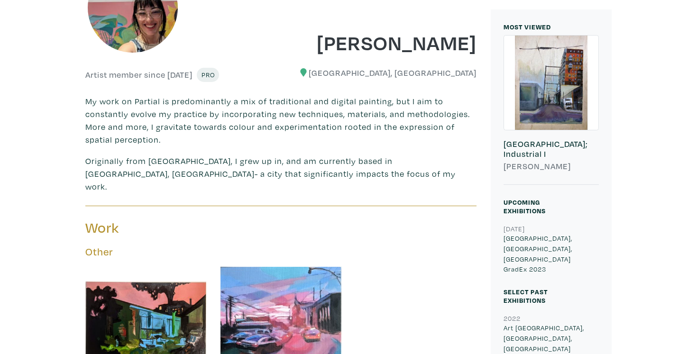
click at [108, 33] on img at bounding box center [132, 7] width 95 height 95
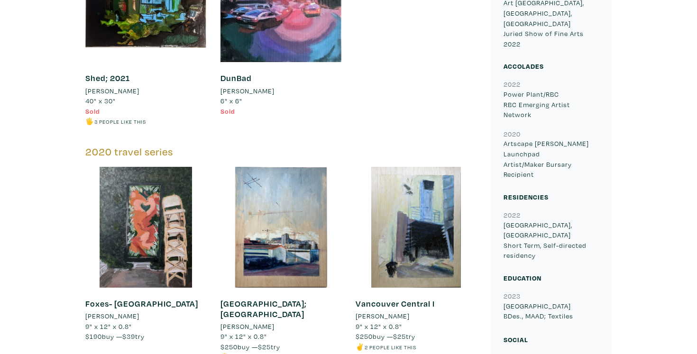
scroll to position [214, 0]
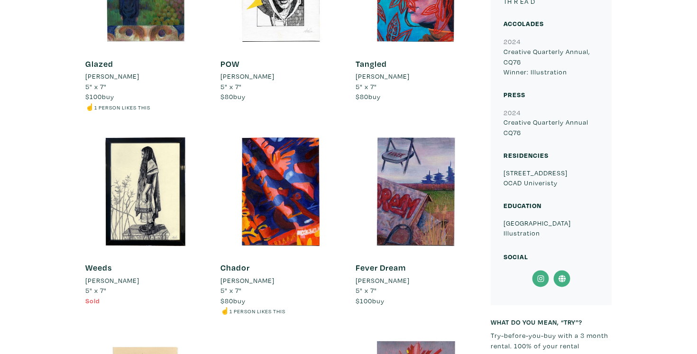
scroll to position [567, 0]
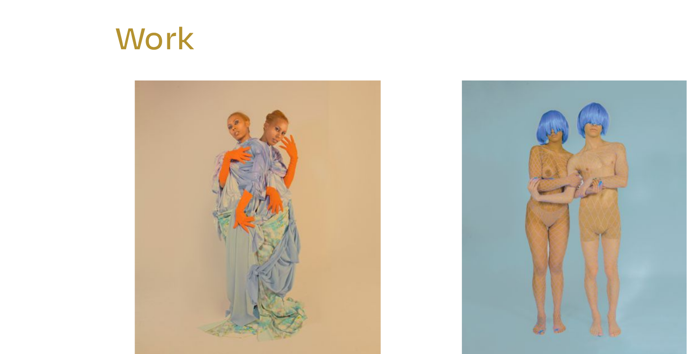
scroll to position [421, 0]
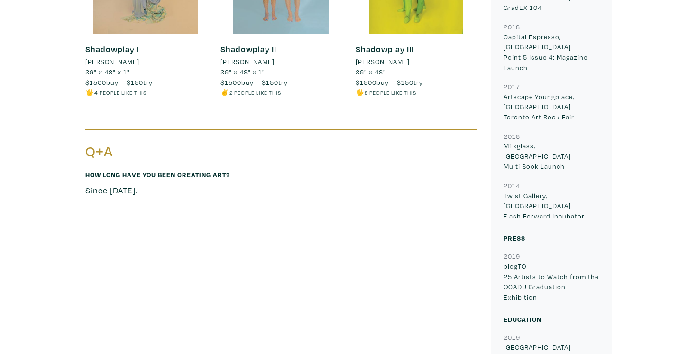
click at [56, 115] on div "[PERSON_NAME] Artist member since [DATE] [GEOGRAPHIC_DATA], [GEOGRAPHIC_DATA] […" at bounding box center [348, 255] width 683 height 1244
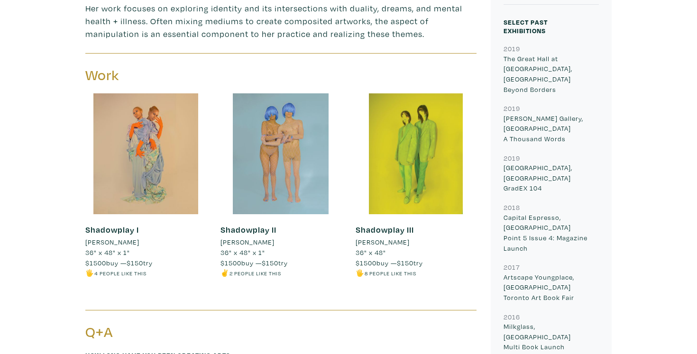
scroll to position [412, 0]
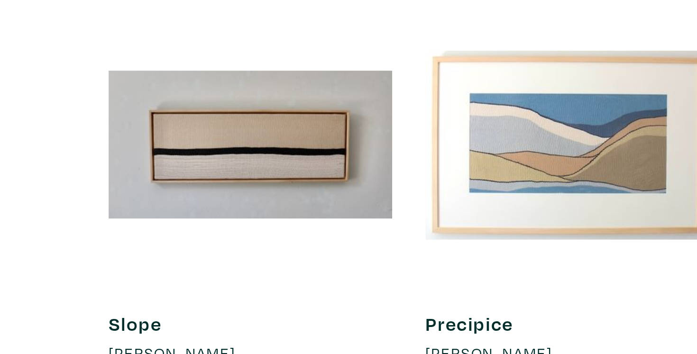
scroll to position [797, 0]
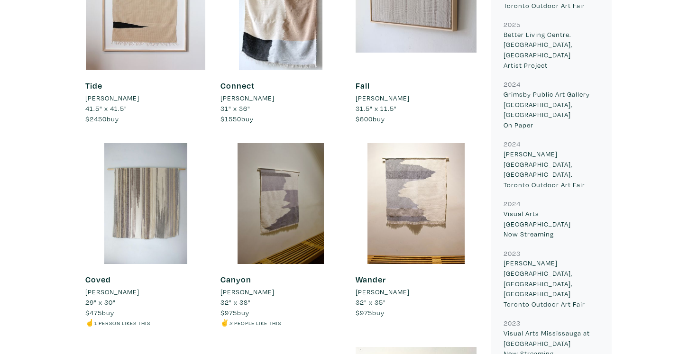
scroll to position [464, 0]
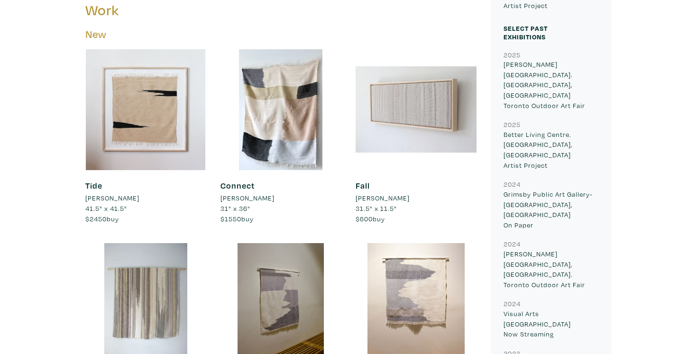
click at [385, 135] on div at bounding box center [416, 109] width 121 height 121
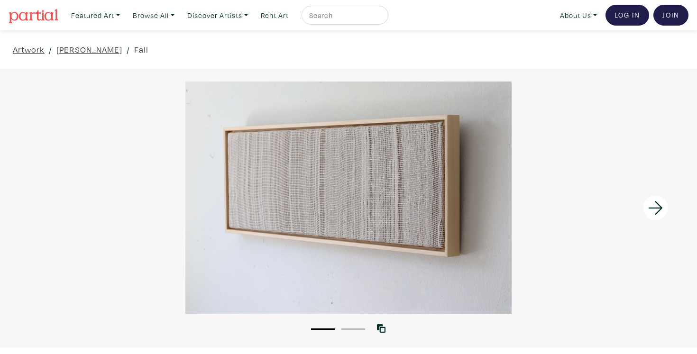
click at [654, 209] on icon at bounding box center [656, 208] width 32 height 26
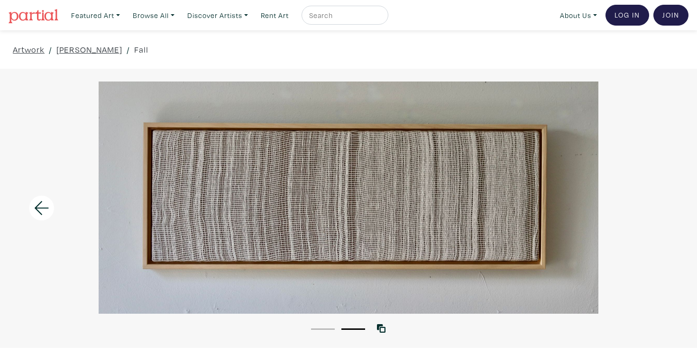
click at [424, 192] on div at bounding box center [348, 198] width 697 height 232
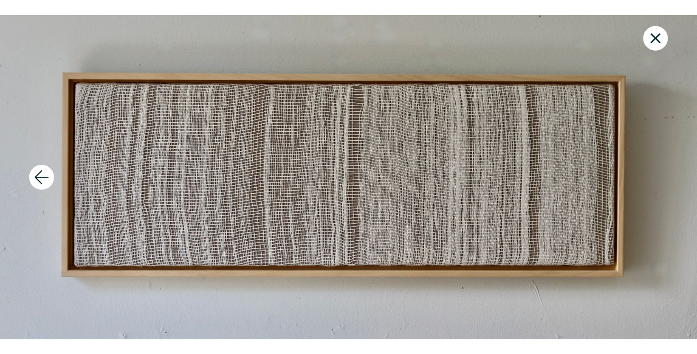
click at [650, 37] on icon at bounding box center [656, 39] width 32 height 26
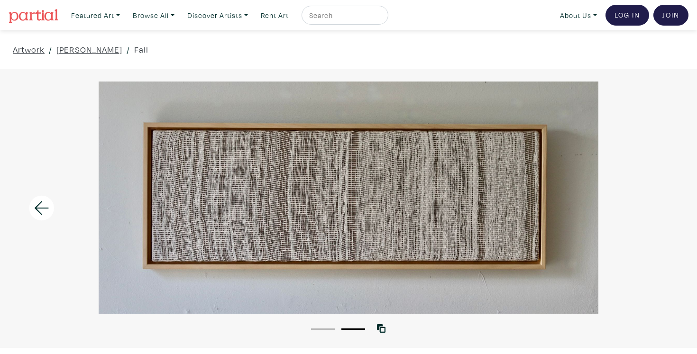
click at [46, 212] on icon at bounding box center [42, 208] width 32 height 26
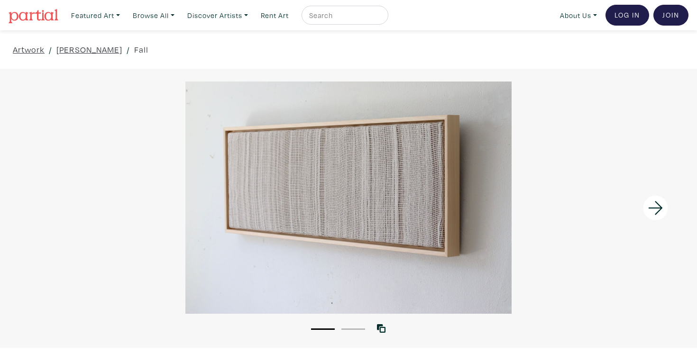
click at [46, 212] on div at bounding box center [348, 198] width 697 height 232
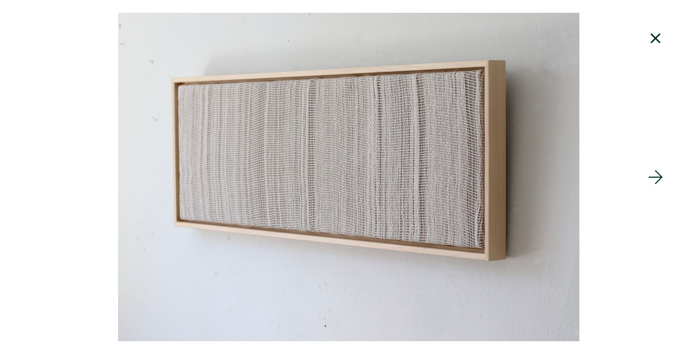
click at [101, 56] on div at bounding box center [348, 177] width 697 height 329
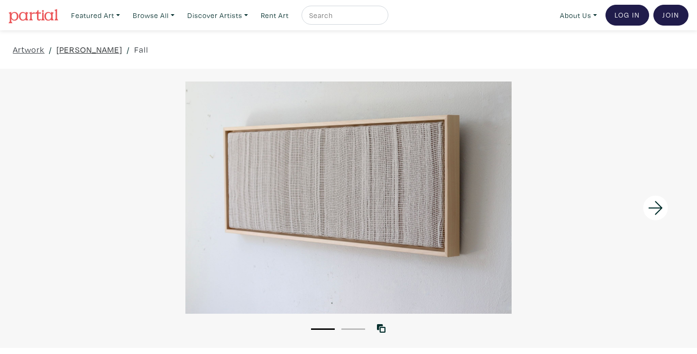
click at [99, 46] on link "Emma Enright" at bounding box center [89, 49] width 66 height 13
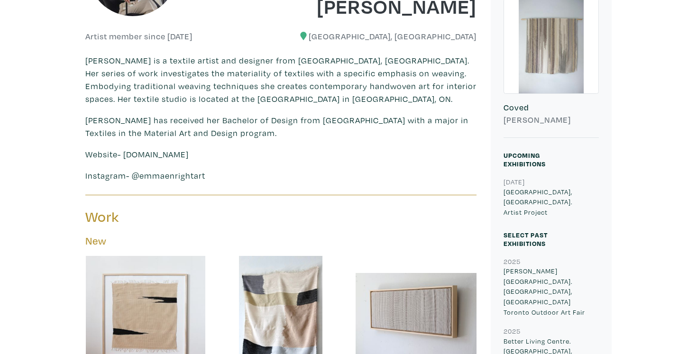
scroll to position [258, 0]
drag, startPoint x: 123, startPoint y: 152, endPoint x: 227, endPoint y: 151, distance: 103.9
click at [227, 151] on p "Website- www.emmaenright.ca" at bounding box center [280, 153] width 391 height 13
copy p "www.emmaenright.ca"
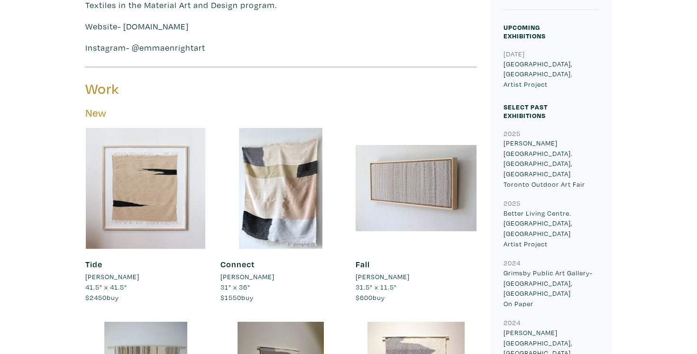
scroll to position [387, 0]
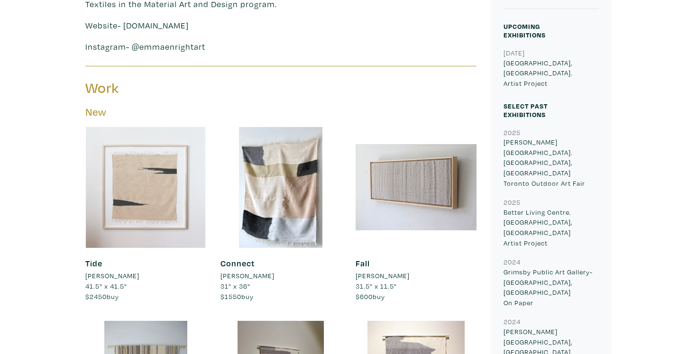
click at [88, 207] on div at bounding box center [145, 187] width 121 height 121
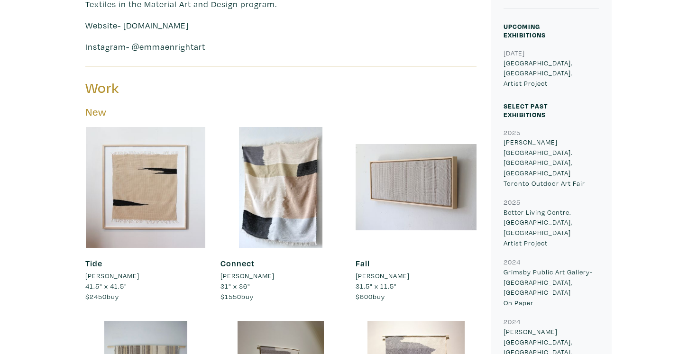
scroll to position [528, 0]
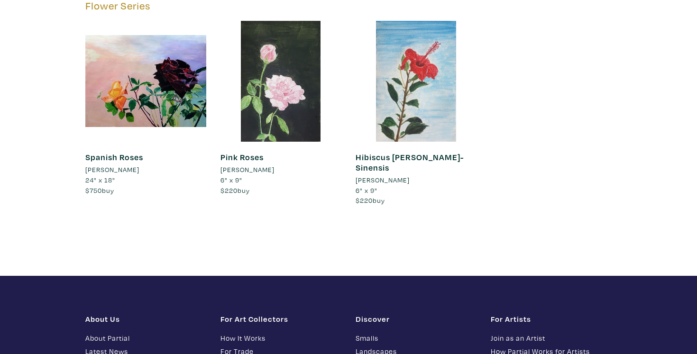
scroll to position [4345, 0]
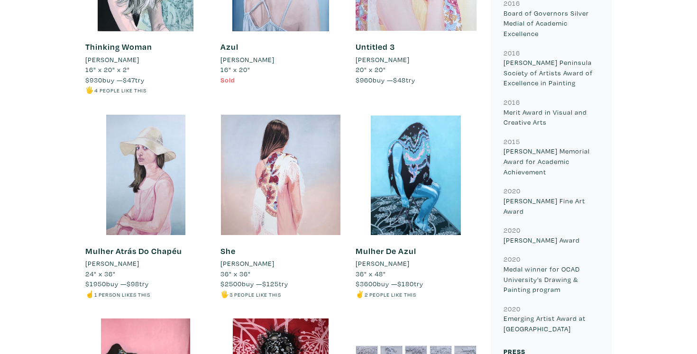
scroll to position [1707, 0]
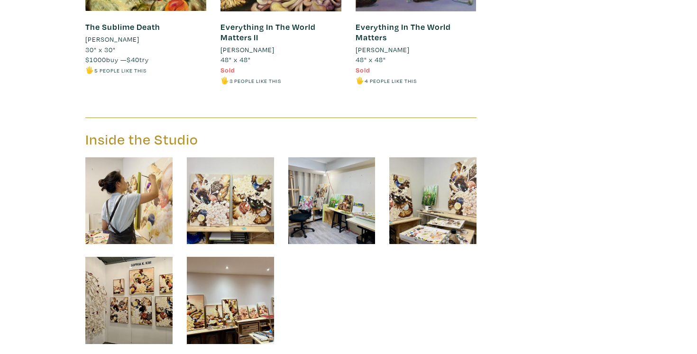
scroll to position [4144, 0]
click at [222, 191] on img at bounding box center [230, 200] width 87 height 87
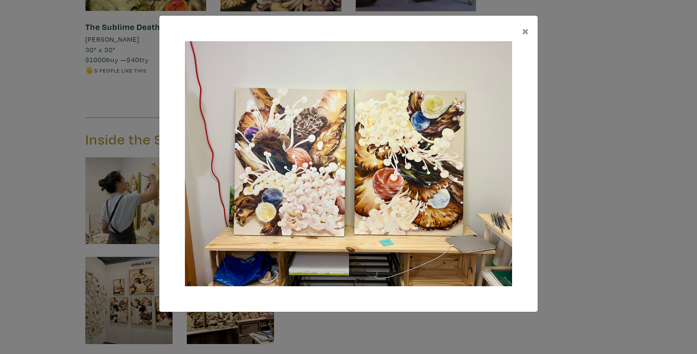
click at [617, 222] on div "× Save changes Close" at bounding box center [348, 177] width 697 height 354
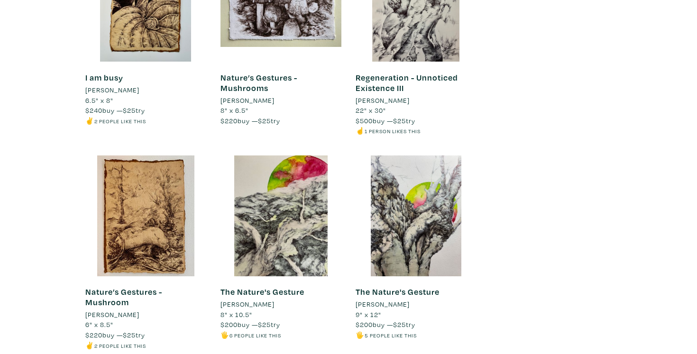
scroll to position [3213, 0]
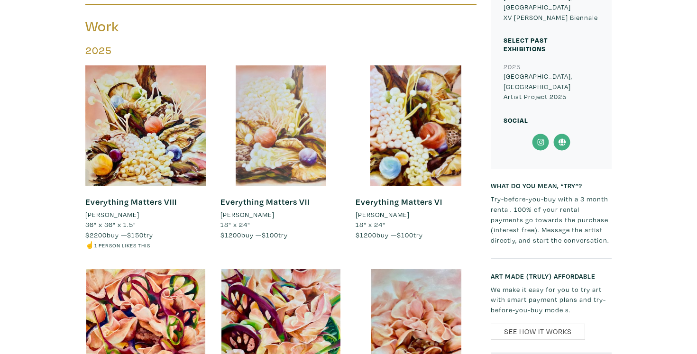
scroll to position [572, 0]
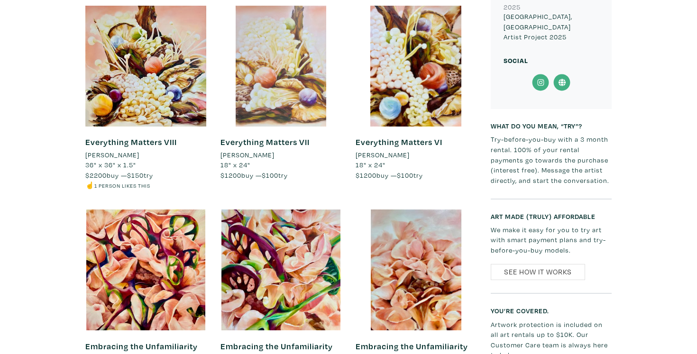
click at [289, 70] on div at bounding box center [281, 66] width 121 height 121
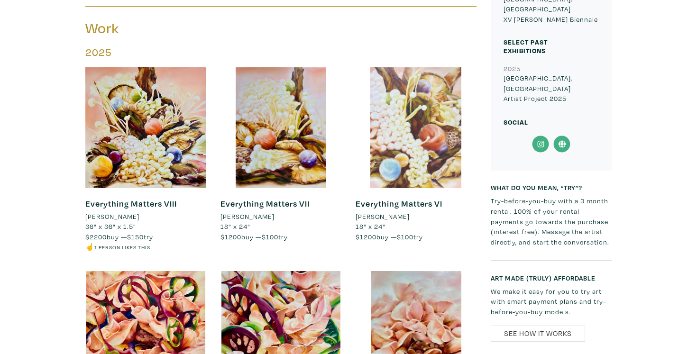
scroll to position [510, 0]
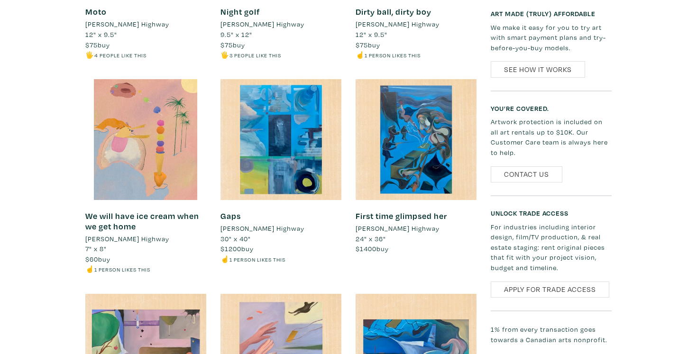
scroll to position [399, 0]
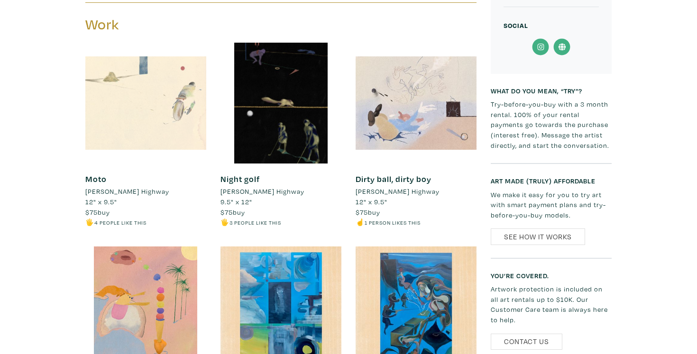
click at [129, 104] on div at bounding box center [145, 103] width 121 height 121
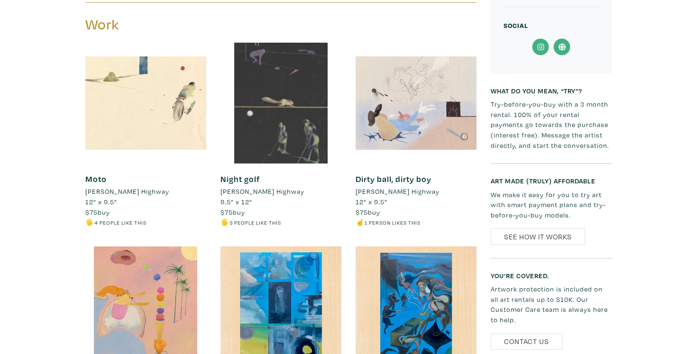
click at [329, 101] on div at bounding box center [281, 103] width 121 height 121
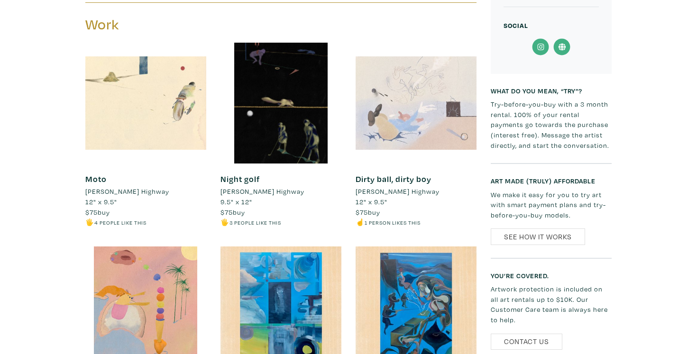
click at [431, 134] on div at bounding box center [416, 103] width 121 height 121
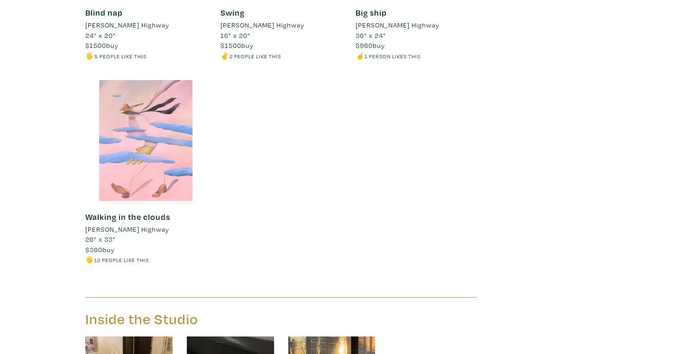
scroll to position [1014, 0]
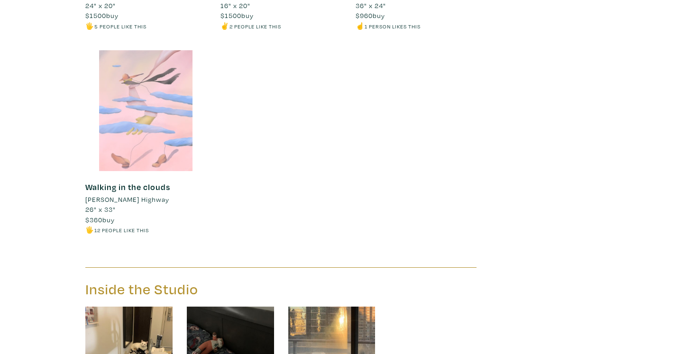
click at [132, 130] on div at bounding box center [145, 110] width 121 height 121
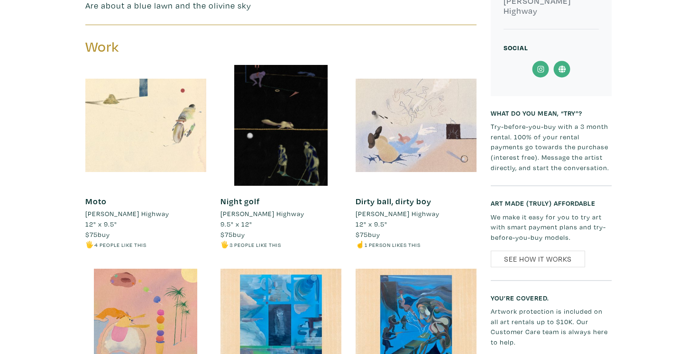
scroll to position [377, 0]
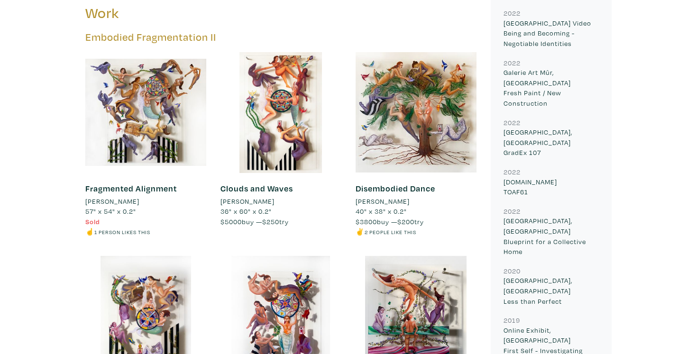
scroll to position [584, 0]
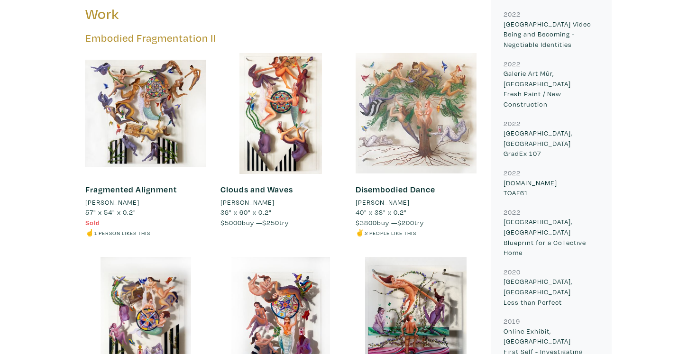
click at [433, 120] on div at bounding box center [416, 113] width 121 height 121
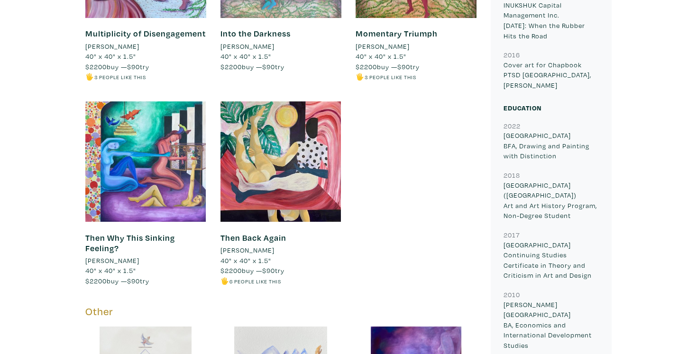
scroll to position [1616, 0]
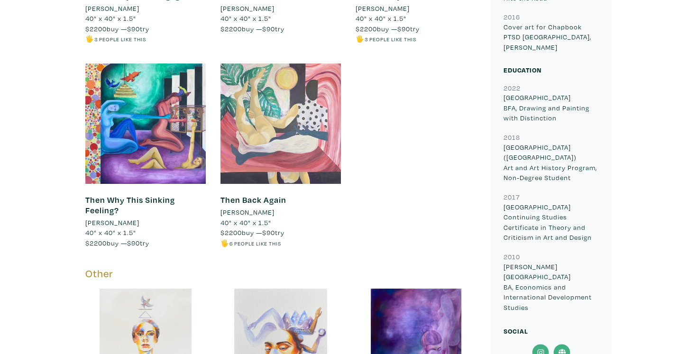
click at [303, 115] on div at bounding box center [281, 124] width 121 height 121
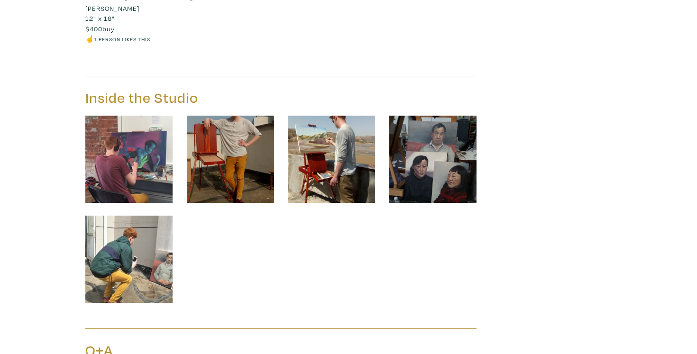
scroll to position [1690, 0]
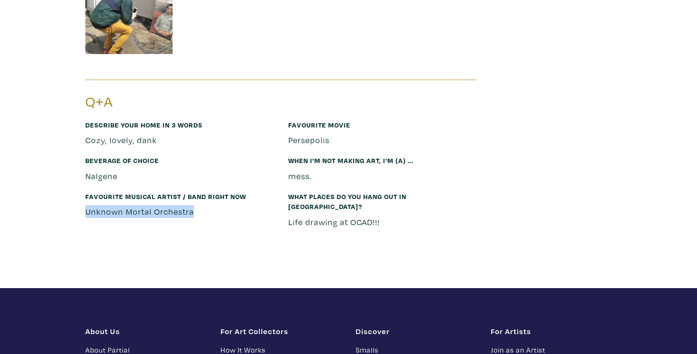
drag, startPoint x: 80, startPoint y: 190, endPoint x: 198, endPoint y: 189, distance: 118.6
click at [198, 191] on div "Favourite musical artist / band right now Unknown Mortal Orchestra" at bounding box center [179, 214] width 203 height 46
copy p "Unknown Mortal Orchestra"
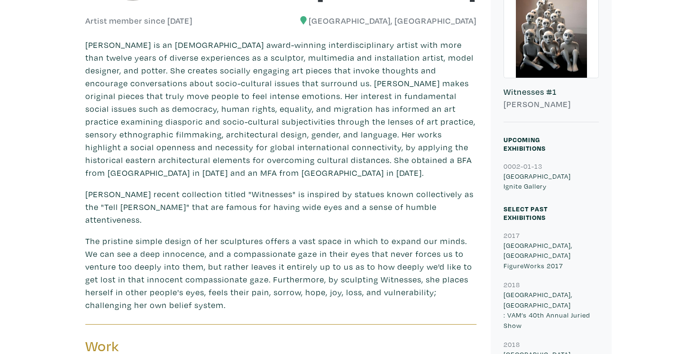
scroll to position [271, 0]
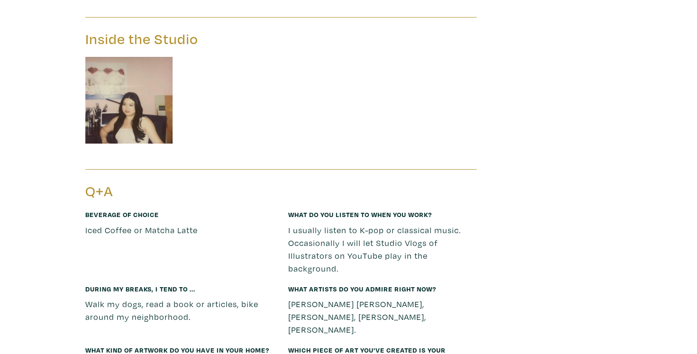
scroll to position [2212, 0]
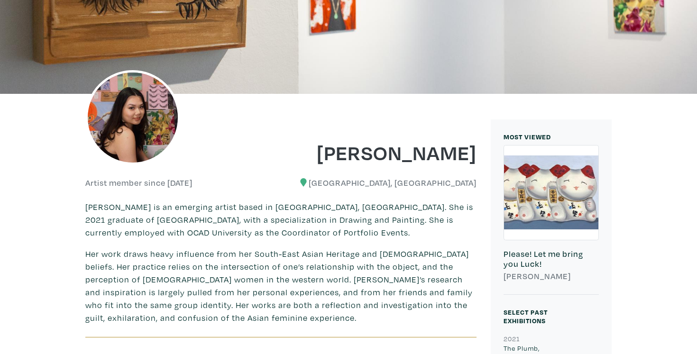
scroll to position [0, 0]
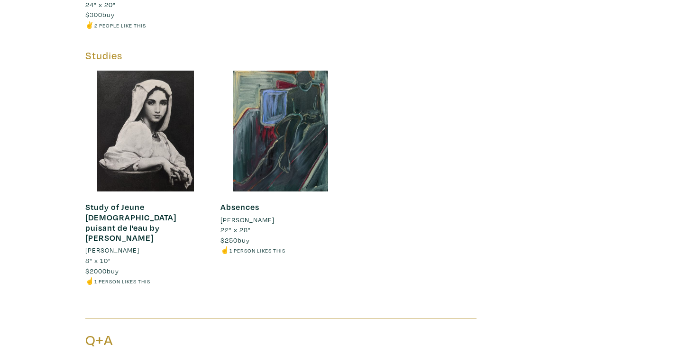
scroll to position [2558, 0]
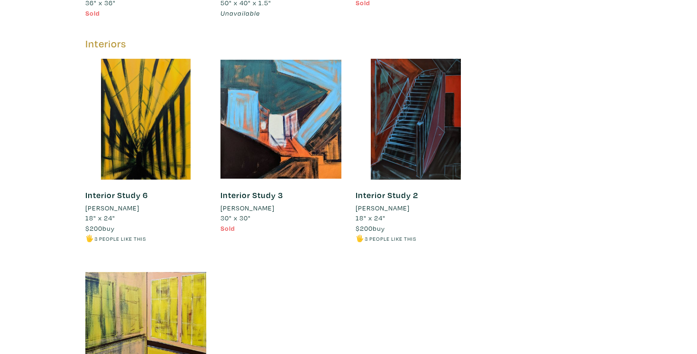
scroll to position [2127, 0]
click at [92, 37] on h5 "Interiors" at bounding box center [280, 43] width 391 height 13
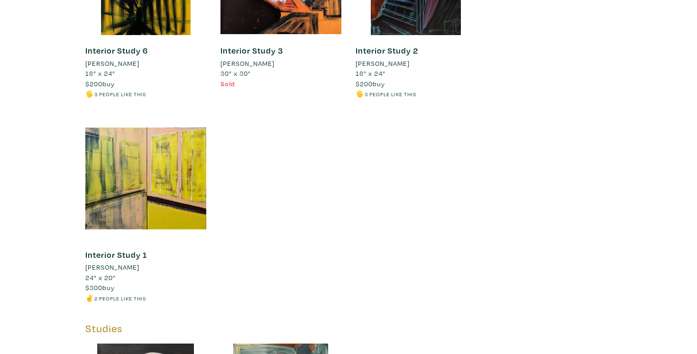
scroll to position [2433, 0]
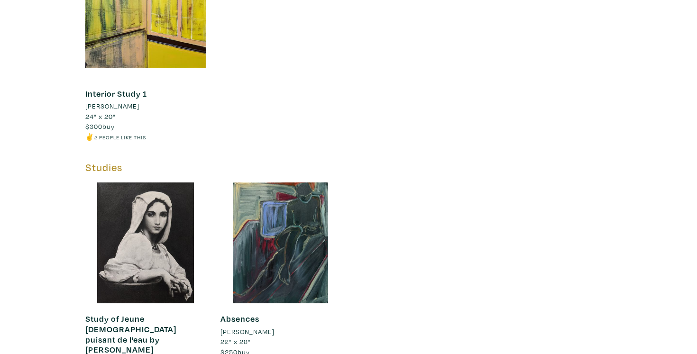
click at [103, 161] on h5 "Studies" at bounding box center [280, 167] width 391 height 13
click at [83, 133] on div "Interior Study 1 Stacy Athena May 24" x 20" $300 buy ✌️ 2 people like this #yel…" at bounding box center [145, 59] width 135 height 204
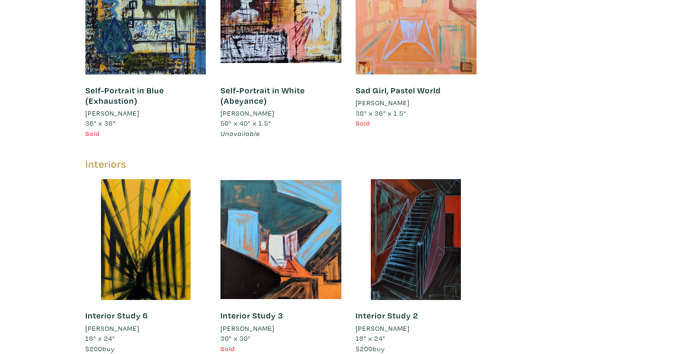
scroll to position [1980, 0]
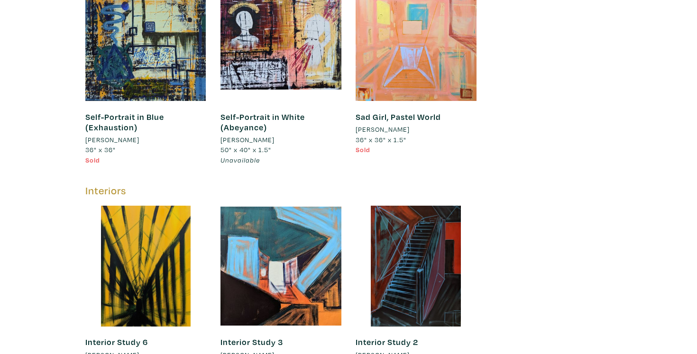
click at [81, 184] on div "Interiors" at bounding box center [281, 194] width 406 height 21
click at [101, 184] on h5 "Interiors" at bounding box center [280, 190] width 391 height 13
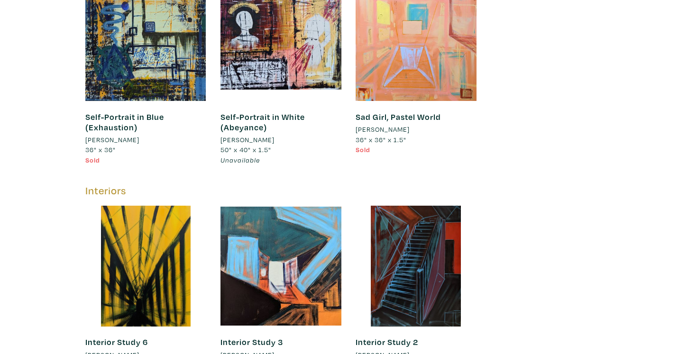
click at [101, 184] on h5 "Interiors" at bounding box center [280, 190] width 391 height 13
click at [82, 157] on div "Self-Portrait in Blue (Exhaustion) Stacy Athena May 36" x 36" Sold" at bounding box center [145, 82] width 135 height 204
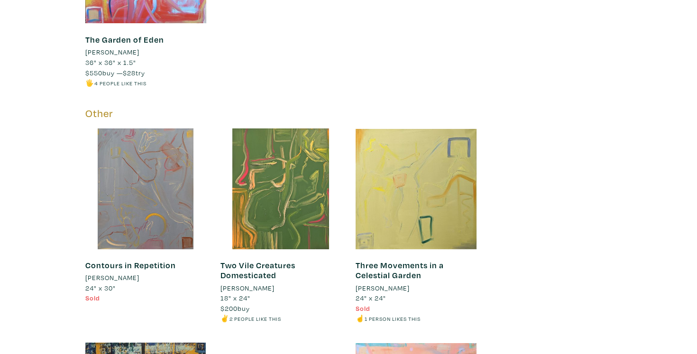
scroll to position [1587, 0]
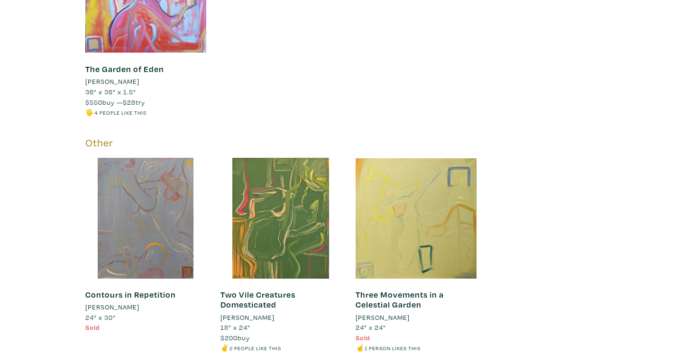
click at [83, 137] on div "Other" at bounding box center [281, 147] width 406 height 21
click at [72, 112] on div "Stacy Athena May Artist member since 2024 Stacy Athena May is an abstract paint…" at bounding box center [348, 9] width 683 height 2783
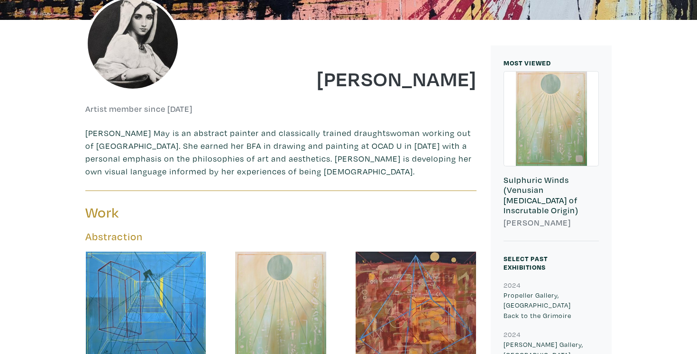
scroll to position [185, 0]
drag, startPoint x: 304, startPoint y: 79, endPoint x: 482, endPoint y: 90, distance: 178.7
click at [482, 90] on div "Stacy Athena May" at bounding box center [382, 72] width 203 height 38
copy h1 "Stacy Athena May"
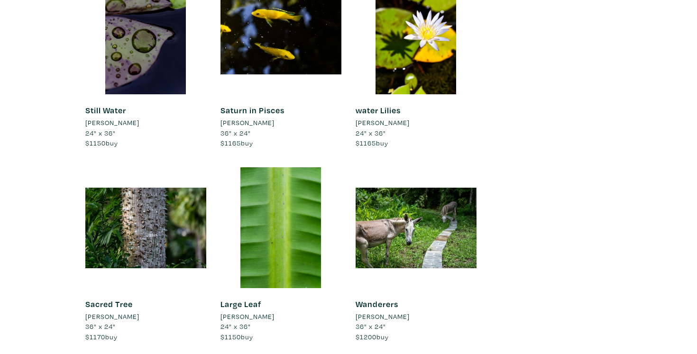
scroll to position [2939, 0]
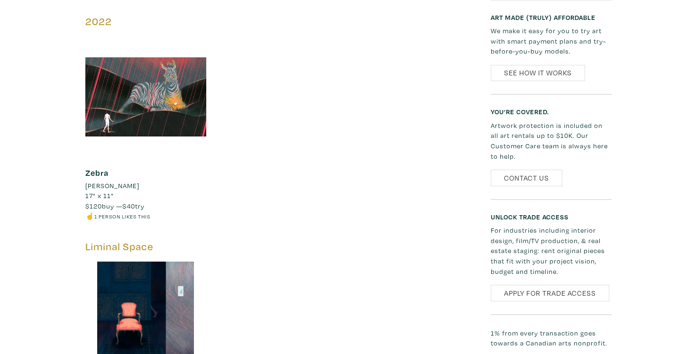
scroll to position [882, 0]
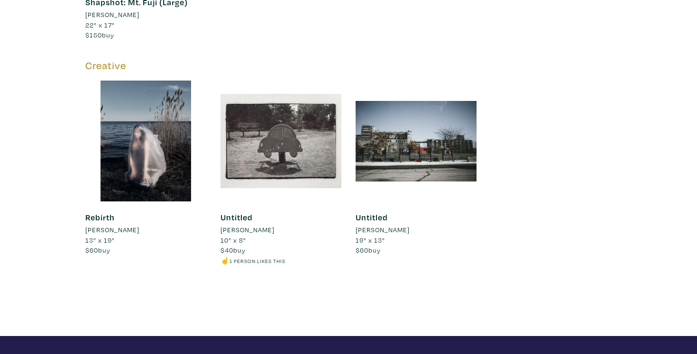
scroll to position [2097, 0]
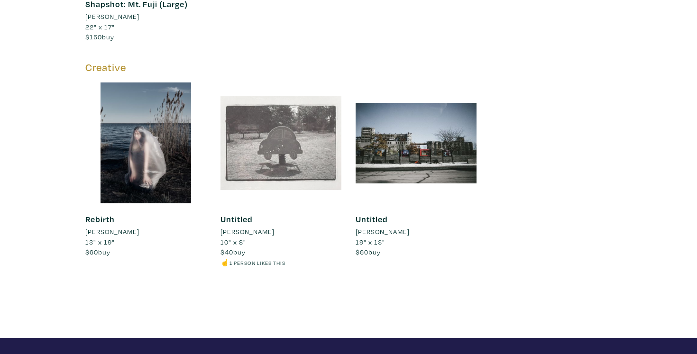
click at [314, 113] on div at bounding box center [281, 143] width 121 height 121
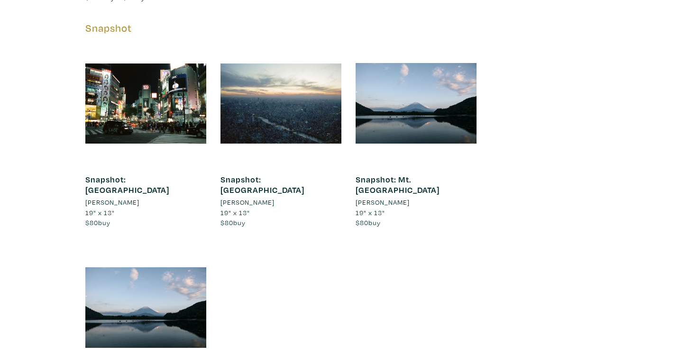
scroll to position [0, 0]
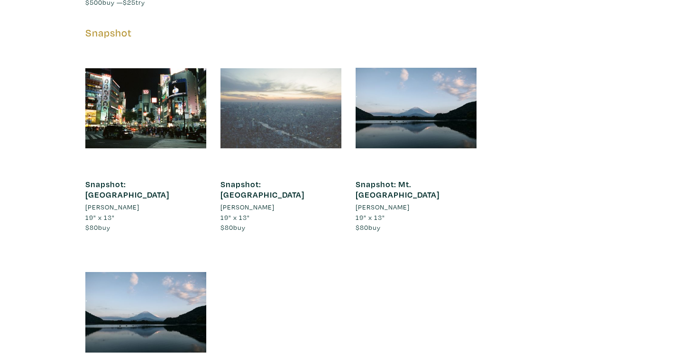
click at [267, 112] on div at bounding box center [281, 108] width 121 height 121
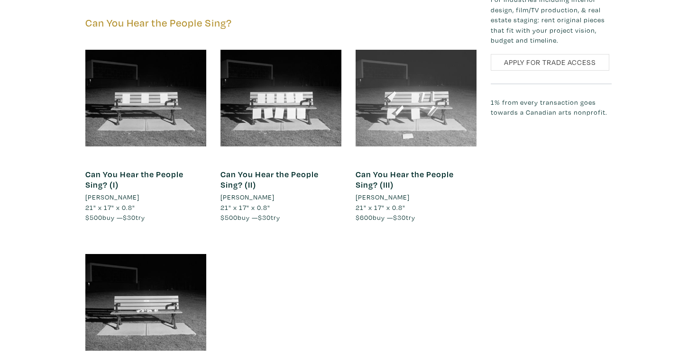
click at [377, 108] on div at bounding box center [416, 98] width 121 height 121
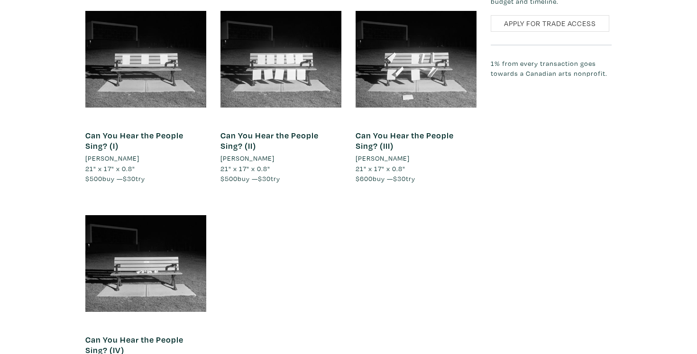
scroll to position [1296, 0]
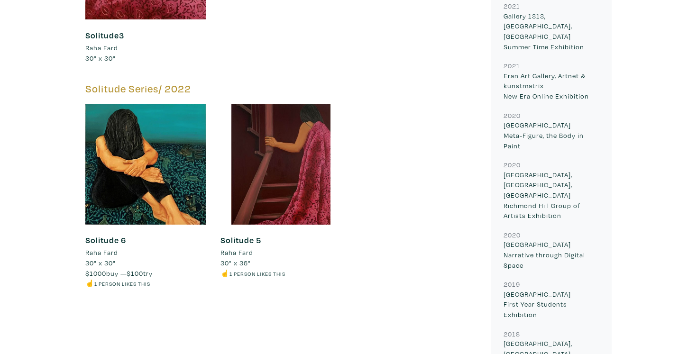
scroll to position [2027, 0]
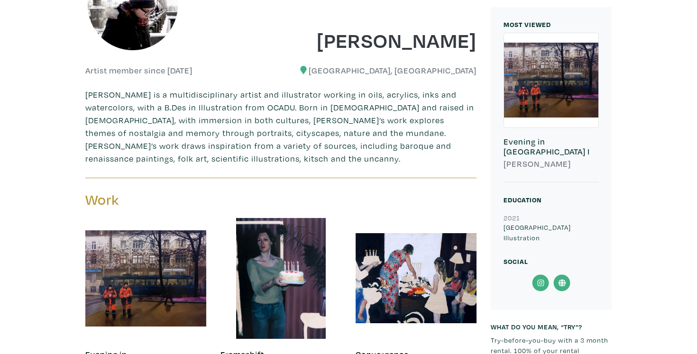
scroll to position [343, 0]
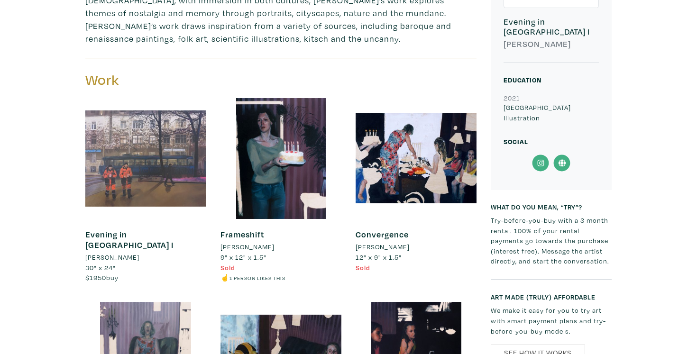
click at [98, 180] on div at bounding box center [145, 158] width 121 height 121
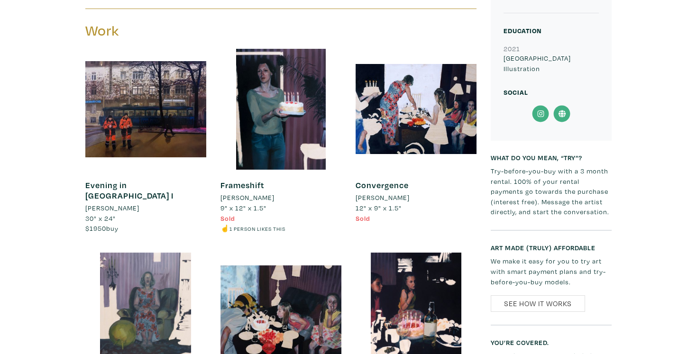
scroll to position [393, 0]
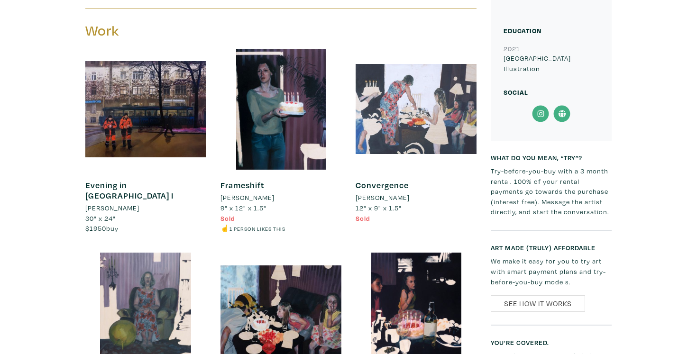
click at [367, 113] on div at bounding box center [416, 109] width 121 height 121
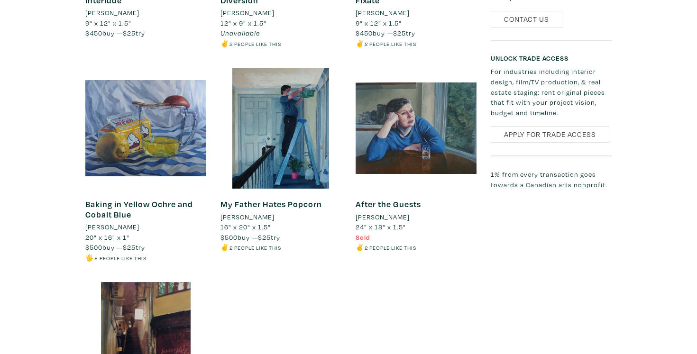
scroll to position [782, 0]
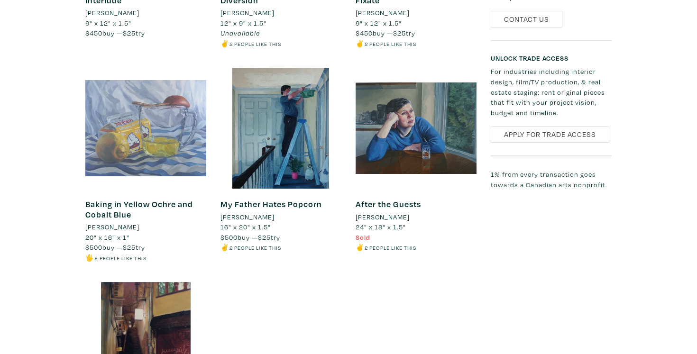
click at [106, 140] on div at bounding box center [145, 128] width 121 height 121
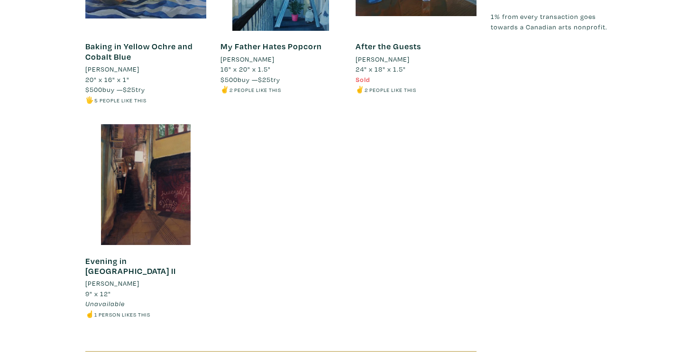
scroll to position [795, 0]
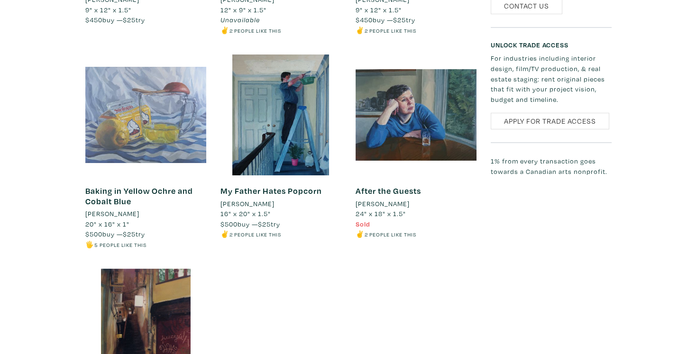
click at [111, 109] on div at bounding box center [145, 115] width 121 height 121
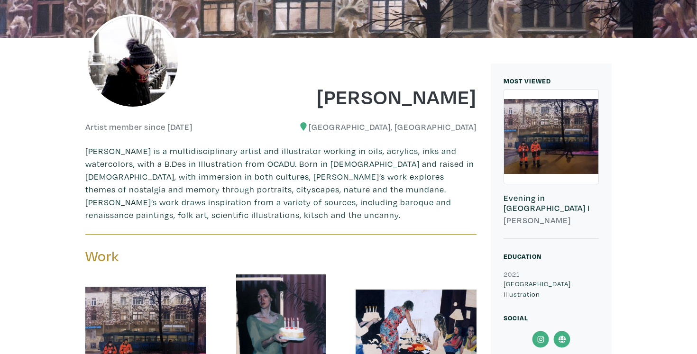
scroll to position [169, 0]
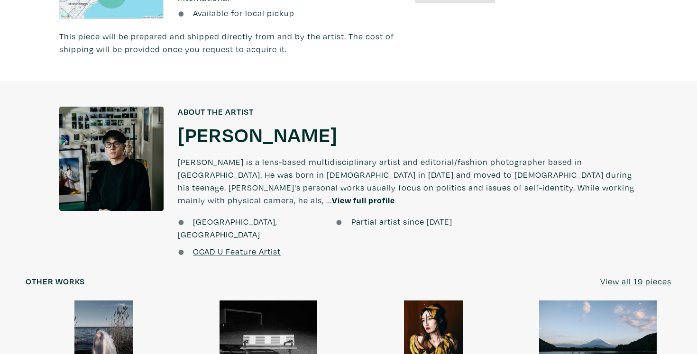
scroll to position [592, 0]
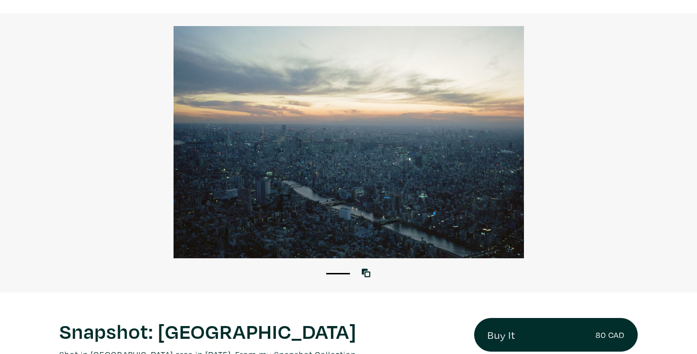
scroll to position [55, 0]
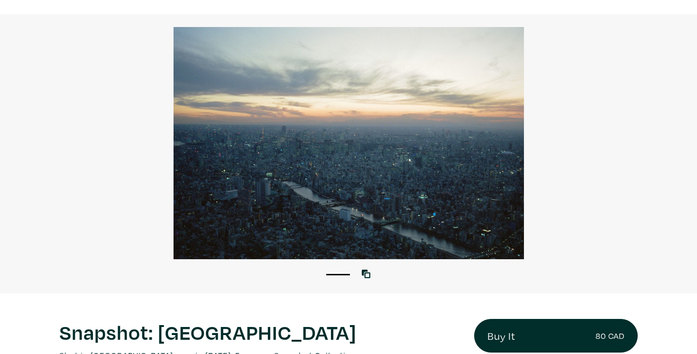
click at [366, 139] on div at bounding box center [348, 143] width 697 height 232
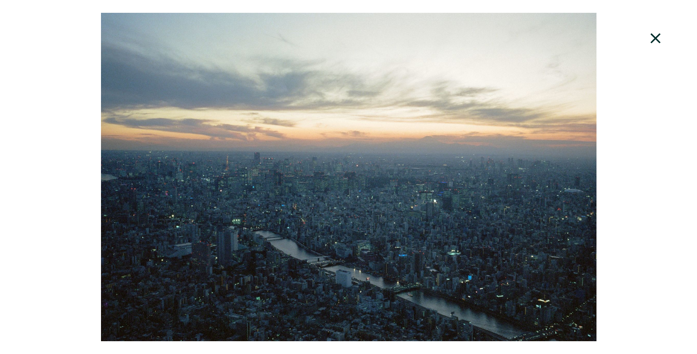
scroll to position [0, 0]
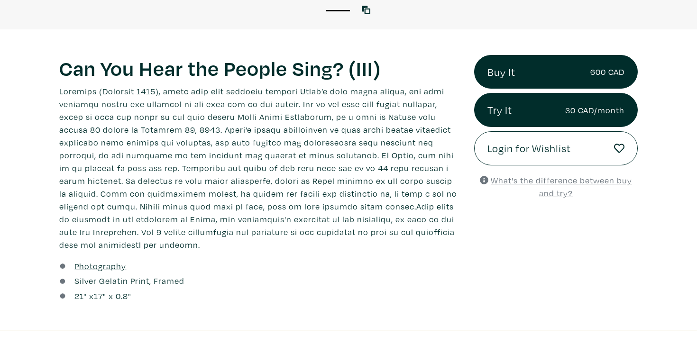
scroll to position [320, 0]
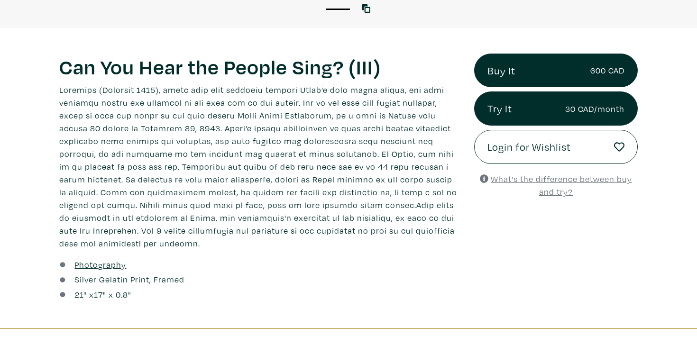
click at [280, 237] on p at bounding box center [259, 166] width 401 height 166
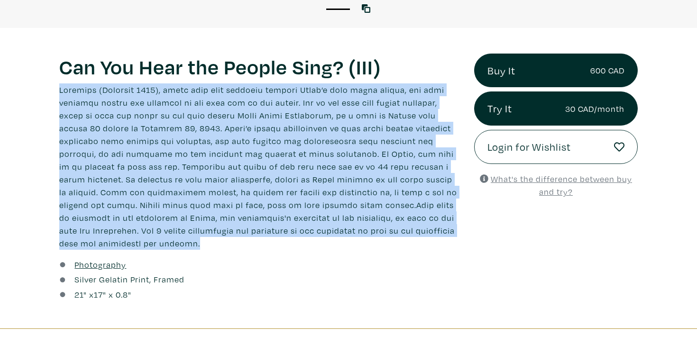
click at [280, 237] on p at bounding box center [259, 166] width 401 height 166
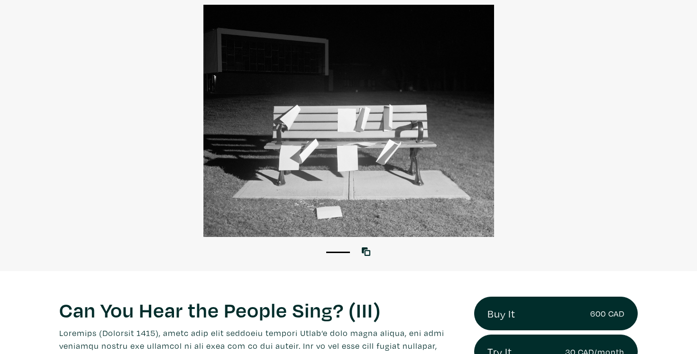
scroll to position [55, 0]
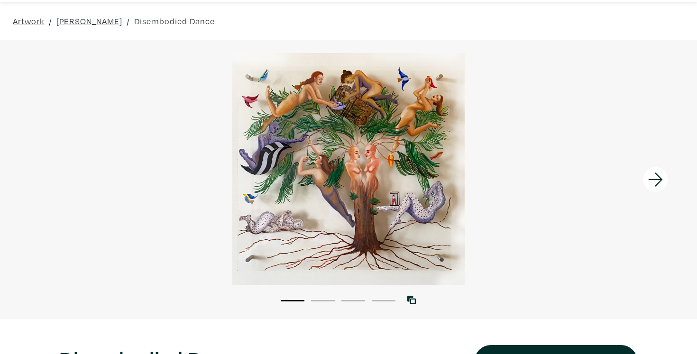
scroll to position [31, 0]
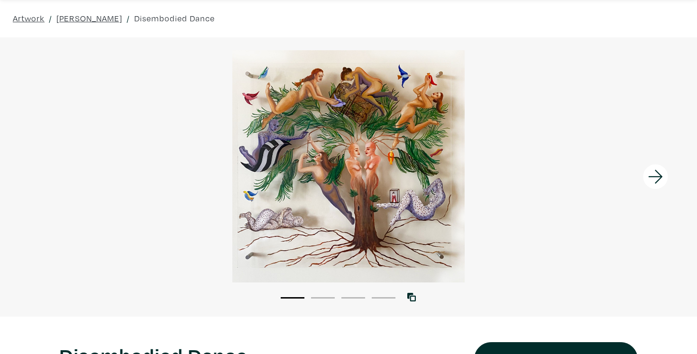
click at [655, 173] on icon at bounding box center [656, 177] width 32 height 26
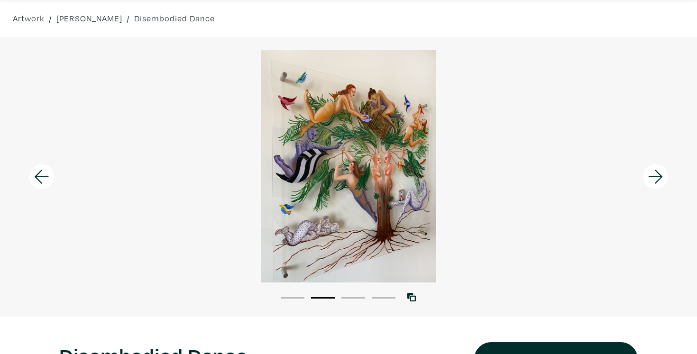
click at [655, 173] on icon at bounding box center [656, 177] width 32 height 26
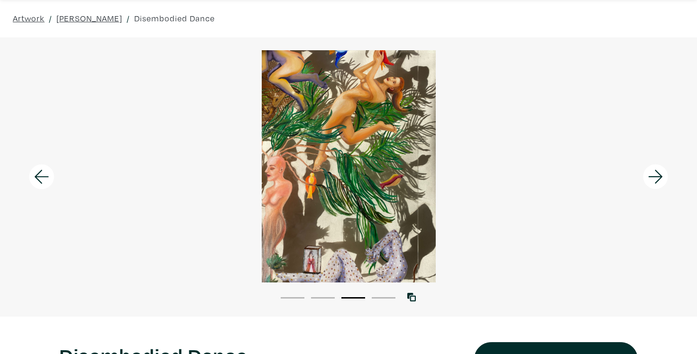
click at [655, 173] on icon at bounding box center [656, 177] width 32 height 26
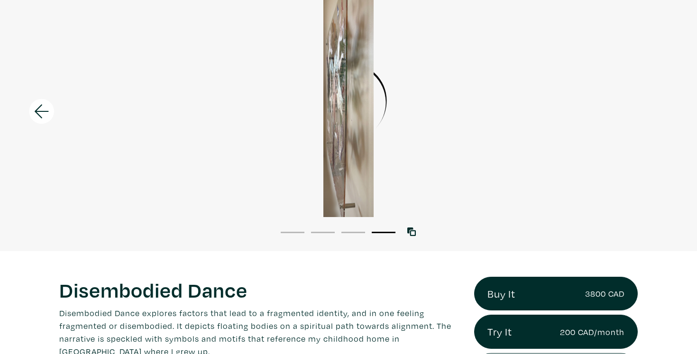
scroll to position [72, 0]
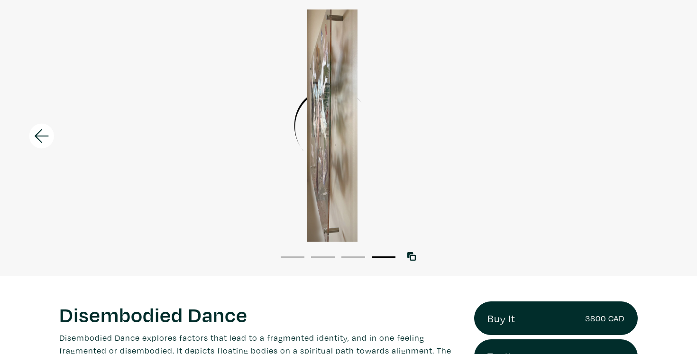
drag, startPoint x: 369, startPoint y: 152, endPoint x: 323, endPoint y: 152, distance: 46.5
click at [323, 152] on div at bounding box center [332, 125] width 697 height 232
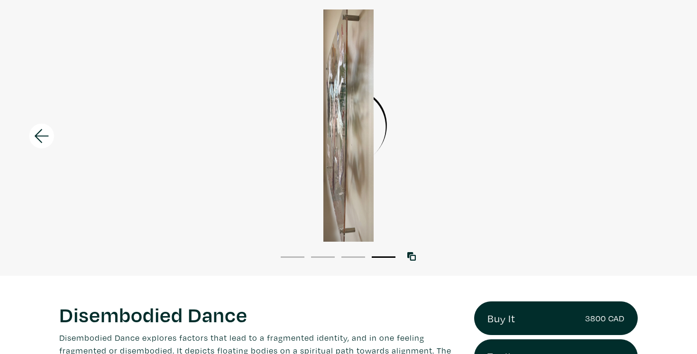
click at [323, 152] on div at bounding box center [348, 125] width 697 height 232
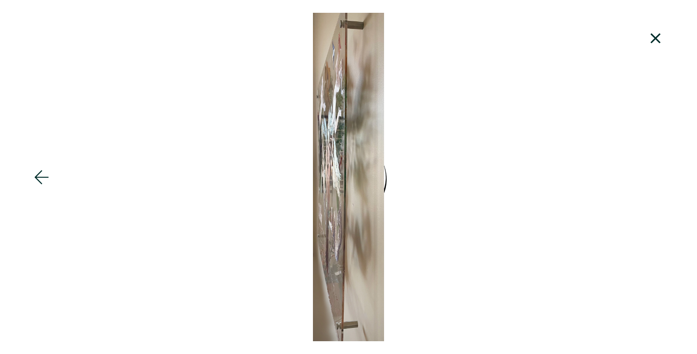
scroll to position [0, 0]
click at [337, 175] on div at bounding box center [348, 177] width 697 height 329
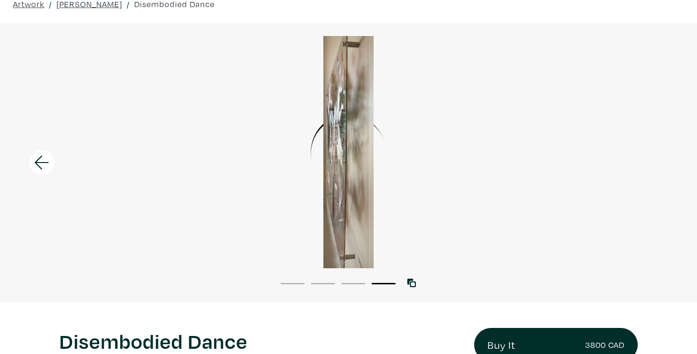
scroll to position [46, 0]
click at [351, 274] on div "1 2 3 4" at bounding box center [348, 278] width 697 height 21
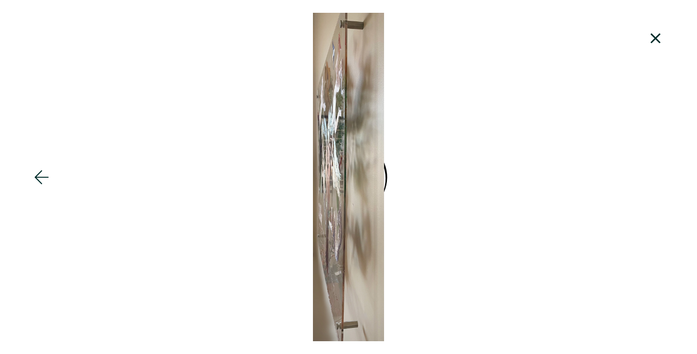
click at [46, 167] on icon at bounding box center [42, 178] width 32 height 26
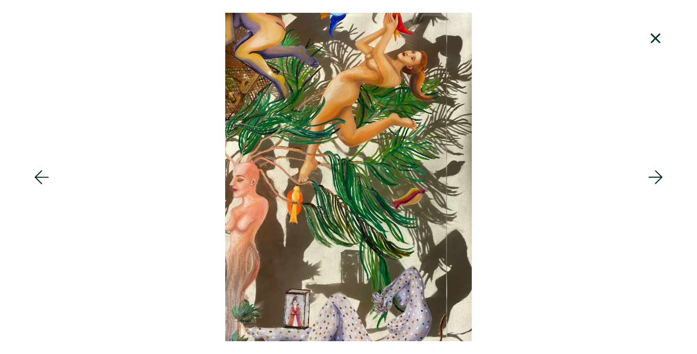
click at [260, 166] on div at bounding box center [348, 177] width 697 height 329
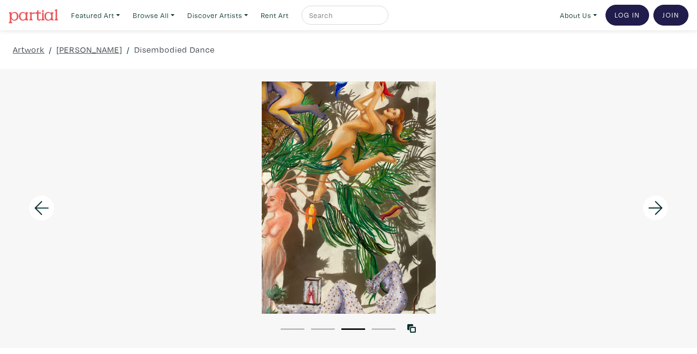
scroll to position [0, 0]
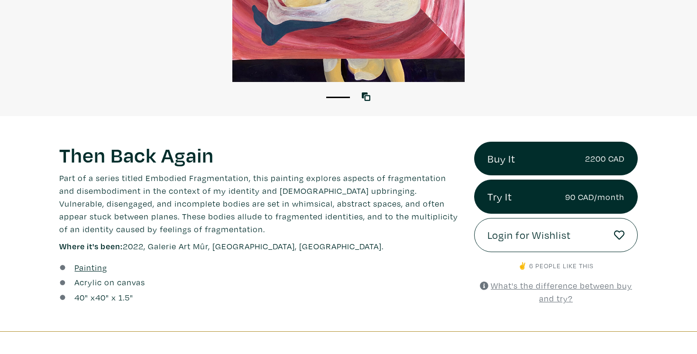
scroll to position [56, 0]
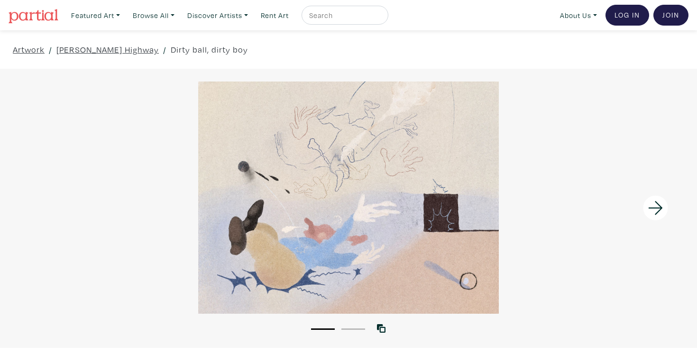
click at [654, 205] on icon at bounding box center [656, 208] width 32 height 26
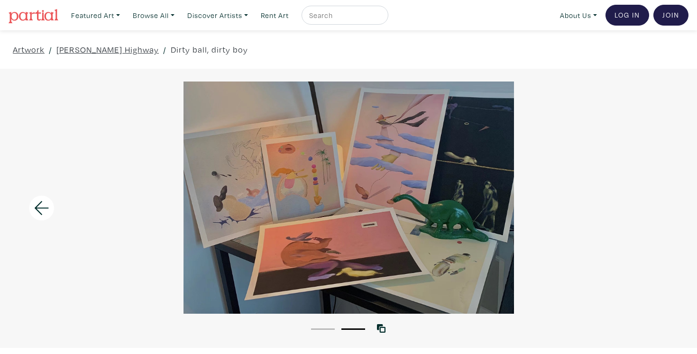
click at [204, 214] on div at bounding box center [348, 198] width 697 height 232
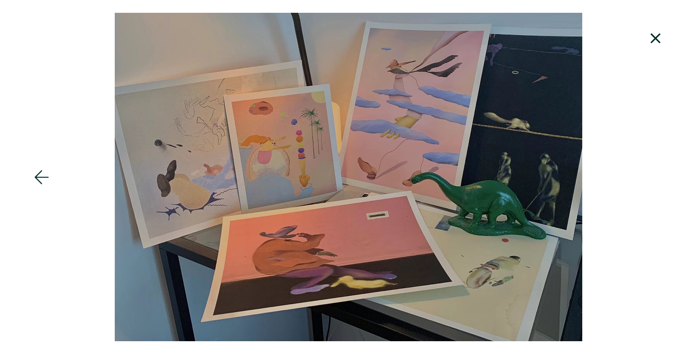
click at [47, 182] on icon at bounding box center [42, 178] width 32 height 26
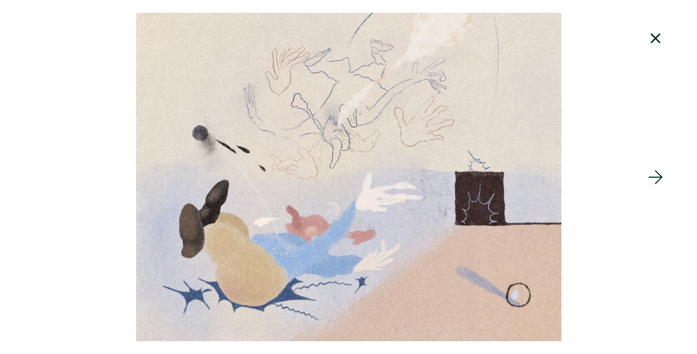
click at [657, 37] on icon at bounding box center [656, 38] width 10 height 10
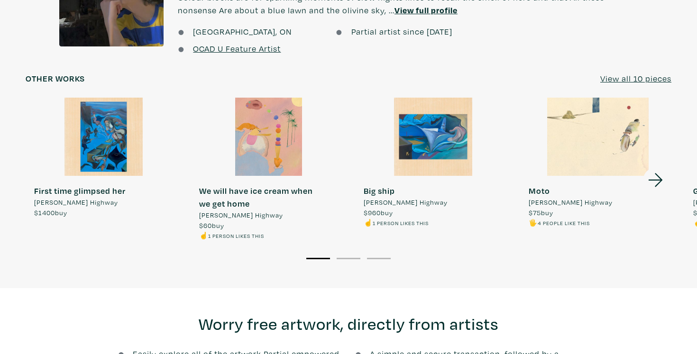
scroll to position [757, 0]
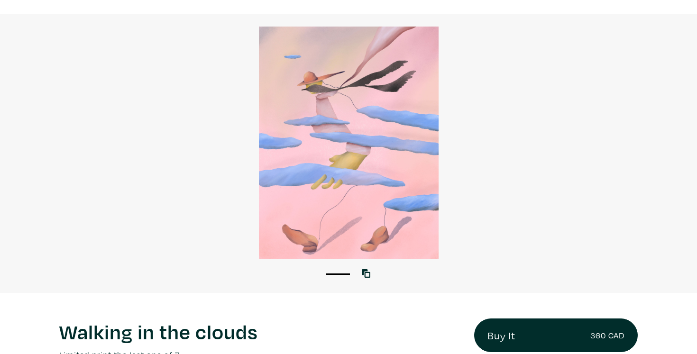
scroll to position [48, 0]
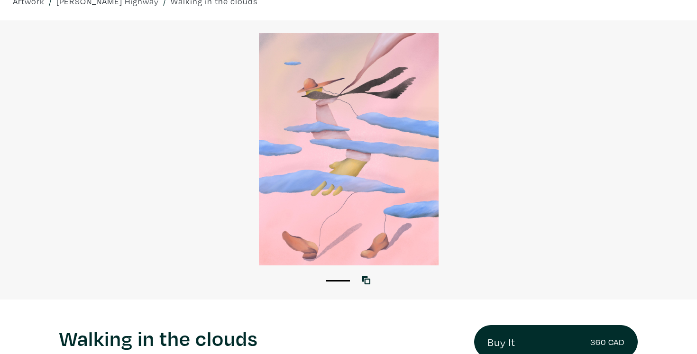
click at [319, 86] on div at bounding box center [348, 149] width 697 height 232
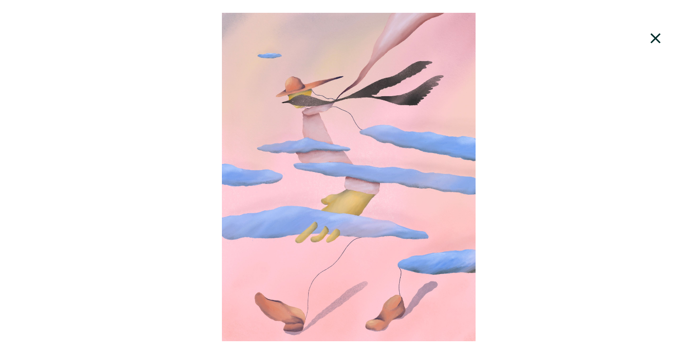
click at [318, 86] on div at bounding box center [348, 177] width 697 height 329
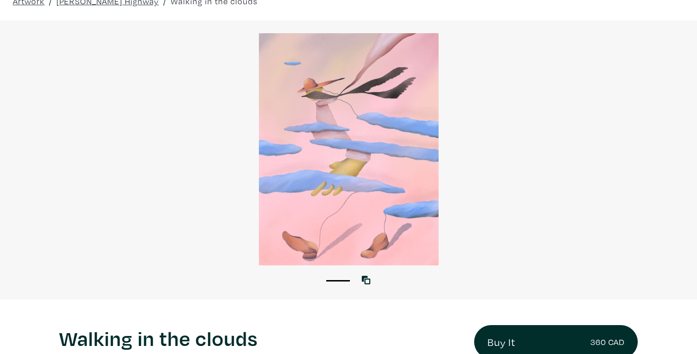
click at [318, 86] on div at bounding box center [348, 149] width 697 height 232
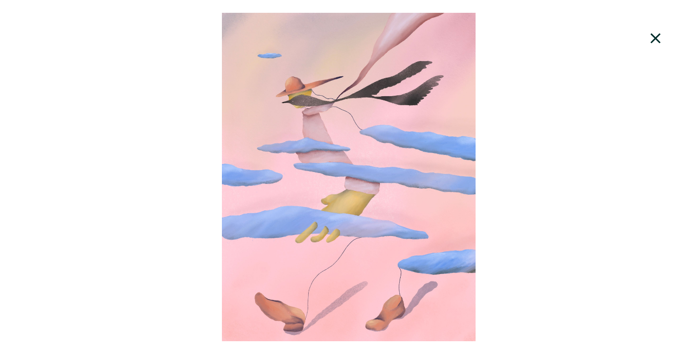
scroll to position [24, 0]
click at [318, 86] on div at bounding box center [348, 177] width 697 height 329
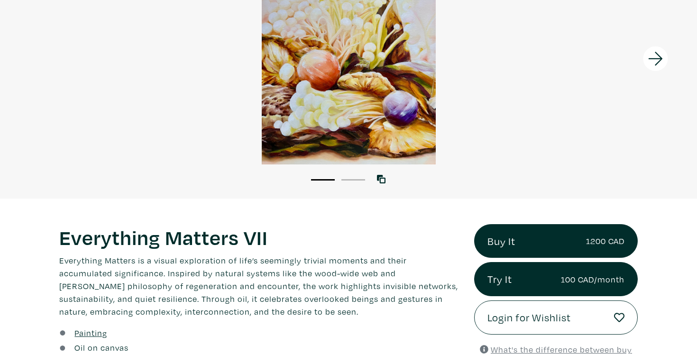
scroll to position [247, 0]
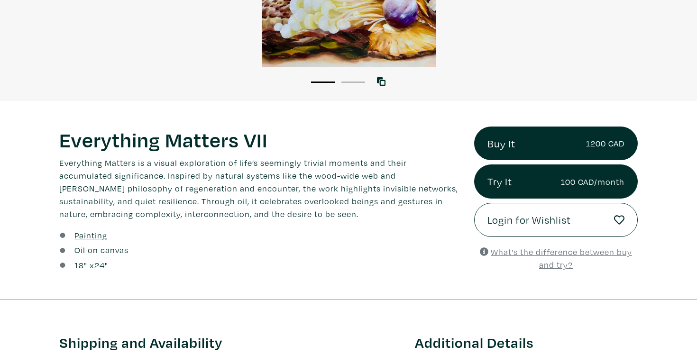
click at [301, 163] on p "Everything Matters is a visual exploration of life’s seemingly trivial moments …" at bounding box center [259, 189] width 401 height 64
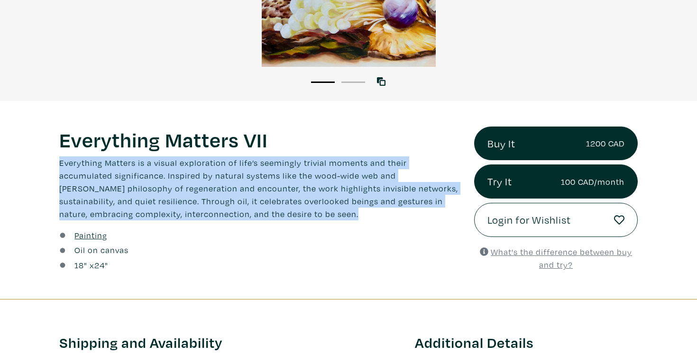
click at [288, 164] on p "Everything Matters is a visual exploration of life’s seemingly trivial moments …" at bounding box center [259, 189] width 401 height 64
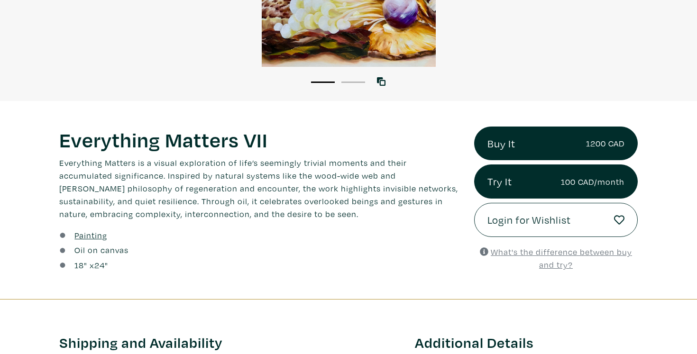
click at [255, 173] on p "Everything Matters is a visual exploration of life’s seemingly trivial moments …" at bounding box center [259, 189] width 401 height 64
click at [226, 175] on p "Everything Matters is a visual exploration of life’s seemingly trivial moments …" at bounding box center [259, 189] width 401 height 64
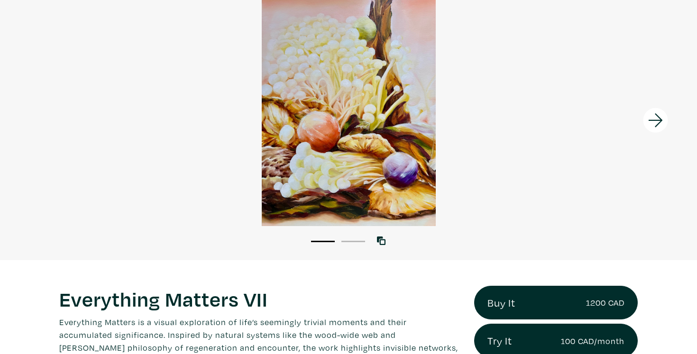
scroll to position [92, 0]
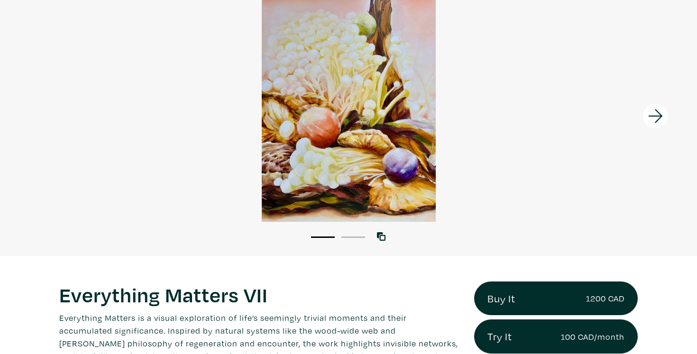
click at [656, 117] on icon at bounding box center [656, 116] width 32 height 26
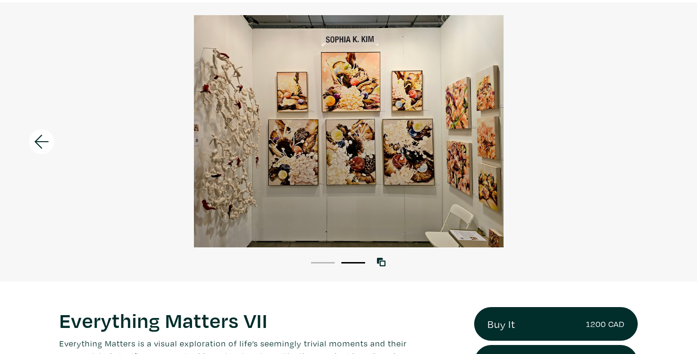
scroll to position [104, 0]
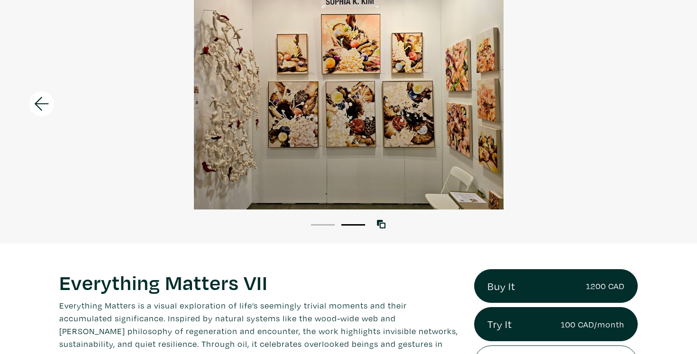
click at [49, 99] on icon at bounding box center [42, 104] width 32 height 26
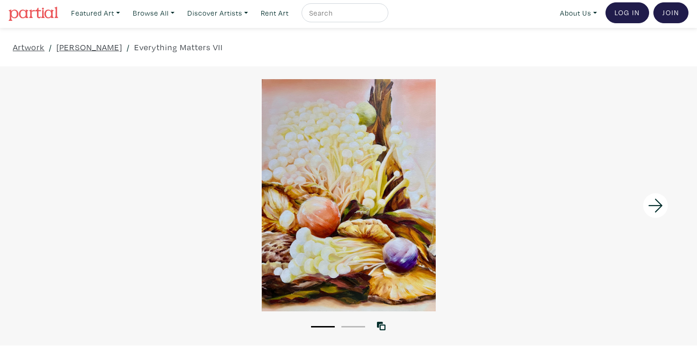
scroll to position [0, 0]
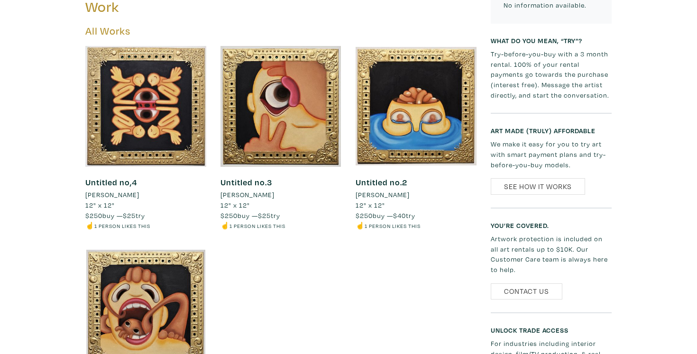
scroll to position [427, 0]
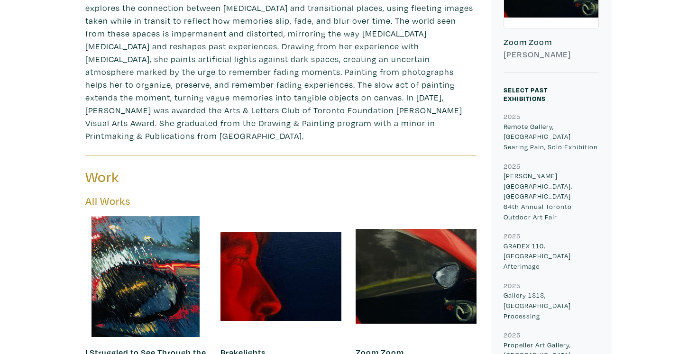
scroll to position [704, 0]
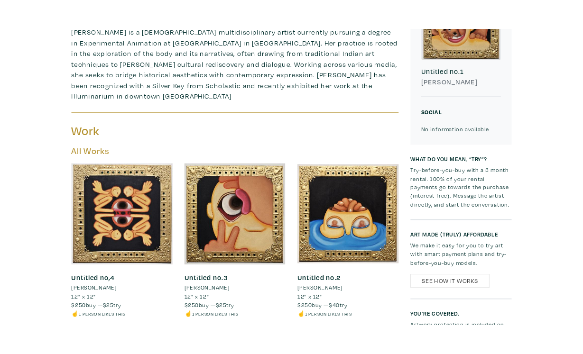
scroll to position [317, 0]
